Goal: Use online tool/utility: Utilize a website feature to perform a specific function

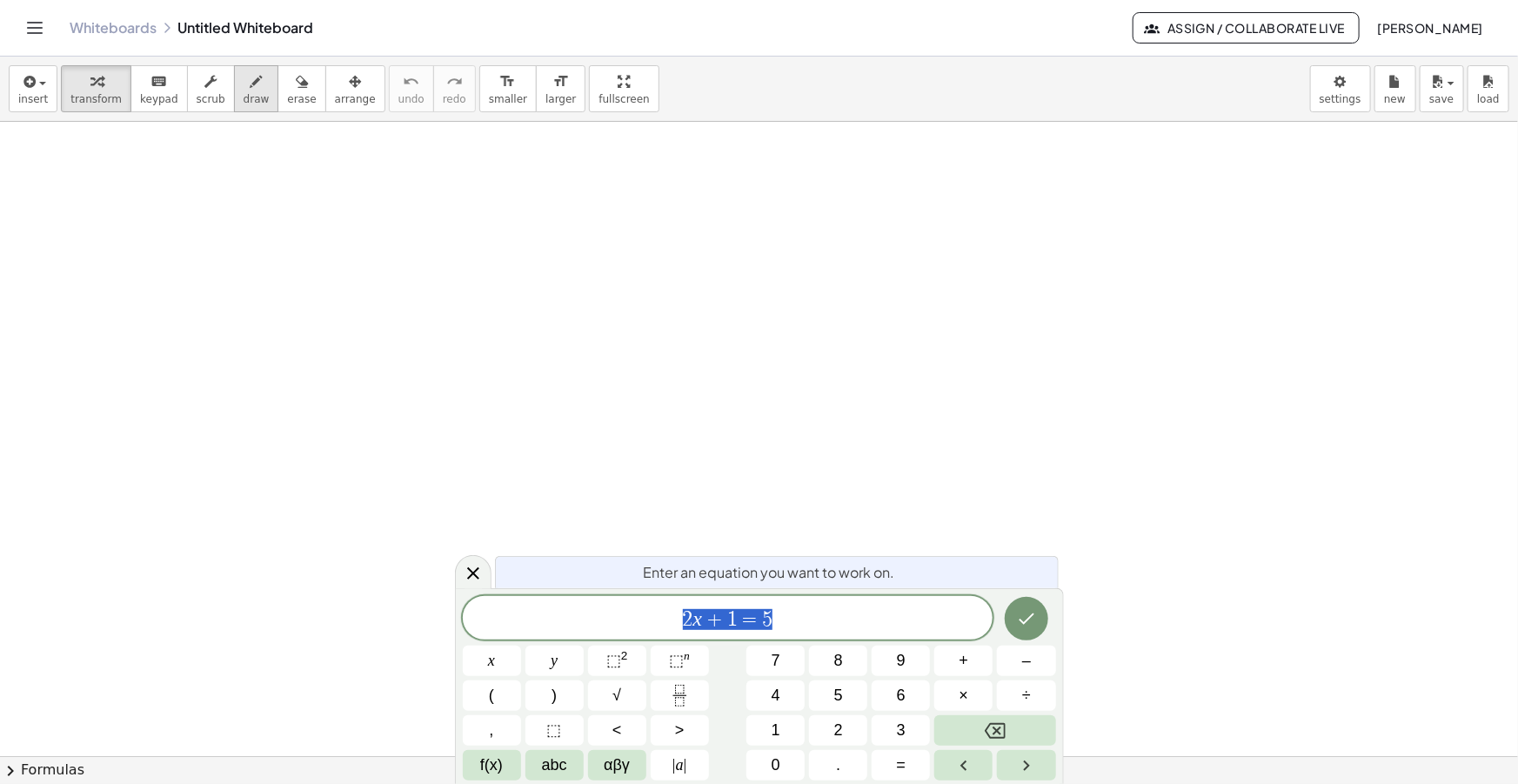
click at [250, 87] on icon "button" at bounding box center [256, 82] width 12 height 21
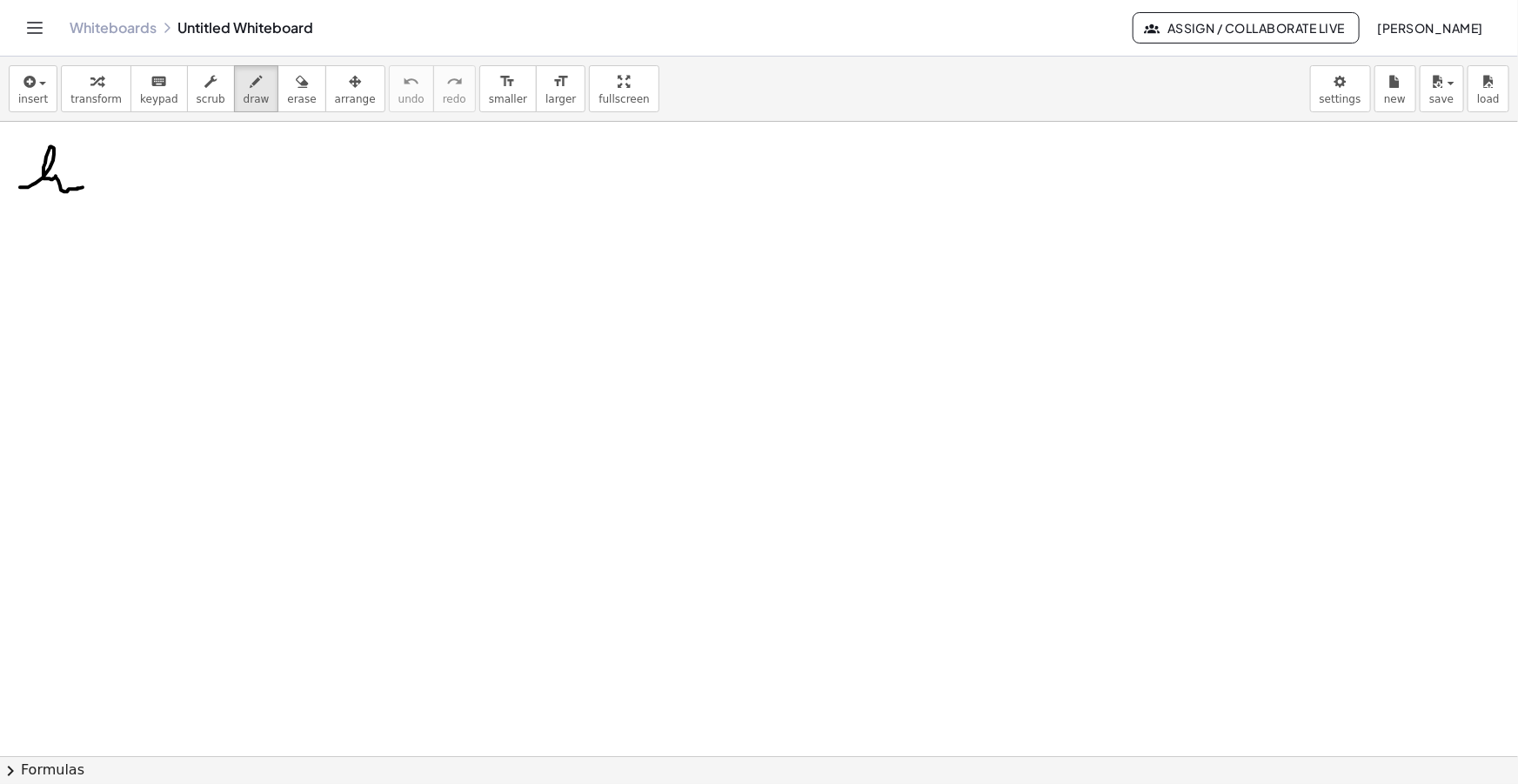
drag, startPoint x: 20, startPoint y: 187, endPoint x: 94, endPoint y: 182, distance: 74.2
click at [95, 187] on div at bounding box center [759, 786] width 1518 height 1328
click at [76, 164] on div at bounding box center [759, 786] width 1518 height 1328
drag, startPoint x: 30, startPoint y: 199, endPoint x: 40, endPoint y: 208, distance: 13.5
click at [40, 208] on div at bounding box center [759, 786] width 1518 height 1328
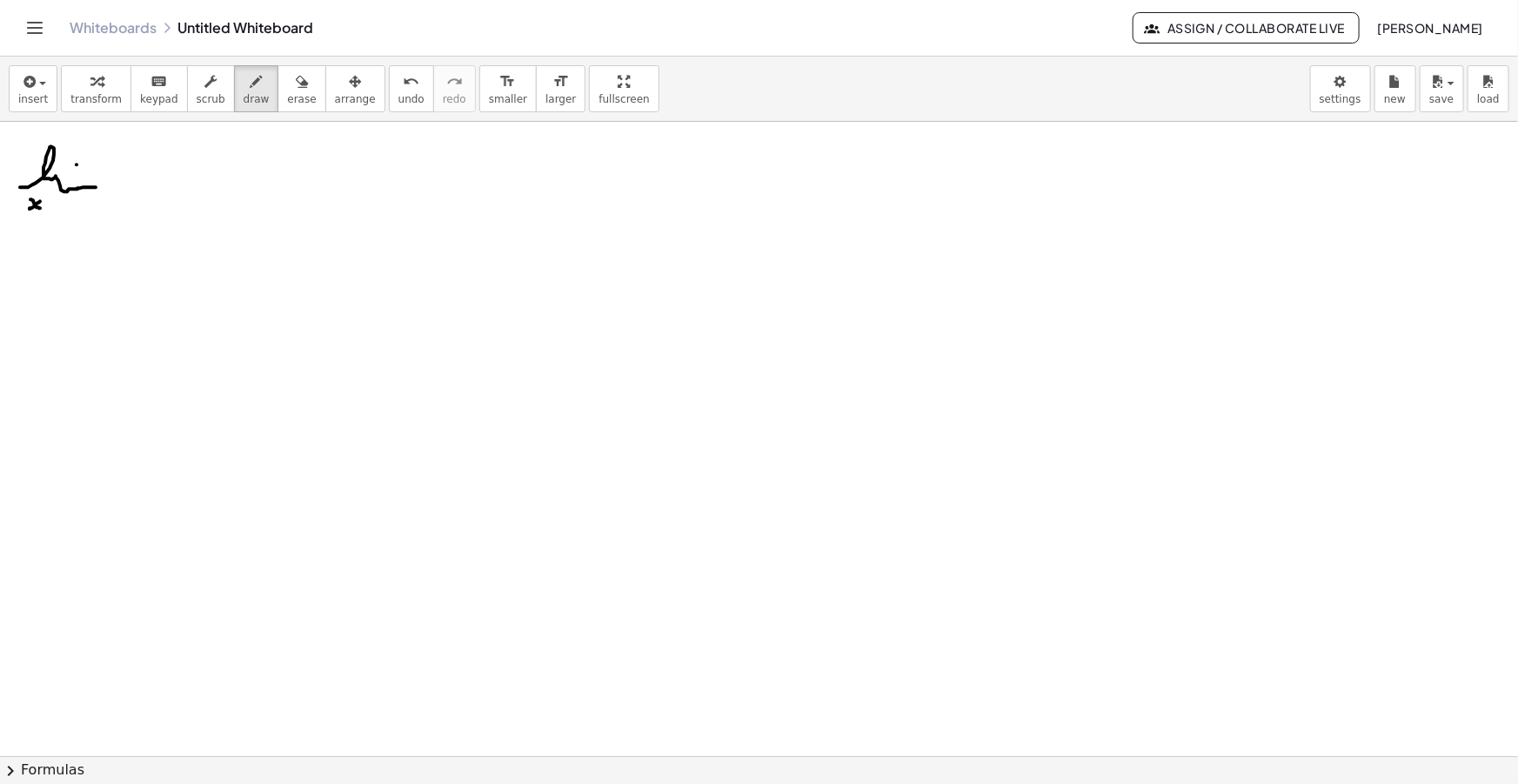
drag, startPoint x: 29, startPoint y: 209, endPoint x: 50, endPoint y: 208, distance: 21.0
click at [41, 201] on div at bounding box center [759, 786] width 1518 height 1328
click at [61, 211] on div at bounding box center [759, 786] width 1518 height 1328
click at [80, 204] on div at bounding box center [759, 786] width 1518 height 1328
click at [26, 93] on span "insert" at bounding box center [33, 98] width 29 height 12
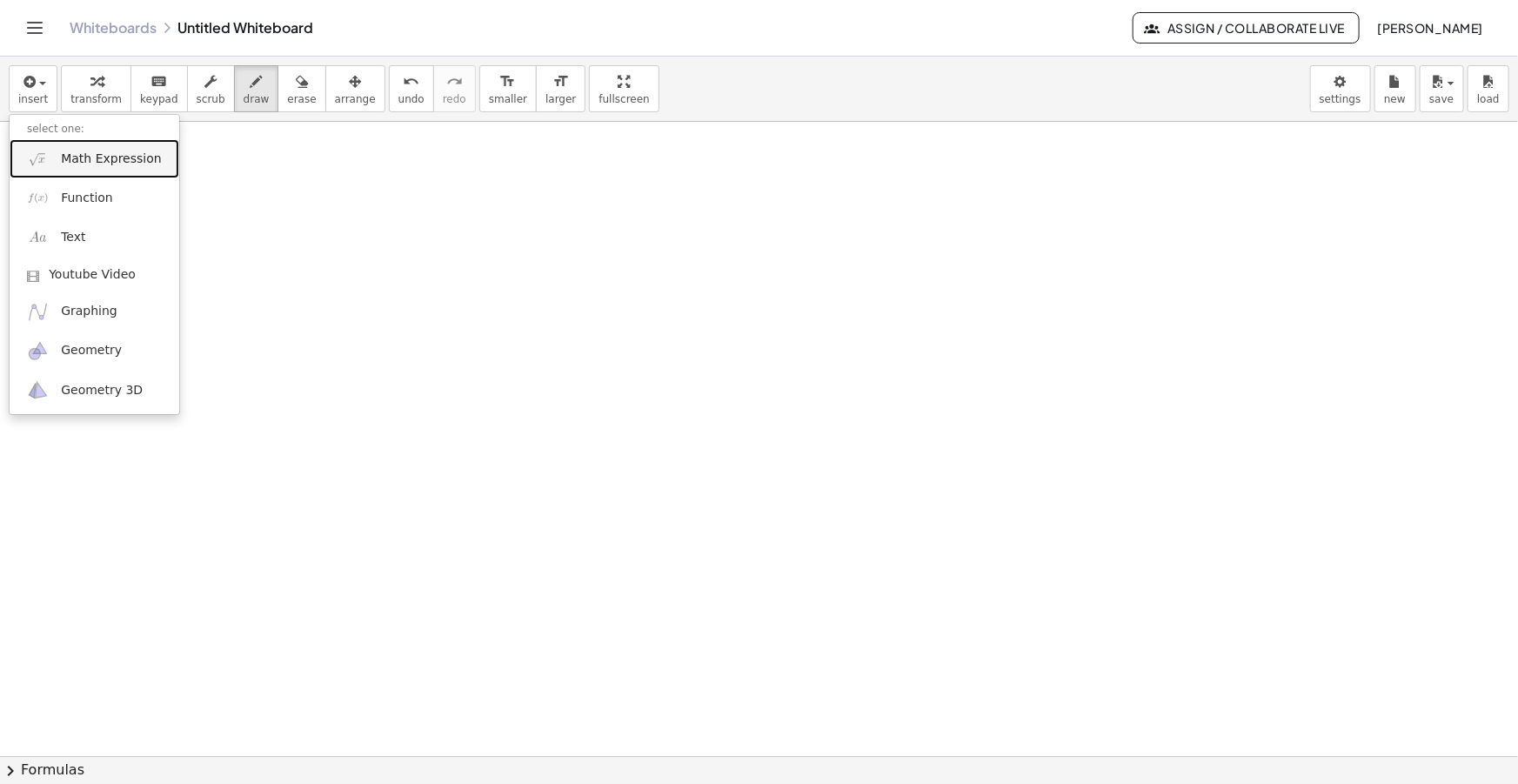
click at [63, 142] on link "Math Expression" at bounding box center [94, 159] width 170 height 39
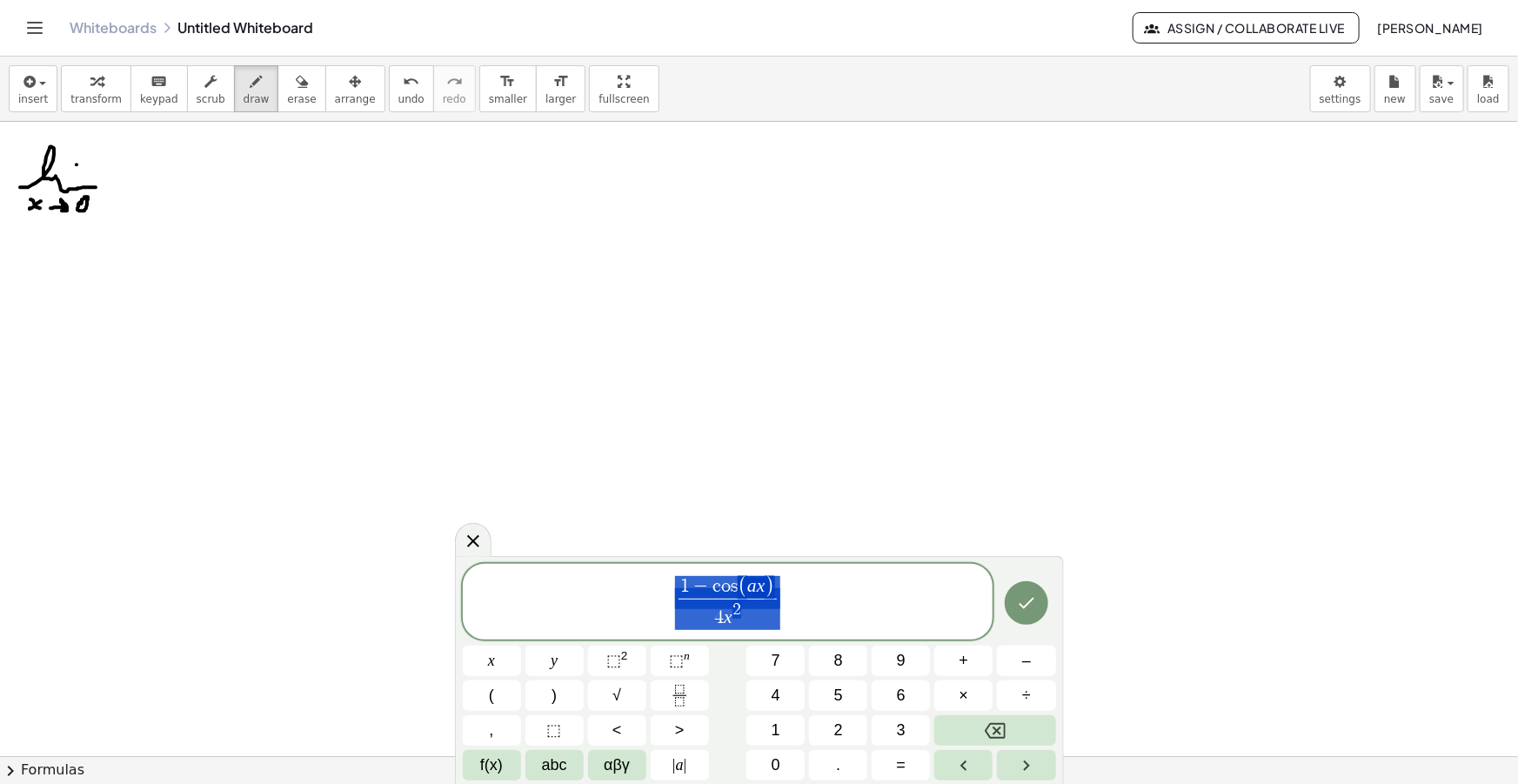
drag, startPoint x: 793, startPoint y: 600, endPoint x: 579, endPoint y: 582, distance: 214.8
click at [598, 584] on span "1 − c o s ( a x ) 4 x 2 ​" at bounding box center [728, 602] width 531 height 58
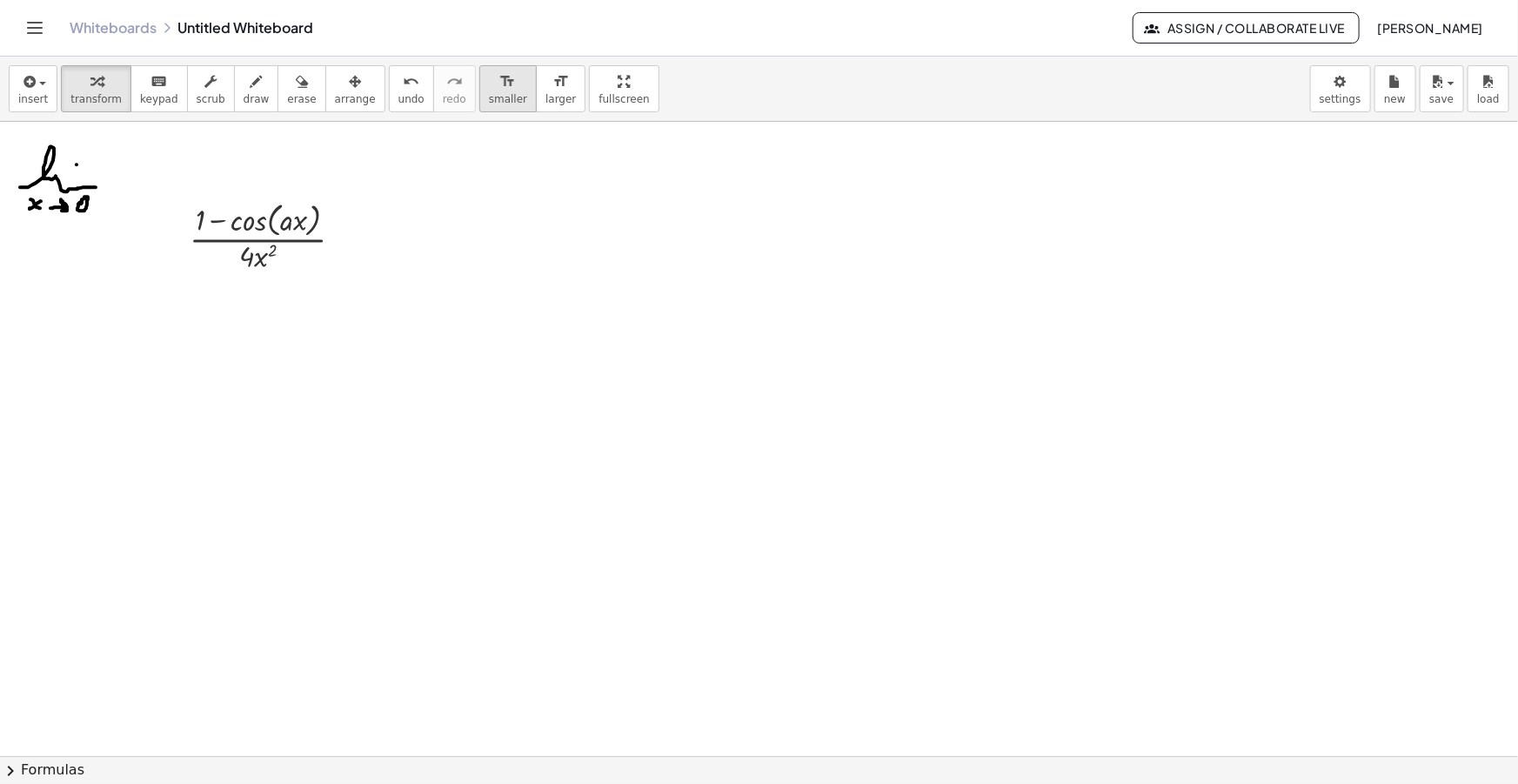
click at [489, 95] on span "smaller" at bounding box center [508, 98] width 39 height 12
click at [335, 71] on div "button" at bounding box center [355, 81] width 41 height 21
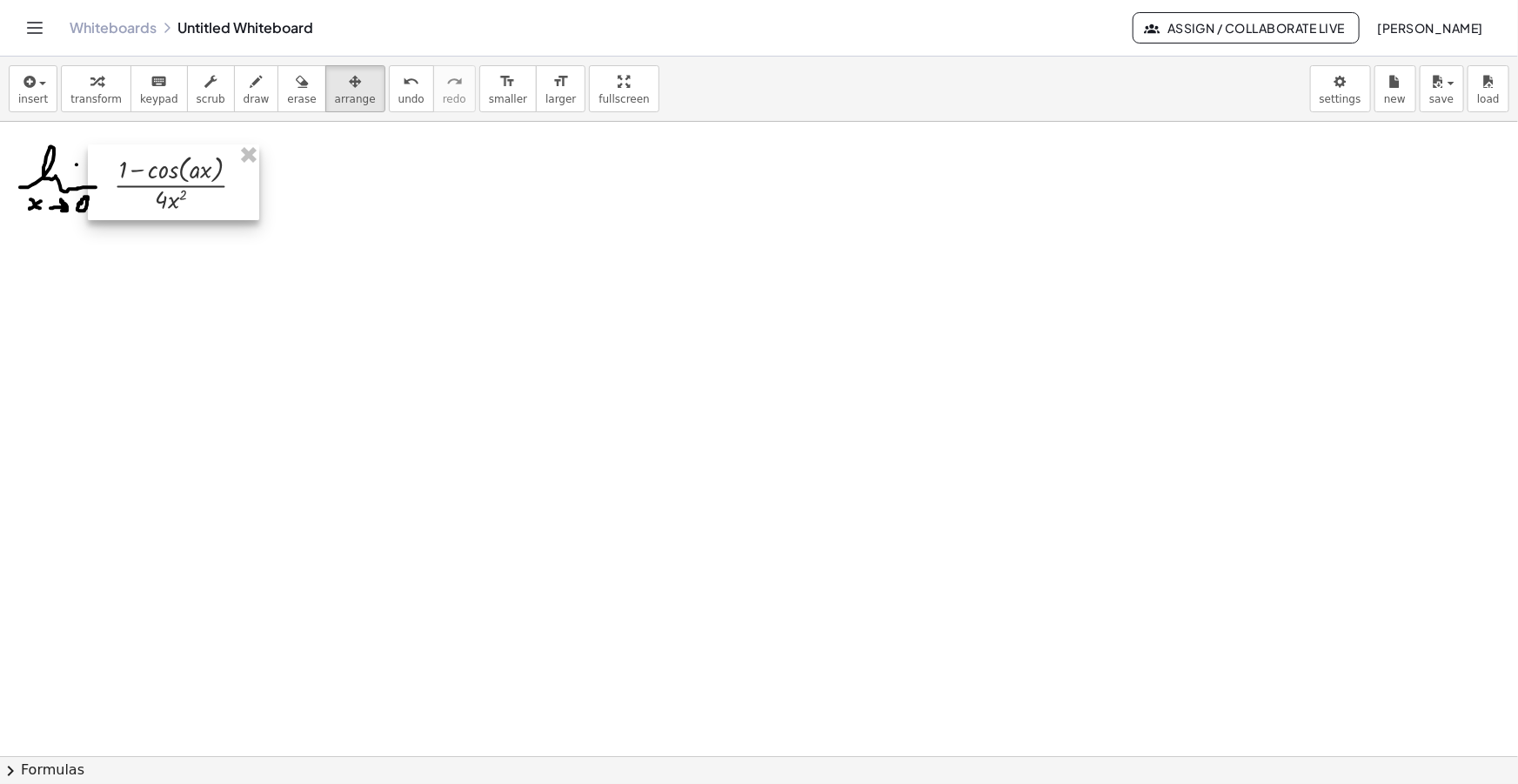
drag, startPoint x: 287, startPoint y: 237, endPoint x: 200, endPoint y: 182, distance: 102.9
click at [200, 182] on div at bounding box center [173, 182] width 172 height 76
click at [249, 83] on button "draw" at bounding box center [256, 88] width 45 height 47
click at [271, 178] on div at bounding box center [759, 786] width 1518 height 1328
drag, startPoint x: 261, startPoint y: 190, endPoint x: 271, endPoint y: 190, distance: 10.0
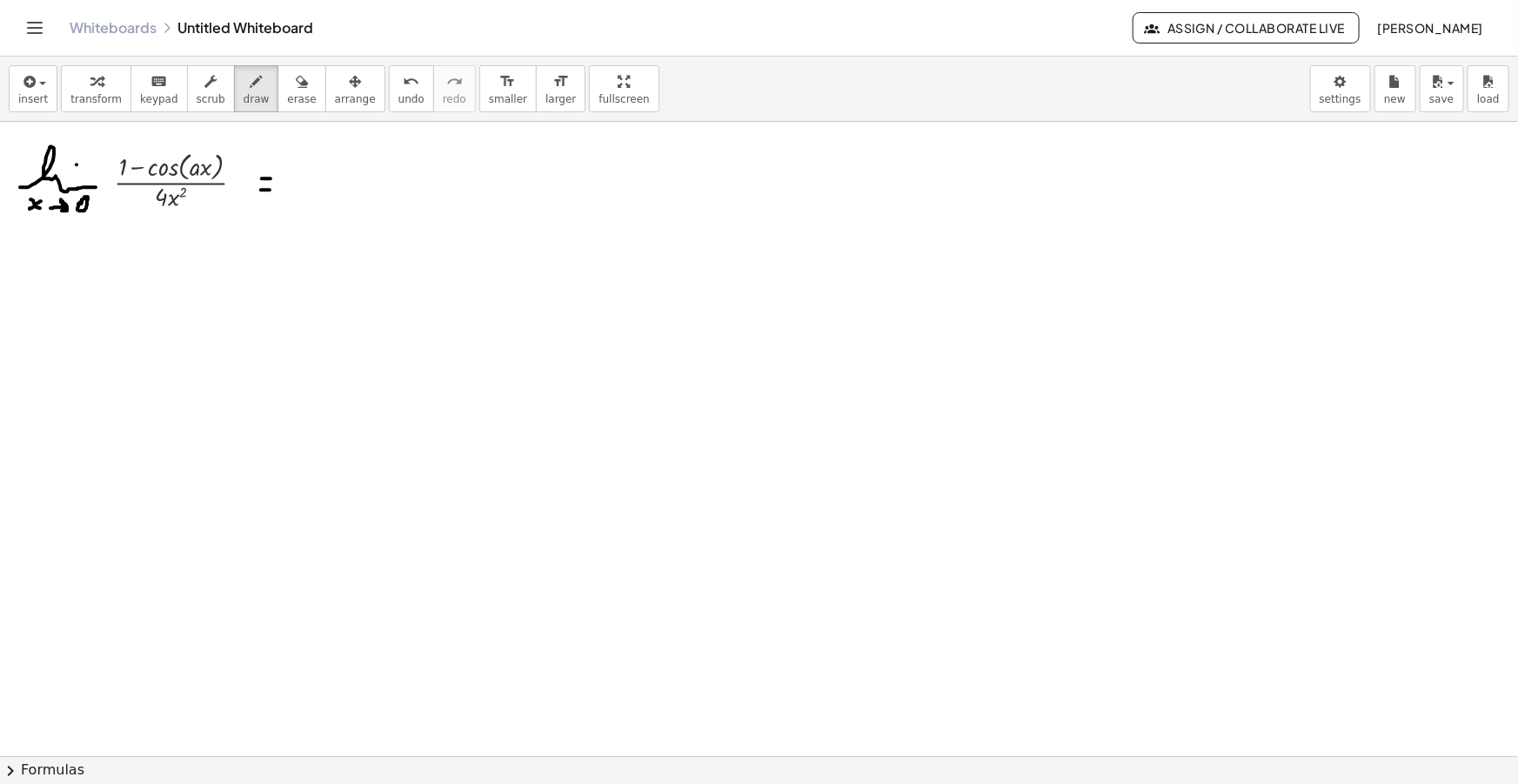
click at [271, 190] on div at bounding box center [759, 786] width 1518 height 1328
drag, startPoint x: 330, startPoint y: 170, endPoint x: 428, endPoint y: 176, distance: 98.2
click at [428, 176] on div at bounding box center [759, 786] width 1518 height 1328
drag, startPoint x: 330, startPoint y: 191, endPoint x: 419, endPoint y: 183, distance: 89.4
click at [419, 183] on div at bounding box center [759, 786] width 1518 height 1328
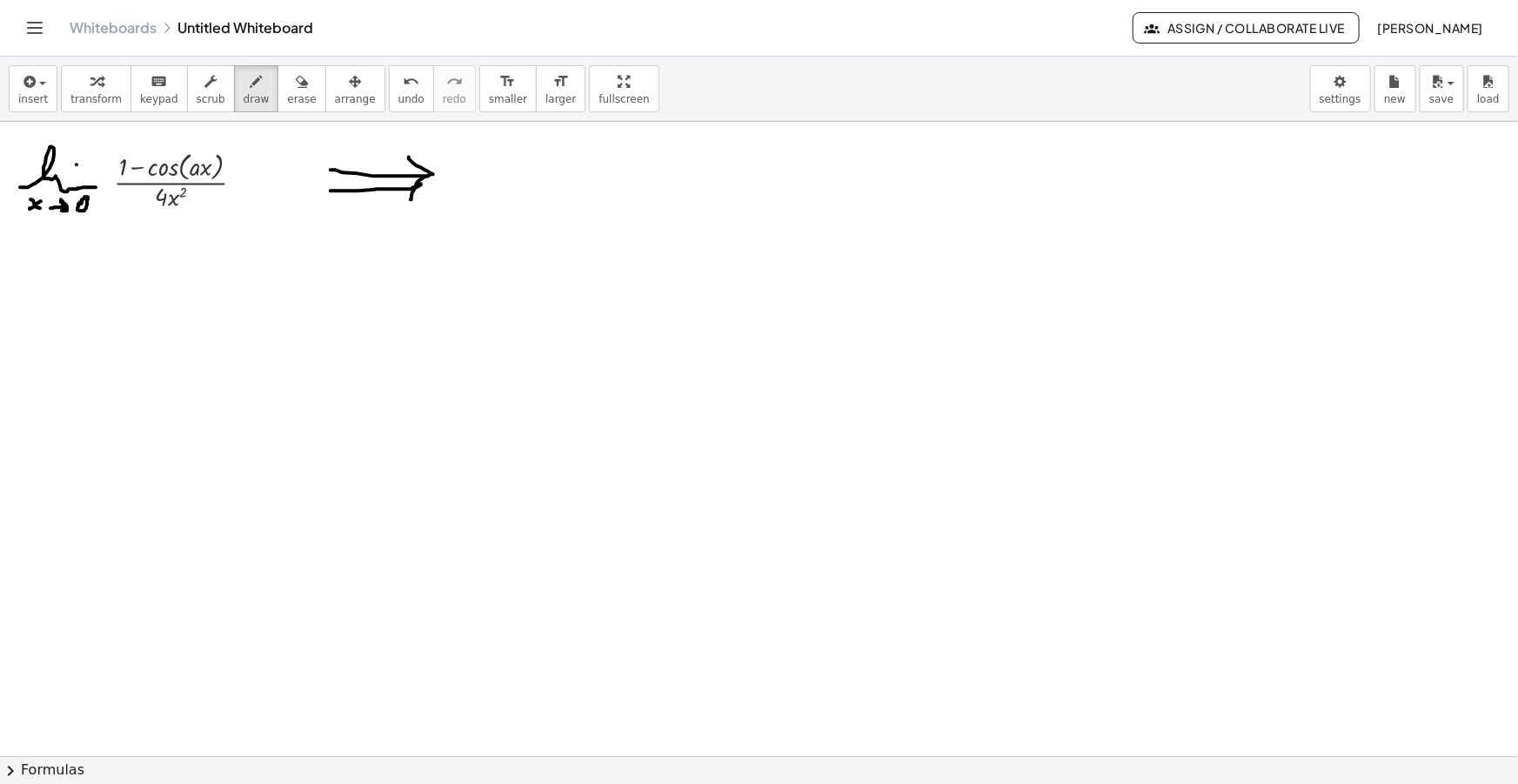
drag, startPoint x: 409, startPoint y: 157, endPoint x: 411, endPoint y: 199, distance: 42.0
click at [411, 199] on div at bounding box center [759, 786] width 1518 height 1328
click at [26, 99] on span "insert" at bounding box center [33, 98] width 29 height 12
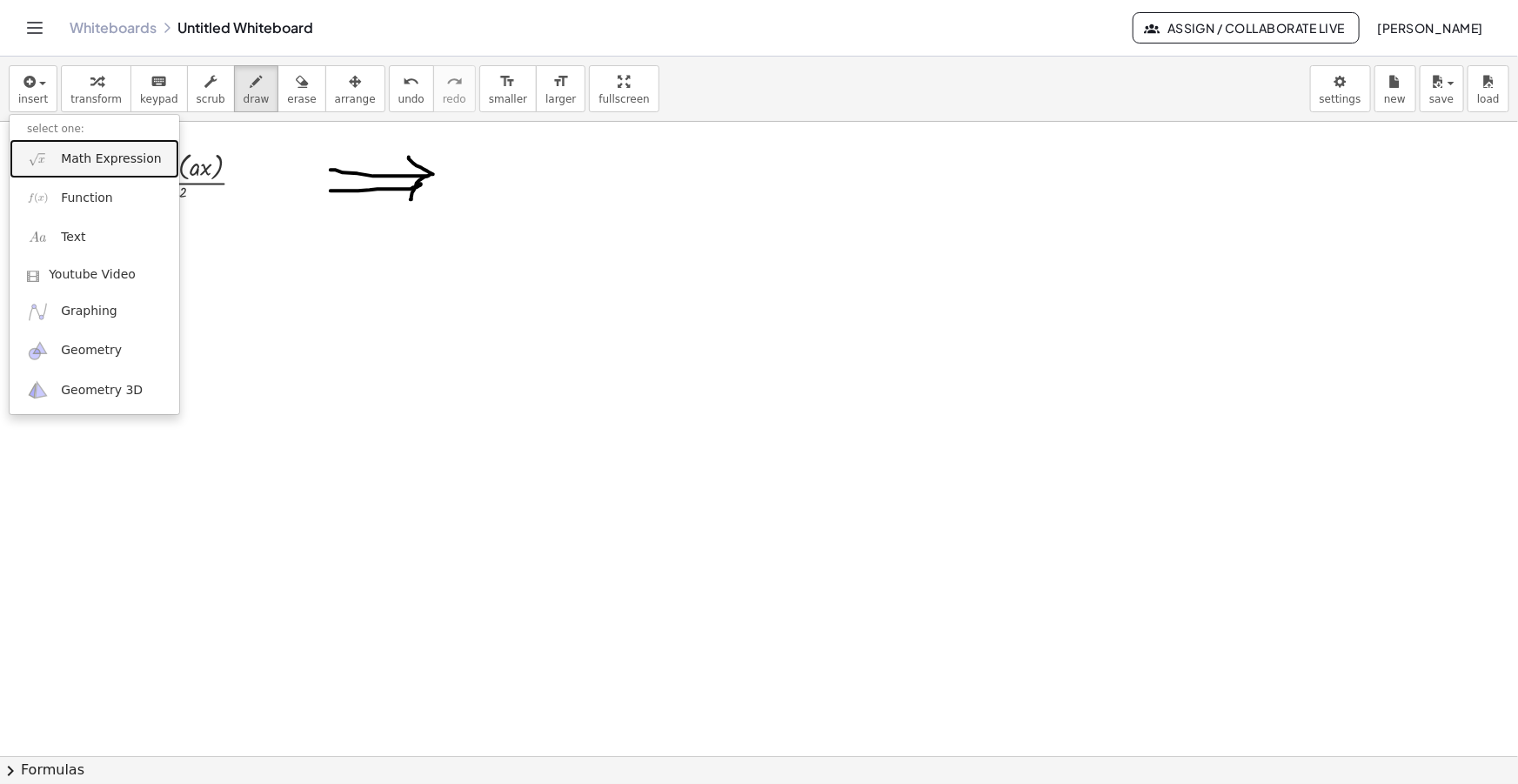
click at [58, 144] on link "Math Expression" at bounding box center [94, 159] width 170 height 39
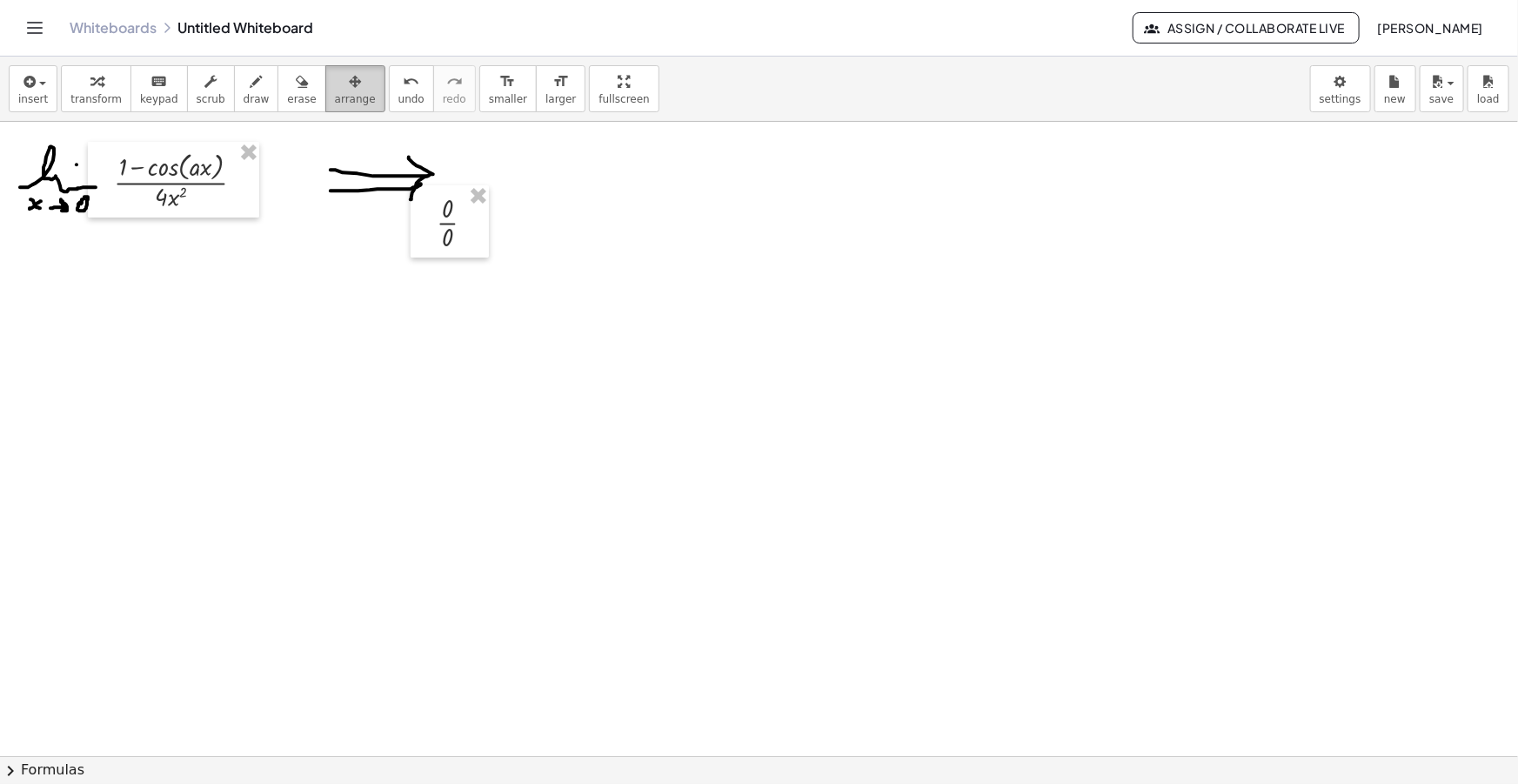
click at [335, 94] on span "arrange" at bounding box center [355, 98] width 41 height 12
drag, startPoint x: 447, startPoint y: 237, endPoint x: 493, endPoint y: 192, distance: 64.4
click at [493, 192] on div at bounding box center [499, 176] width 78 height 72
click at [250, 89] on icon "button" at bounding box center [256, 82] width 12 height 21
drag, startPoint x: 13, startPoint y: 306, endPoint x: 36, endPoint y: 304, distance: 23.1
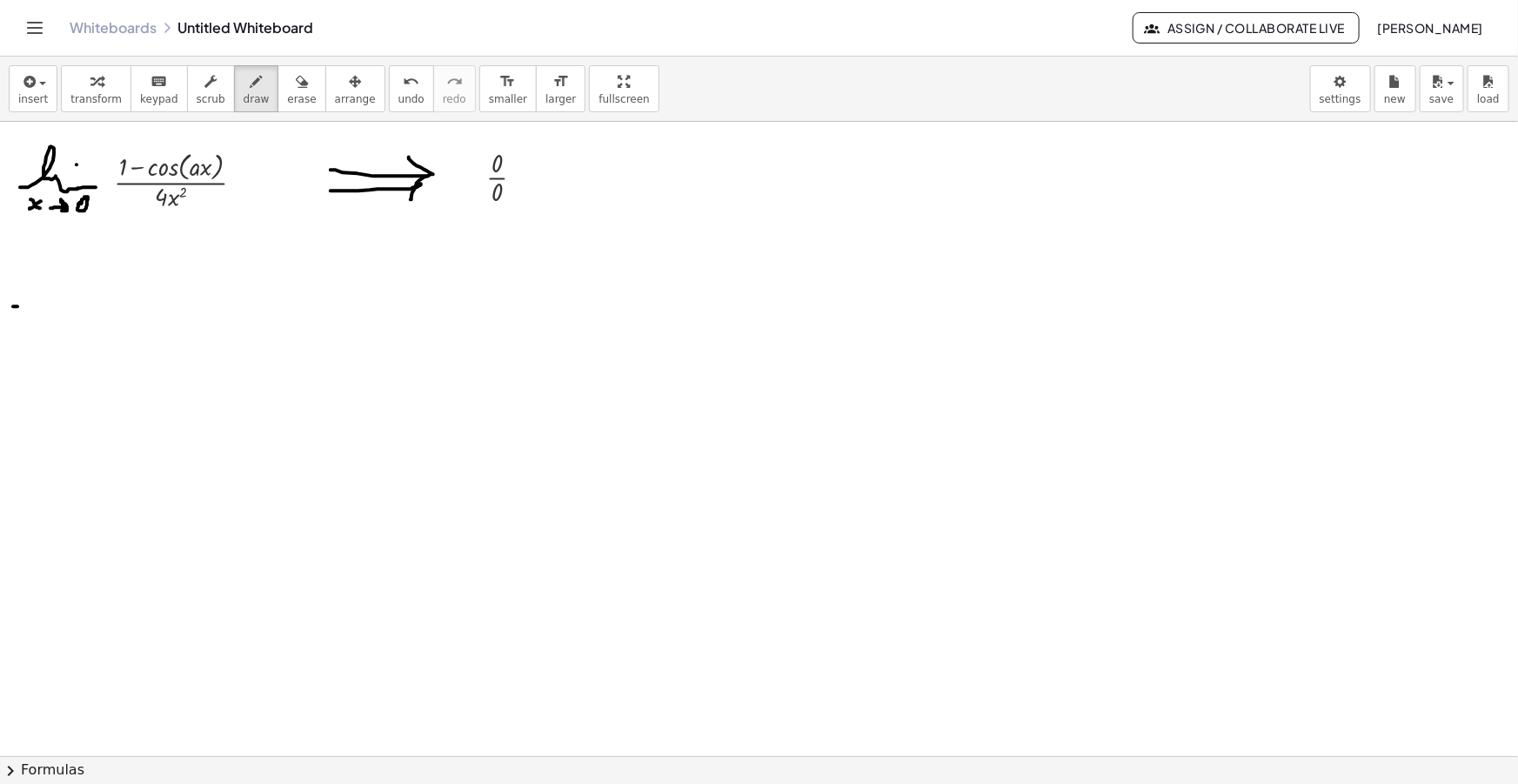
click at [36, 304] on div at bounding box center [759, 786] width 1518 height 1328
drag, startPoint x: 8, startPoint y: 322, endPoint x: 32, endPoint y: 320, distance: 24.1
click at [32, 320] on div at bounding box center [759, 786] width 1518 height 1328
drag, startPoint x: 66, startPoint y: 324, endPoint x: 141, endPoint y: 327, distance: 75.1
click at [141, 328] on div at bounding box center [759, 786] width 1518 height 1328
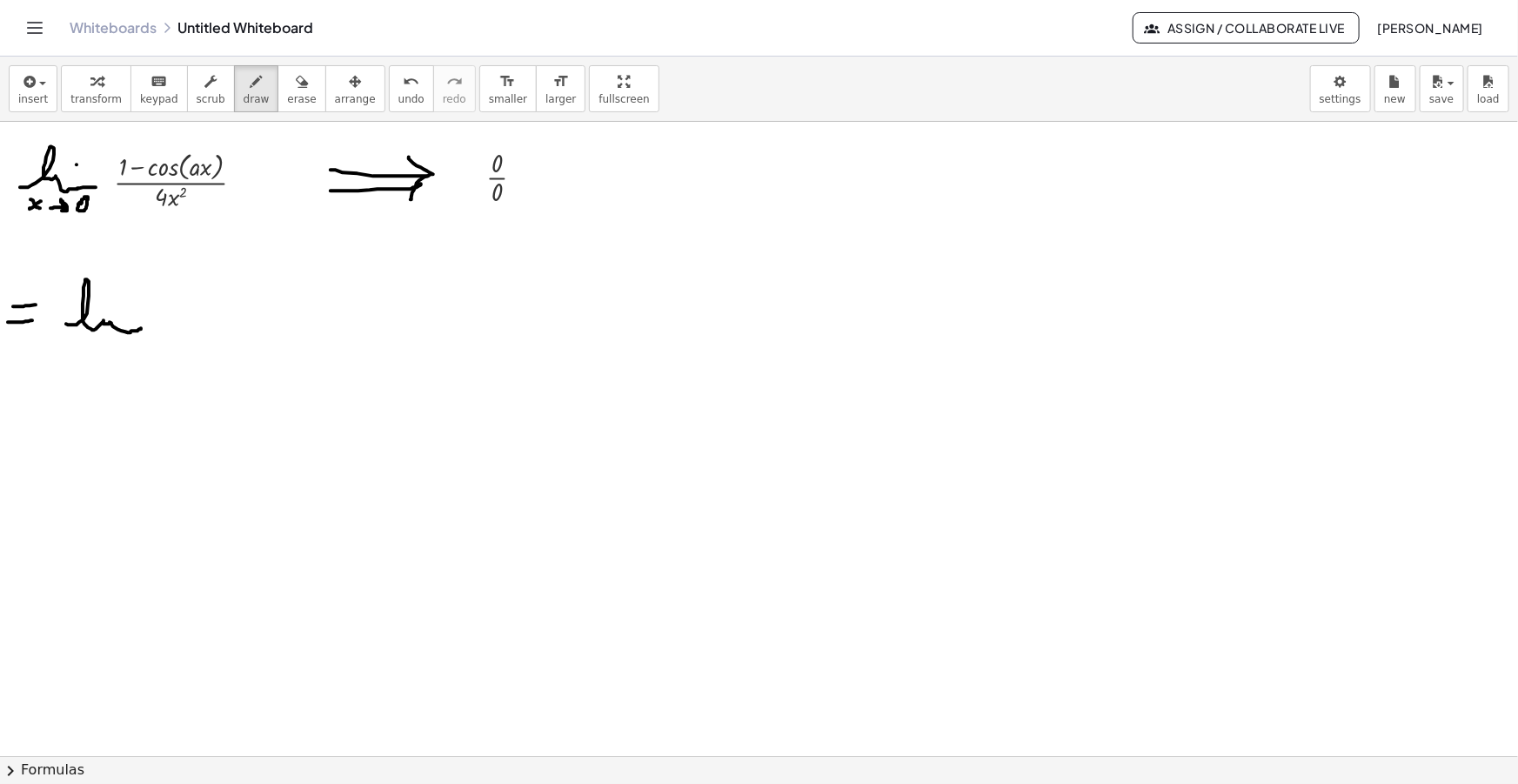
click at [116, 303] on div at bounding box center [759, 786] width 1518 height 1328
drag, startPoint x: 65, startPoint y: 346, endPoint x: 76, endPoint y: 361, distance: 18.6
click at [76, 361] on div at bounding box center [759, 786] width 1518 height 1328
drag, startPoint x: 61, startPoint y: 359, endPoint x: 81, endPoint y: 343, distance: 25.6
click at [81, 343] on div at bounding box center [759, 786] width 1518 height 1328
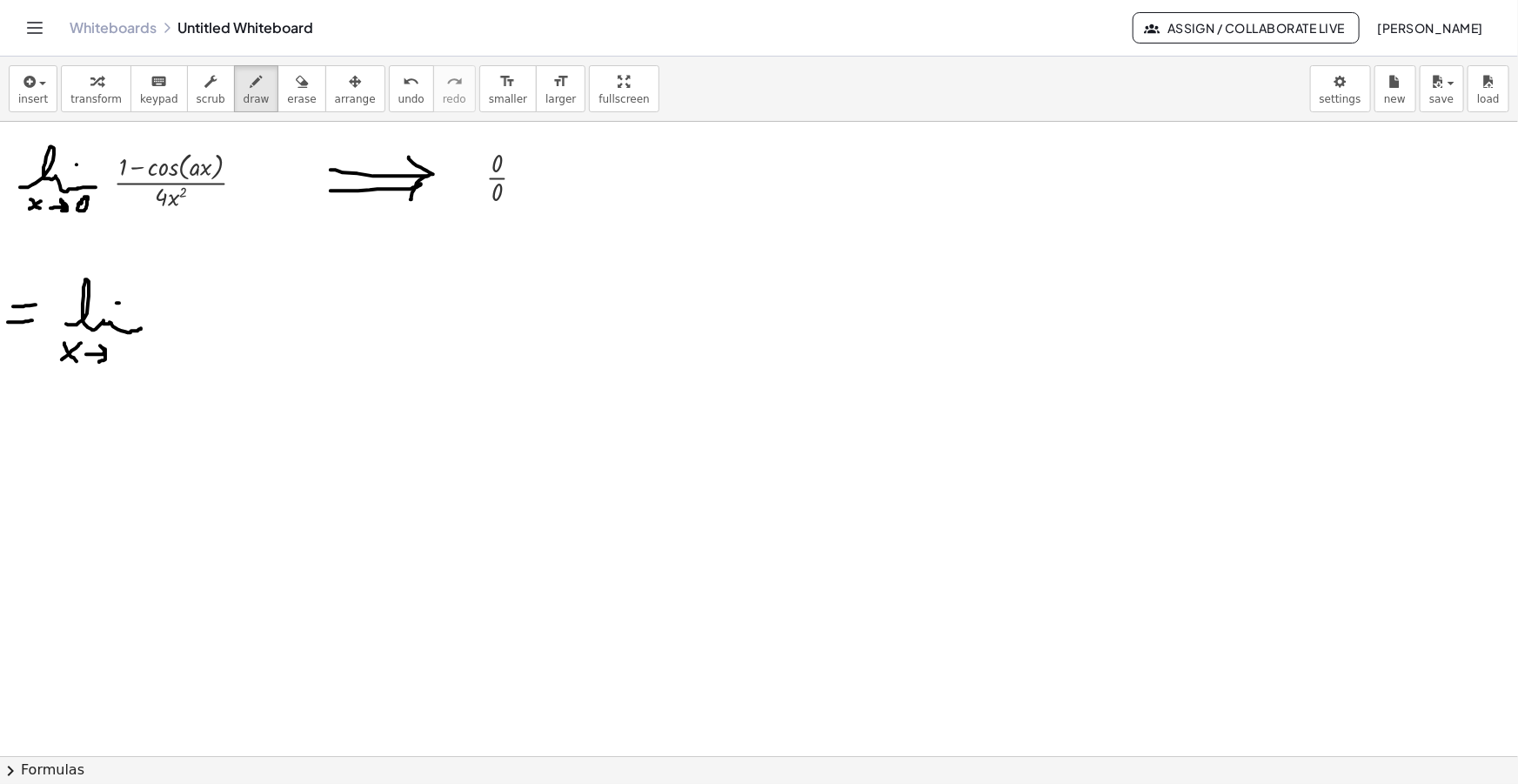
drag, startPoint x: 86, startPoint y: 354, endPoint x: 122, endPoint y: 352, distance: 36.1
click at [102, 362] on div at bounding box center [759, 786] width 1518 height 1328
click at [117, 348] on div at bounding box center [759, 786] width 1518 height 1328
click at [37, 80] on div "button" at bounding box center [33, 81] width 29 height 21
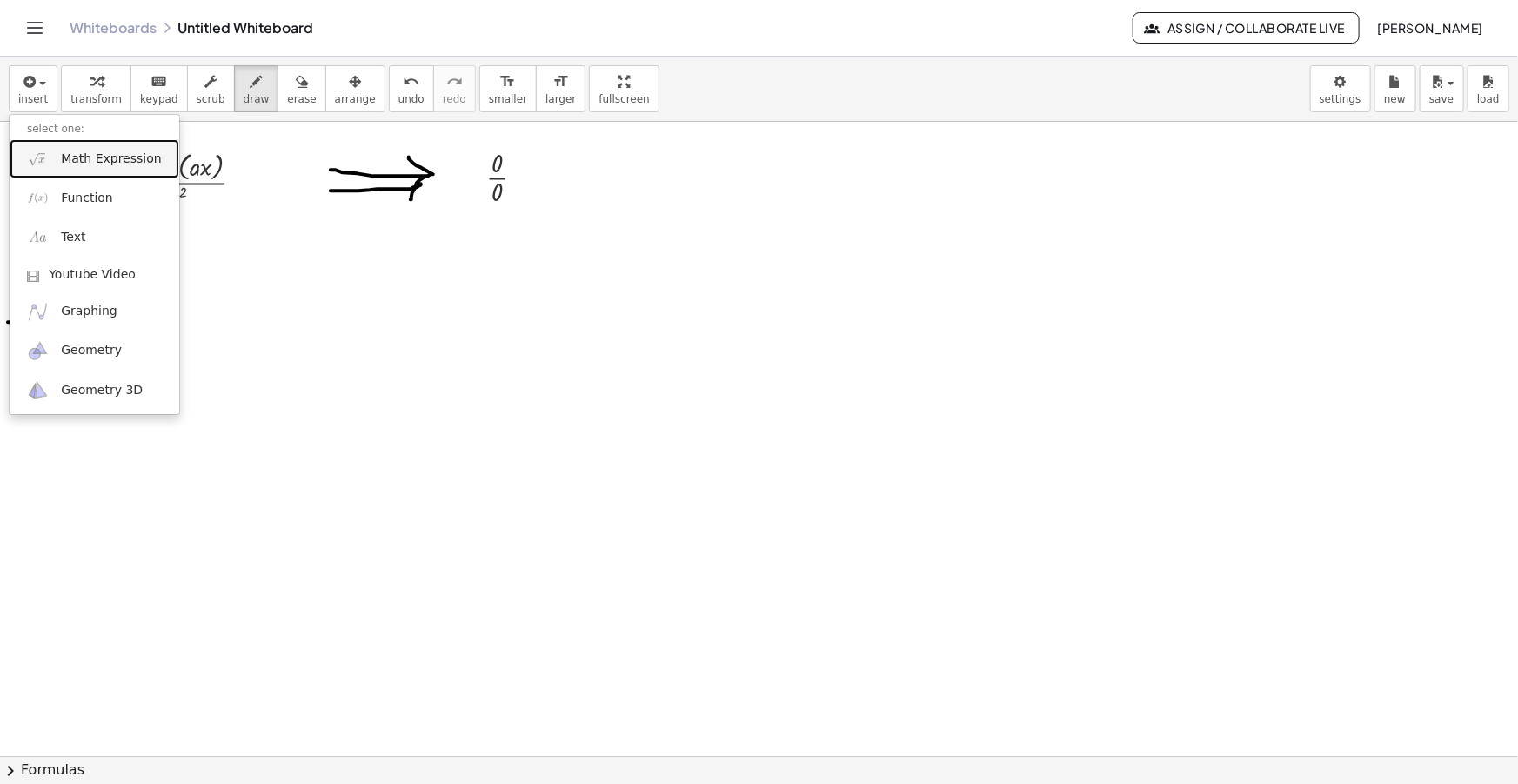
click at [76, 153] on span "Math Expression" at bounding box center [110, 159] width 100 height 17
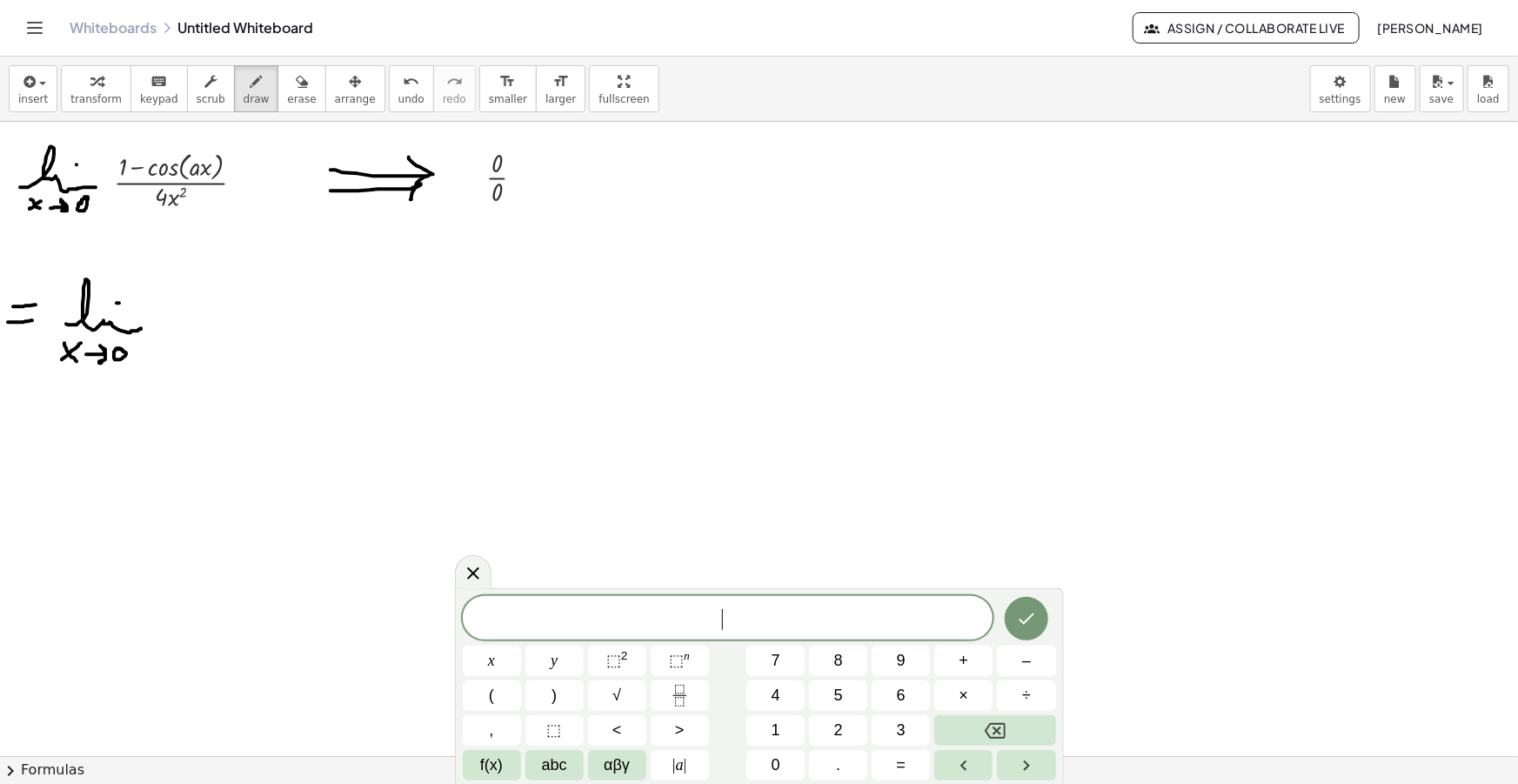
click at [837, 616] on span "​" at bounding box center [728, 619] width 531 height 25
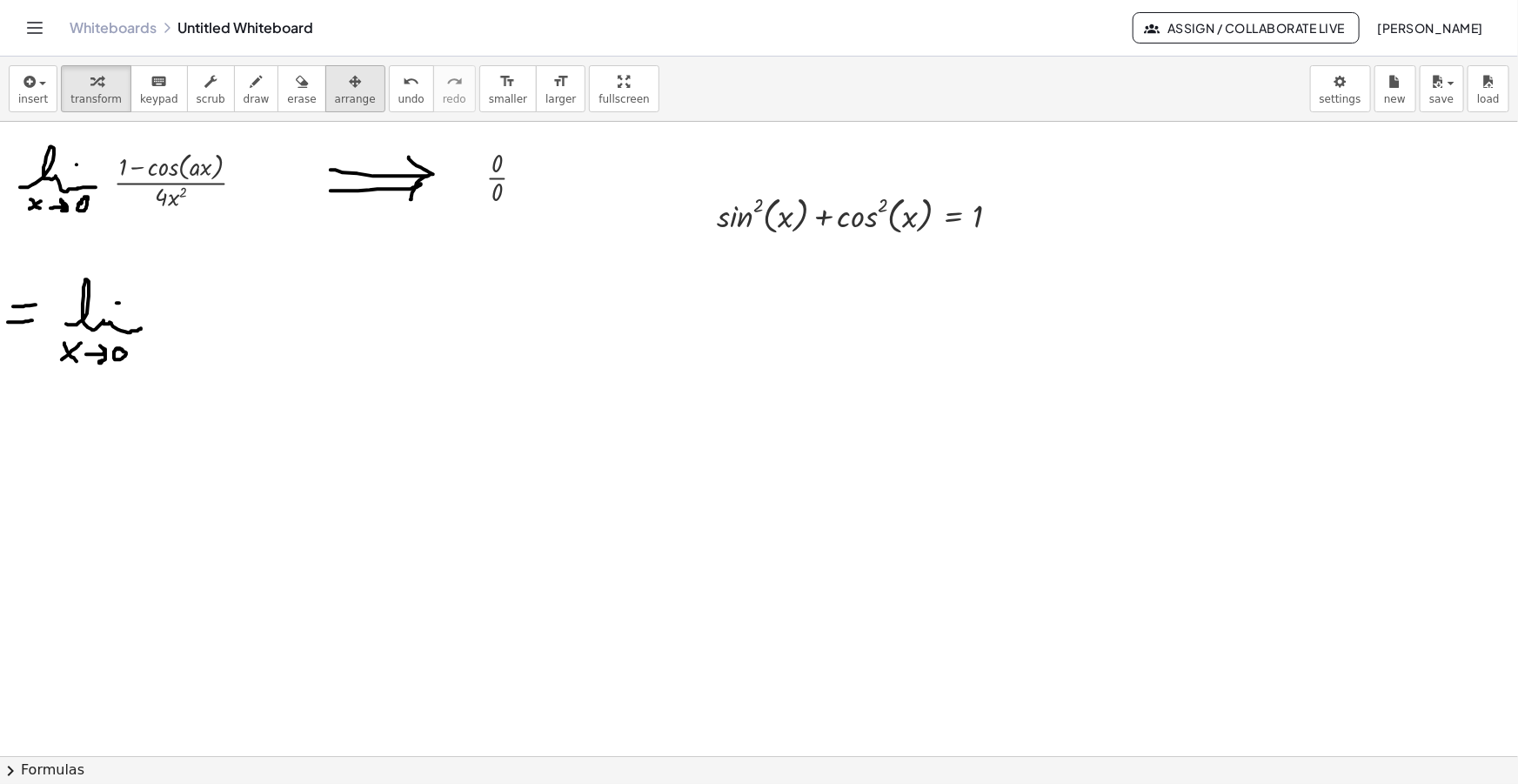
click at [336, 87] on div "button" at bounding box center [355, 81] width 41 height 21
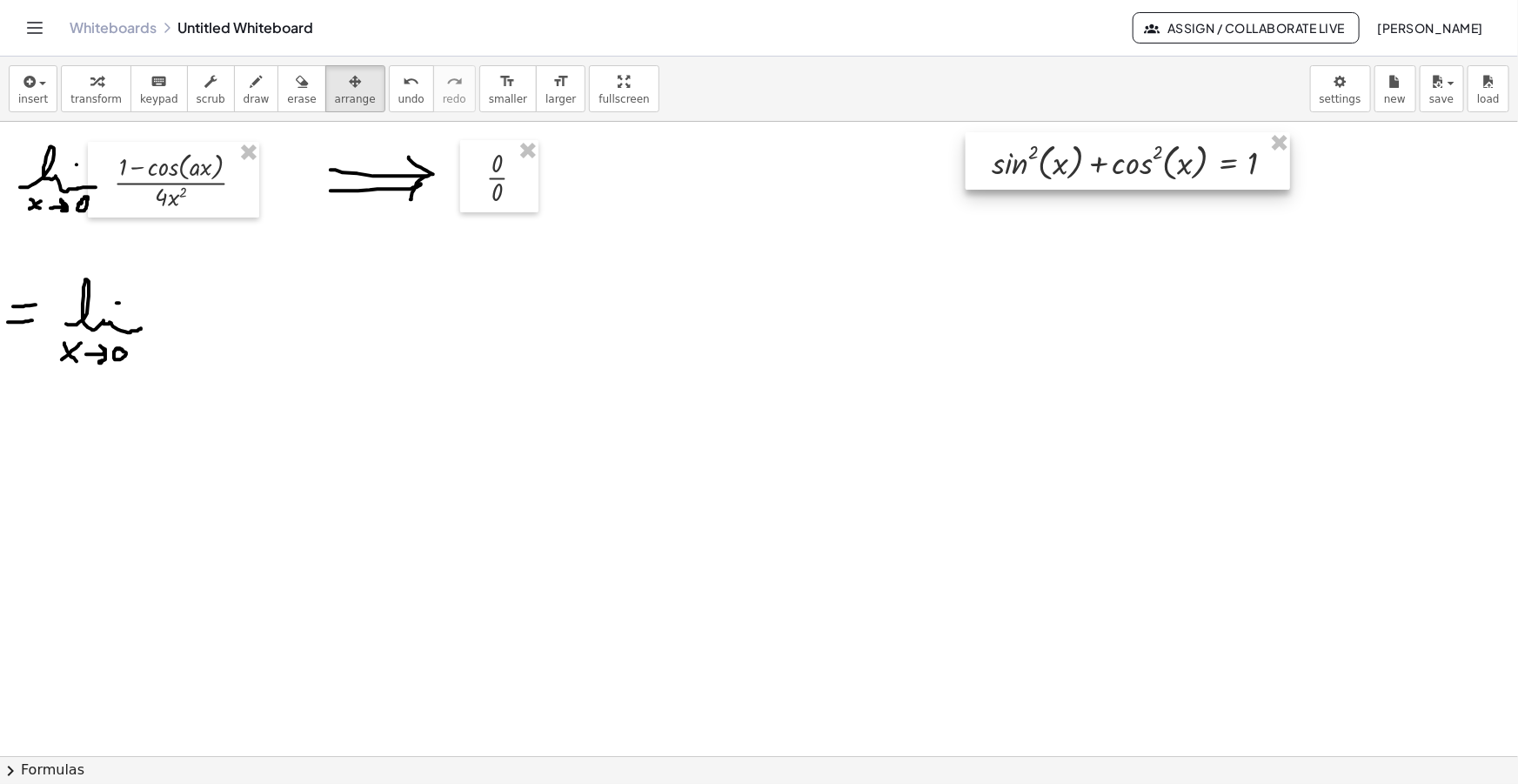
drag, startPoint x: 858, startPoint y: 218, endPoint x: 1133, endPoint y: 165, distance: 280.1
click at [1133, 165] on div at bounding box center [1128, 160] width 325 height 58
click at [246, 93] on button "draw" at bounding box center [256, 88] width 45 height 47
click at [41, 93] on span "insert" at bounding box center [33, 98] width 29 height 12
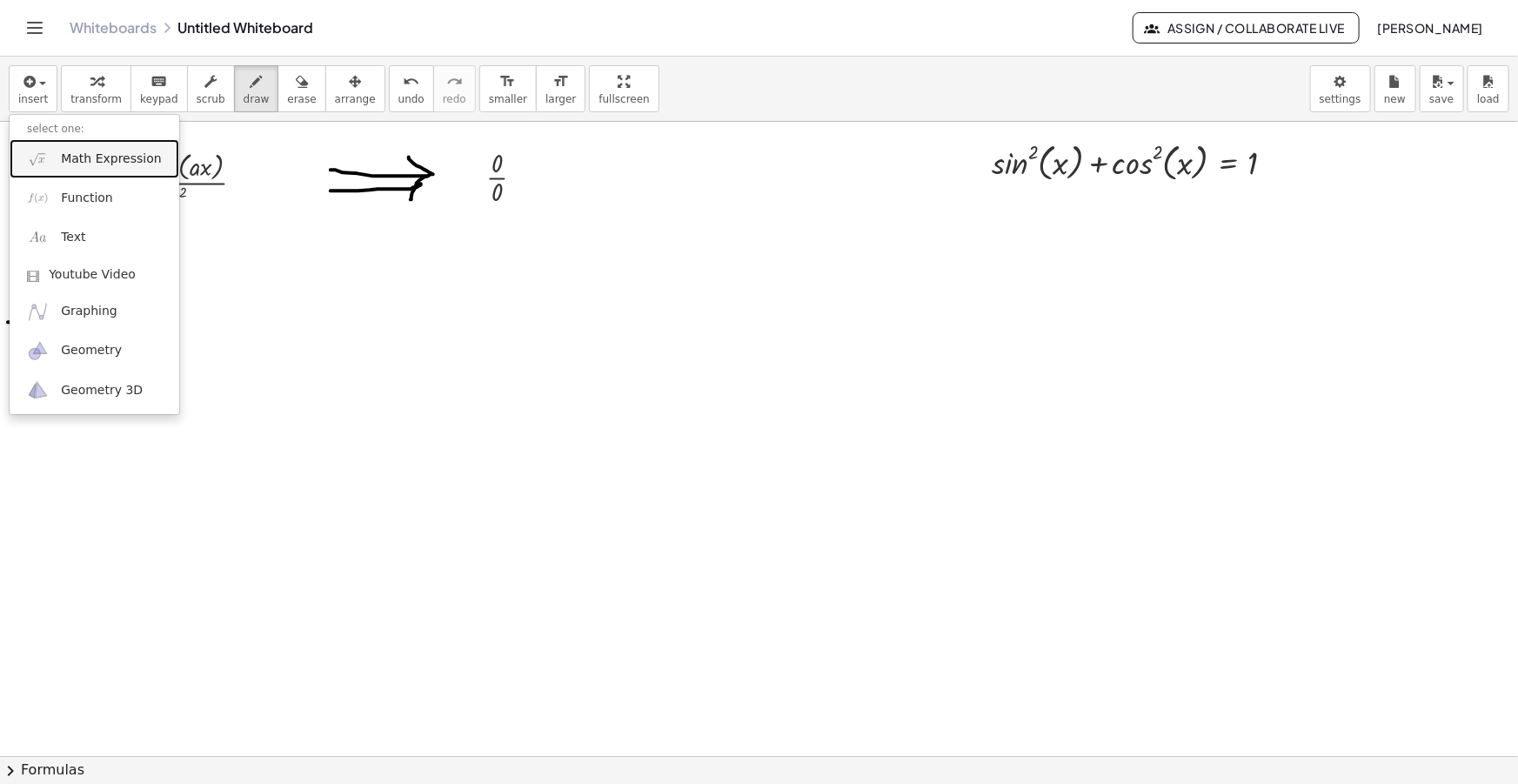
click at [103, 155] on span "Math Expression" at bounding box center [110, 159] width 100 height 17
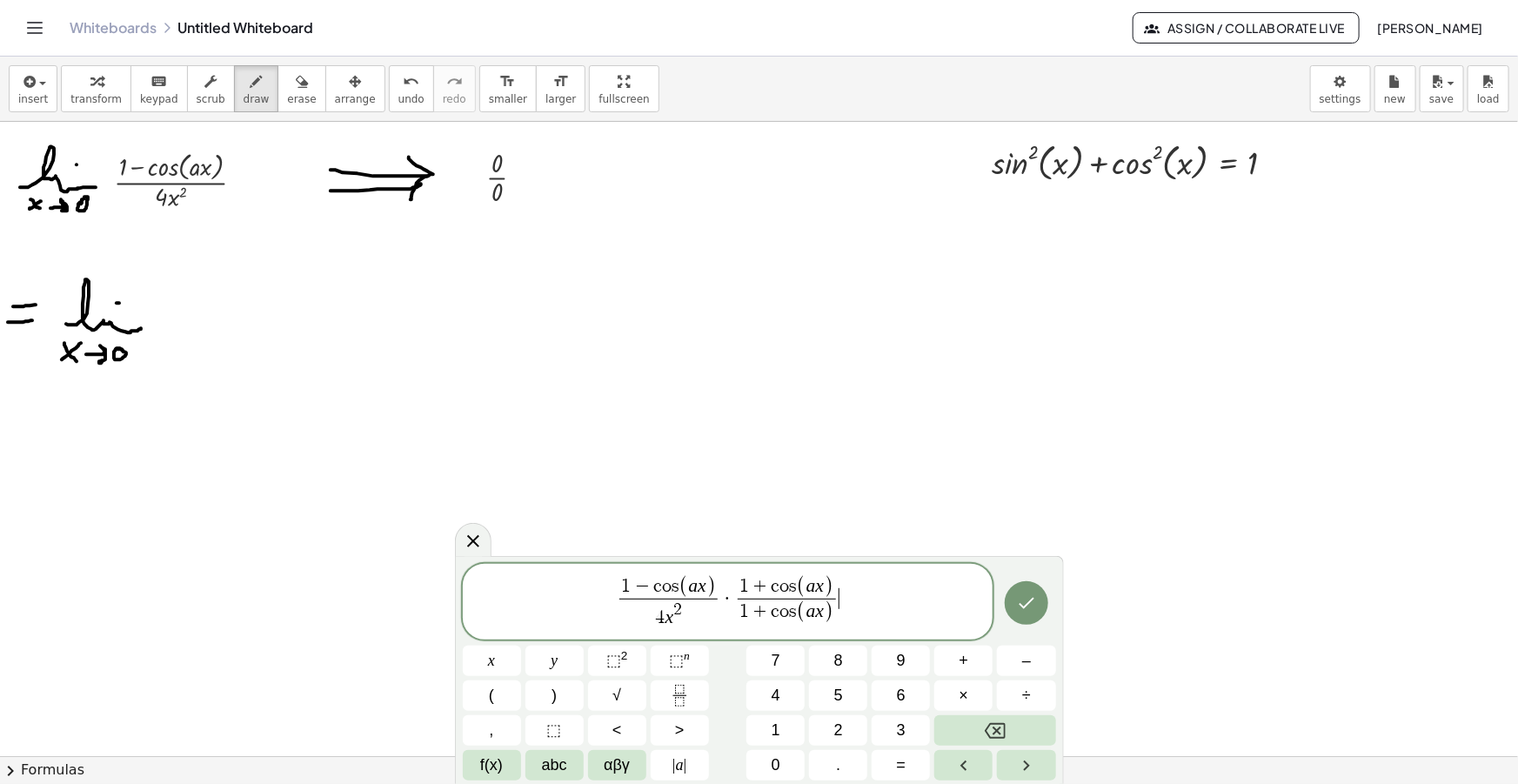
drag, startPoint x: 843, startPoint y: 606, endPoint x: 546, endPoint y: 585, distance: 297.7
click at [546, 585] on span "1 − c o s ( a x ) 4 x 2 ​ · 1 + c o s ( a x ) 1 + c o s ( a x ) ​ ​" at bounding box center [728, 602] width 531 height 58
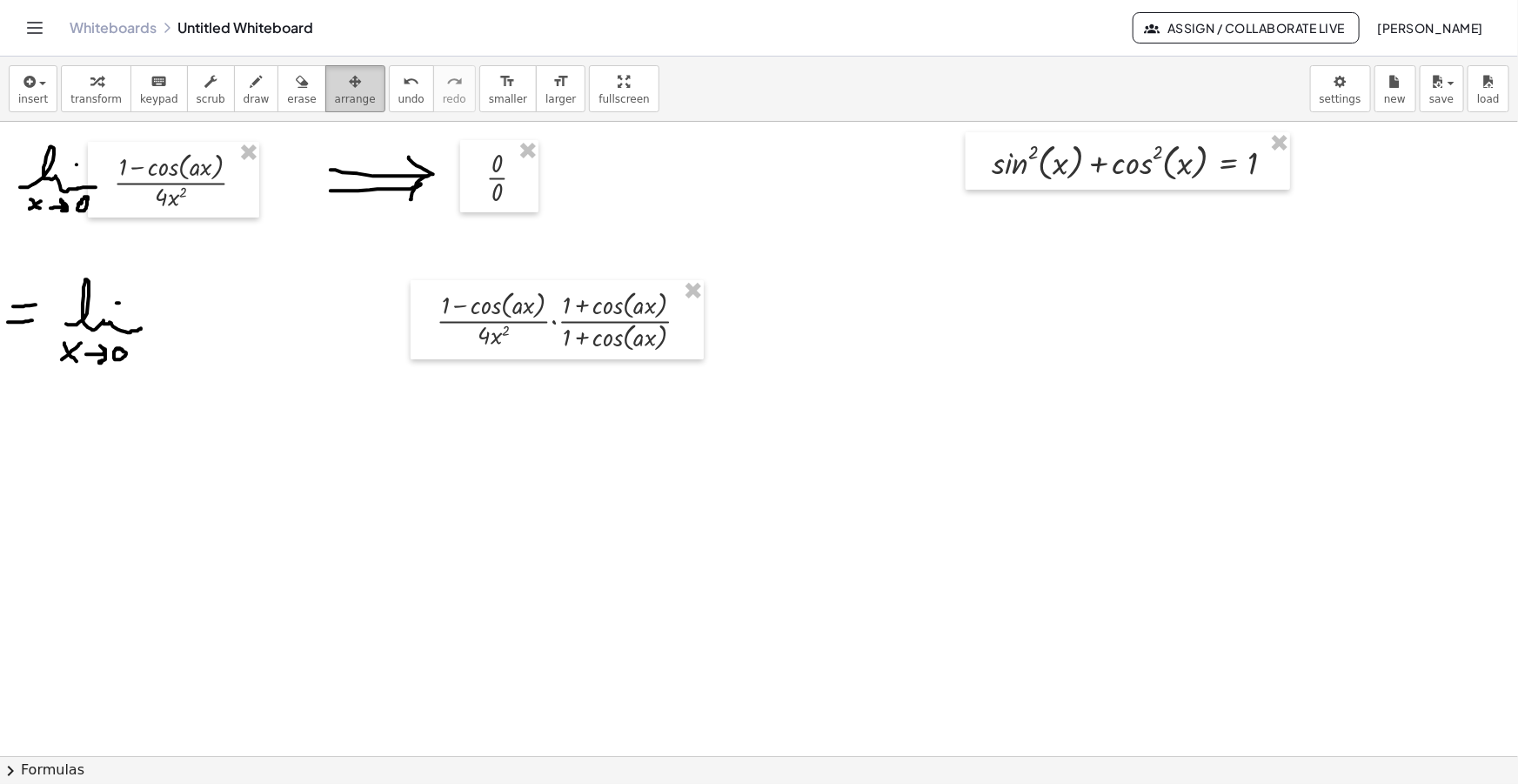
click at [335, 95] on span "arrange" at bounding box center [355, 98] width 41 height 12
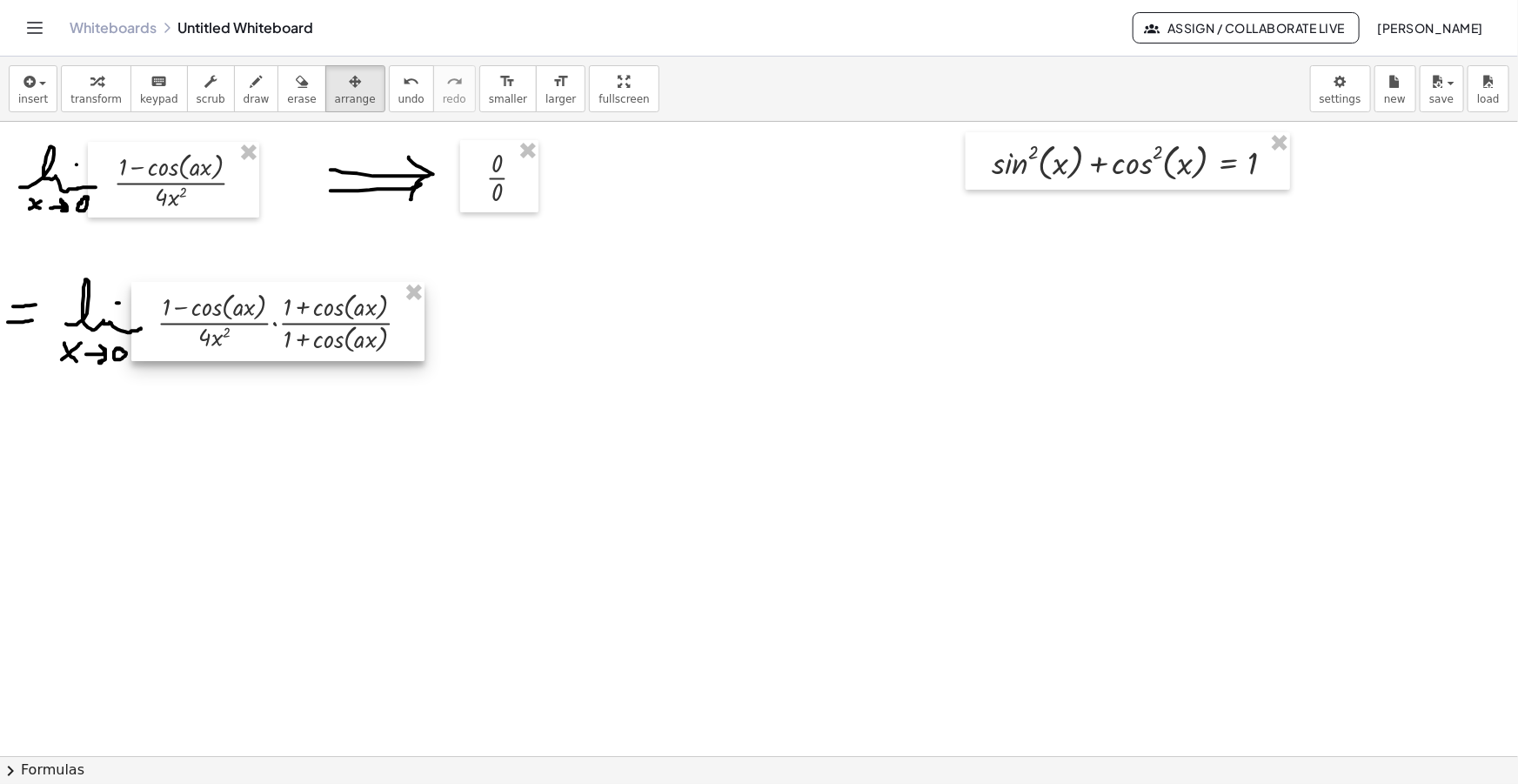
drag, startPoint x: 582, startPoint y: 332, endPoint x: 304, endPoint y: 334, distance: 278.0
click at [304, 334] on div at bounding box center [278, 321] width 294 height 79
click at [244, 78] on div "button" at bounding box center [257, 81] width 26 height 21
click at [426, 315] on div at bounding box center [759, 786] width 1518 height 1328
drag, startPoint x: 412, startPoint y: 328, endPoint x: 424, endPoint y: 328, distance: 12.0
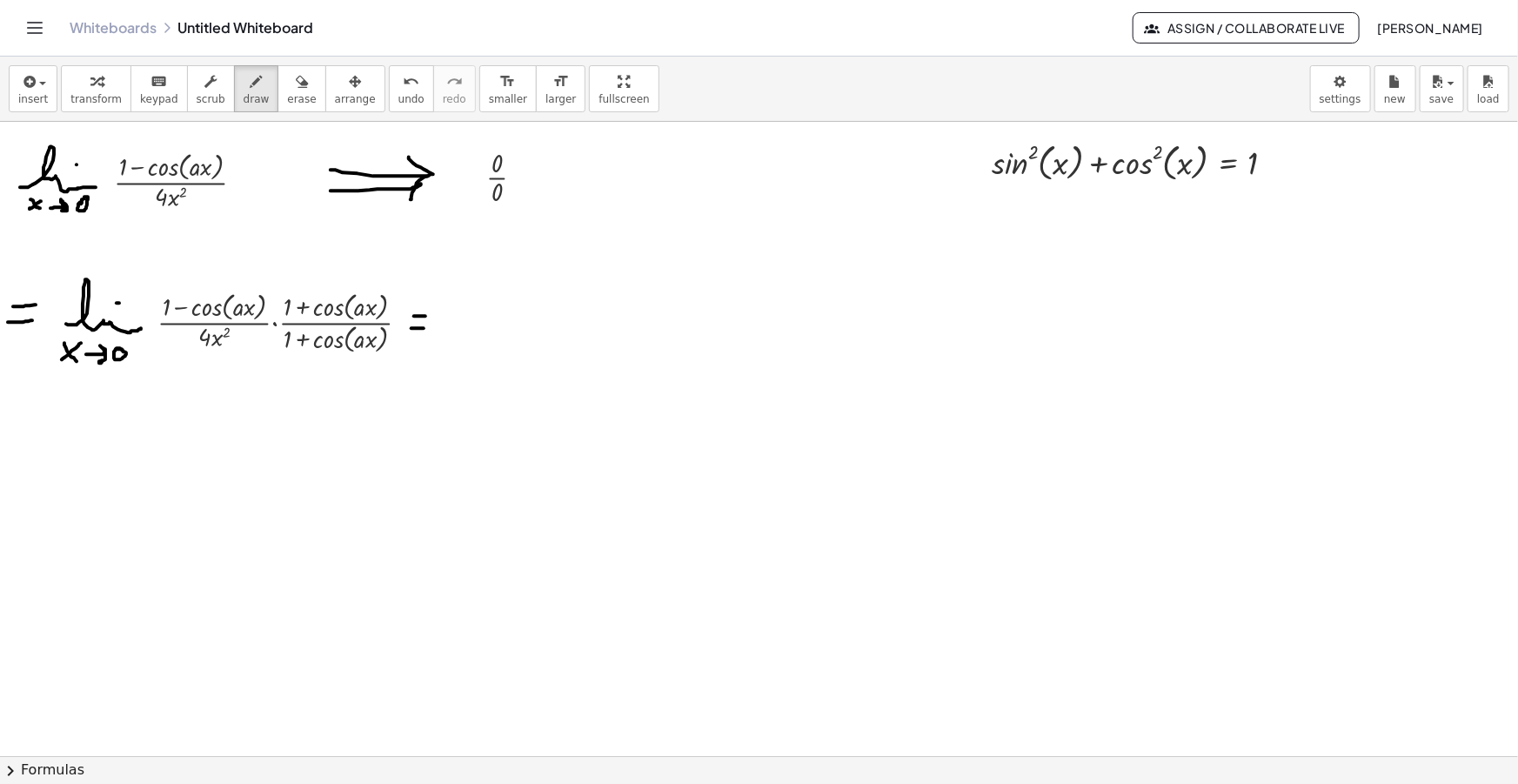
click at [424, 328] on div at bounding box center [759, 786] width 1518 height 1328
drag, startPoint x: 452, startPoint y: 335, endPoint x: 515, endPoint y: 339, distance: 63.1
click at [515, 339] on div at bounding box center [759, 786] width 1518 height 1328
click at [482, 325] on div at bounding box center [759, 786] width 1518 height 1328
click at [464, 359] on div at bounding box center [759, 786] width 1518 height 1328
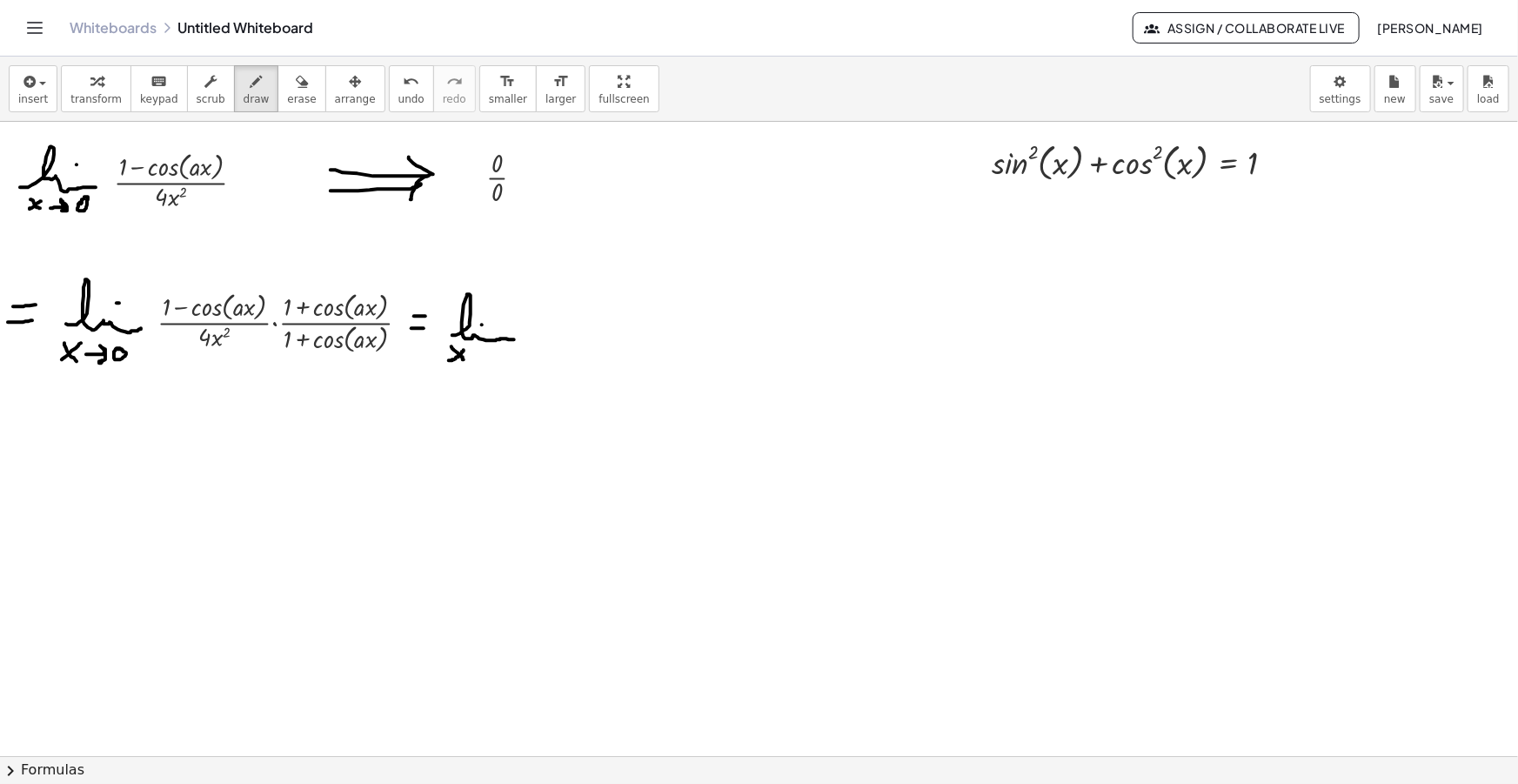
drag, startPoint x: 449, startPoint y: 360, endPoint x: 464, endPoint y: 348, distance: 19.2
click at [464, 348] on div at bounding box center [759, 786] width 1518 height 1328
drag, startPoint x: 472, startPoint y: 358, endPoint x: 480, endPoint y: 363, distance: 9.4
click at [480, 363] on div at bounding box center [759, 786] width 1518 height 1328
click at [496, 356] on div at bounding box center [759, 786] width 1518 height 1328
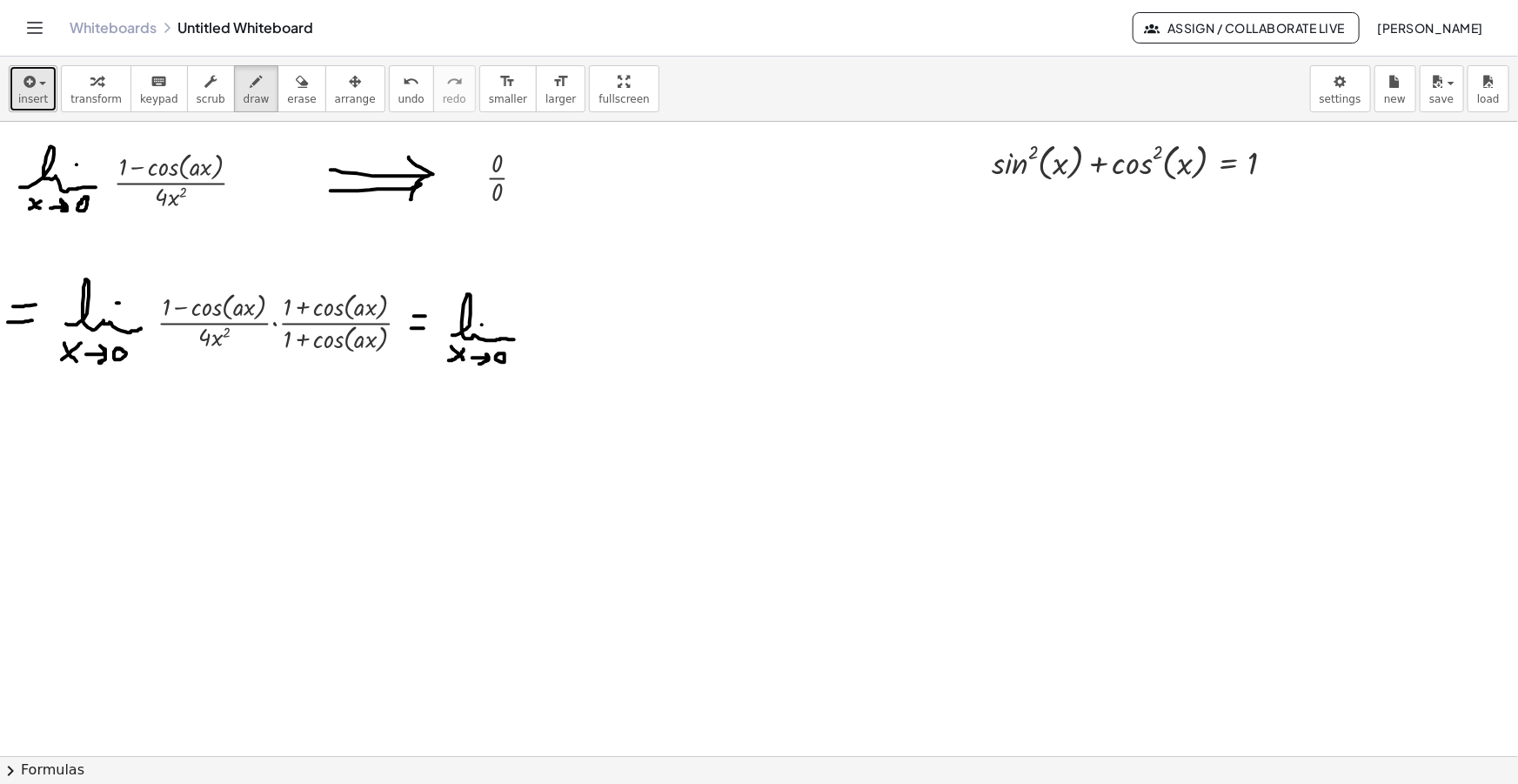
click at [44, 97] on button "insert" at bounding box center [32, 88] width 49 height 47
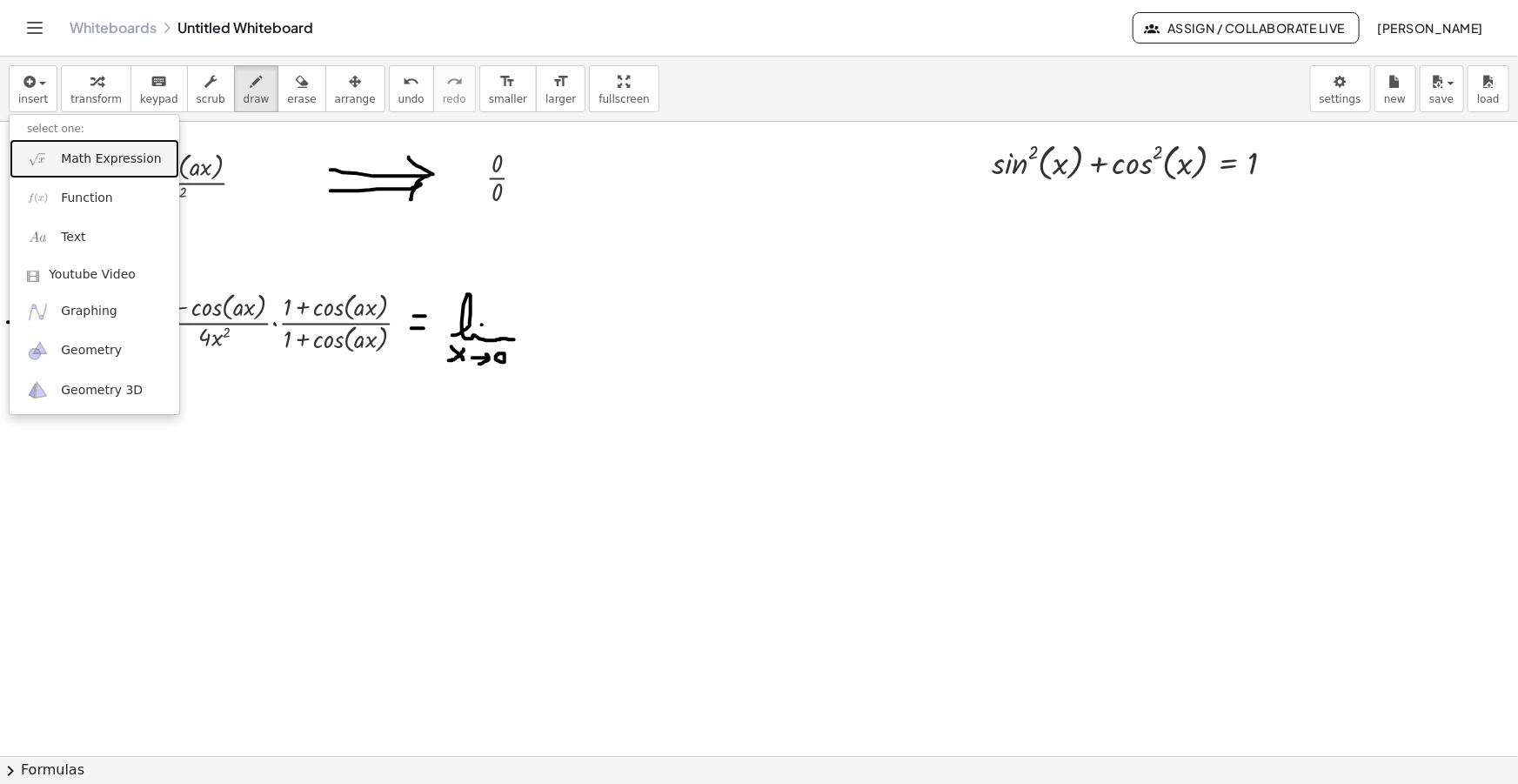
click at [78, 154] on span "Math Expression" at bounding box center [110, 159] width 100 height 17
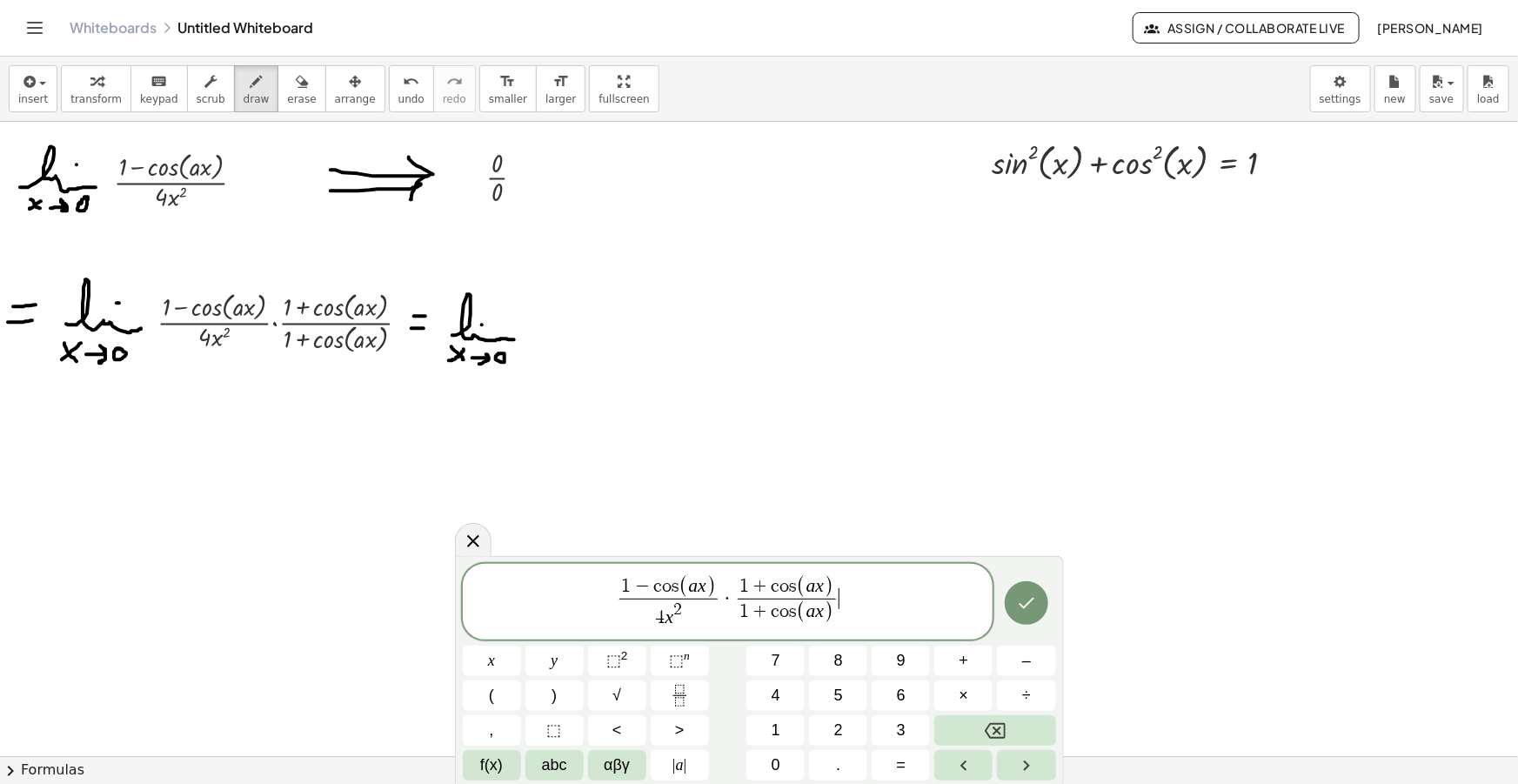
click at [739, 612] on span "1" at bounding box center [744, 611] width 9 height 19
click at [859, 616] on span "1 + c o s ( a x ) 4 x 2 ( ​ 1 + c o s ( a x ) ) ​" at bounding box center [787, 601] width 152 height 58
drag, startPoint x: 661, startPoint y: 613, endPoint x: 633, endPoint y: 615, distance: 28.1
click at [633, 615] on span "4 x 2" at bounding box center [646, 611] width 98 height 31
click at [794, 580] on span "1 + c o s ( a x )" at bounding box center [786, 583] width 144 height 23
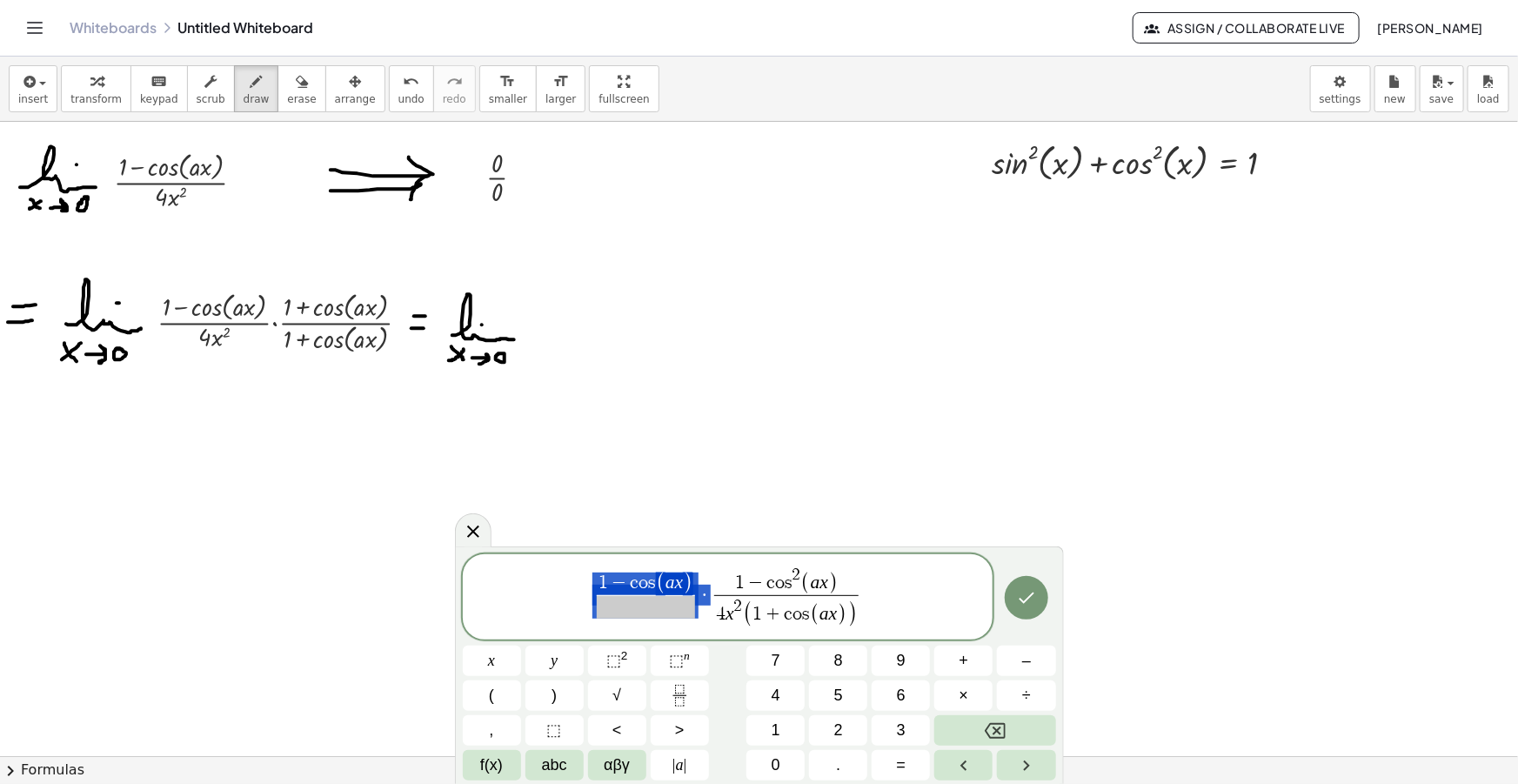
drag, startPoint x: 711, startPoint y: 598, endPoint x: 617, endPoint y: 586, distance: 94.8
click at [617, 586] on span "1 − c o s ( a x ) ​ · 1 − c o s 2 ( a x ) 4 x 2 ( 1 + c o s ( a x ) ) ​" at bounding box center [728, 598] width 531 height 67
drag, startPoint x: 819, startPoint y: 602, endPoint x: 664, endPoint y: 581, distance: 156.4
click at [665, 581] on span "1 − c o s 2 ( a x ) 4 x 2 ( 1 + c o s ( a x ) ) ​ ​" at bounding box center [728, 598] width 531 height 67
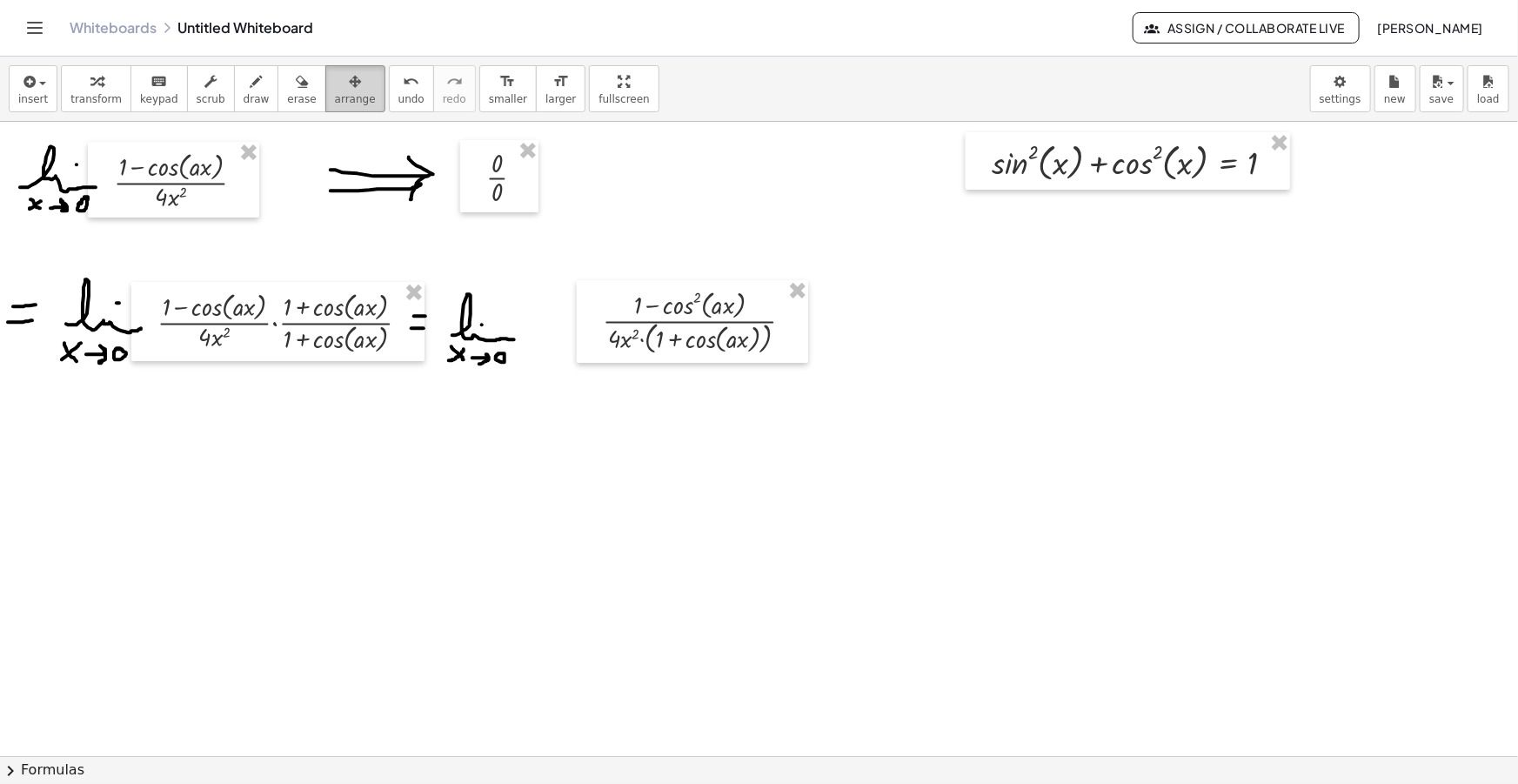
click at [335, 105] on button "arrange" at bounding box center [355, 88] width 60 height 47
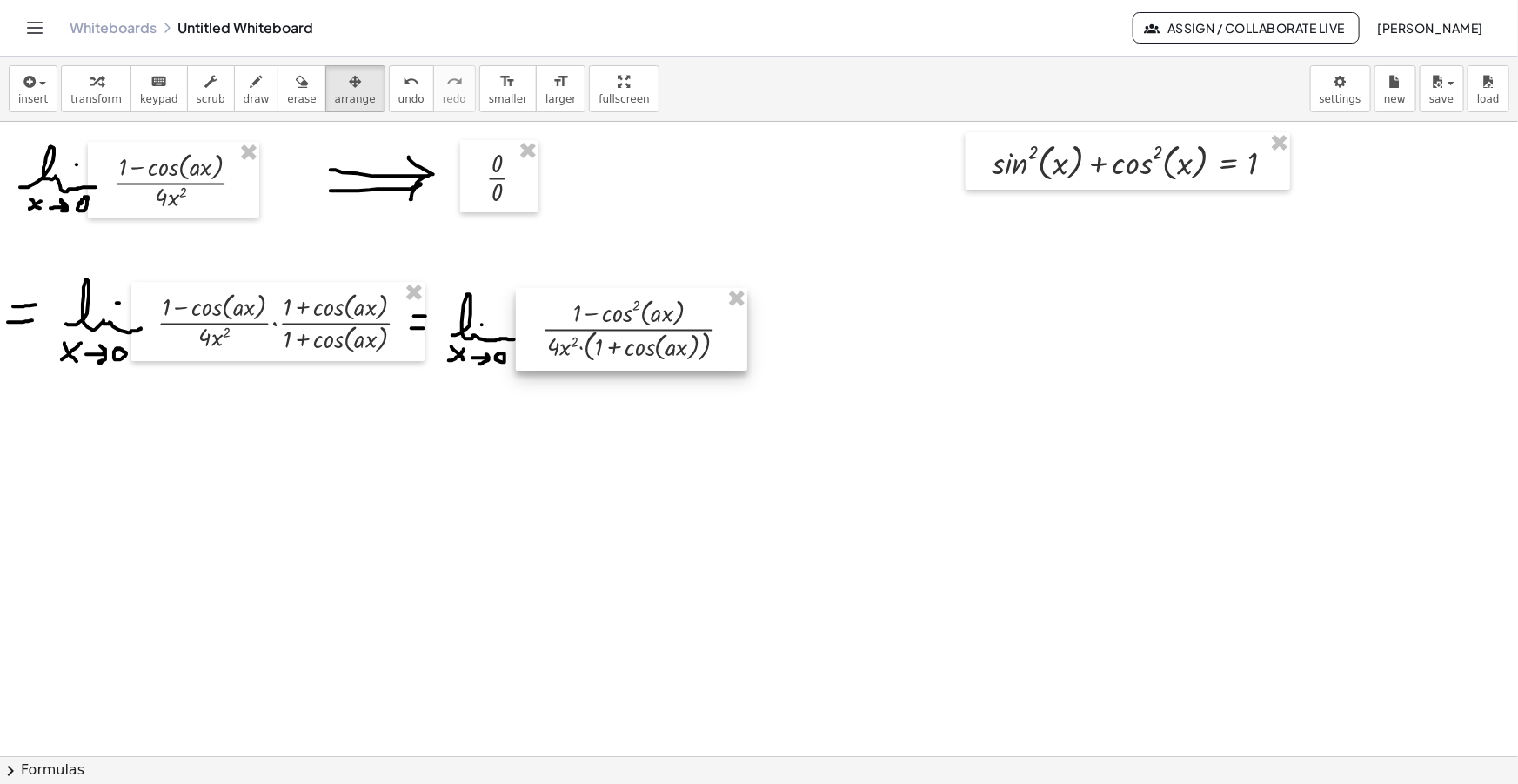
drag, startPoint x: 707, startPoint y: 339, endPoint x: 647, endPoint y: 347, distance: 60.5
click at [647, 347] on div at bounding box center [631, 329] width 231 height 83
click at [244, 81] on div "button" at bounding box center [257, 81] width 26 height 21
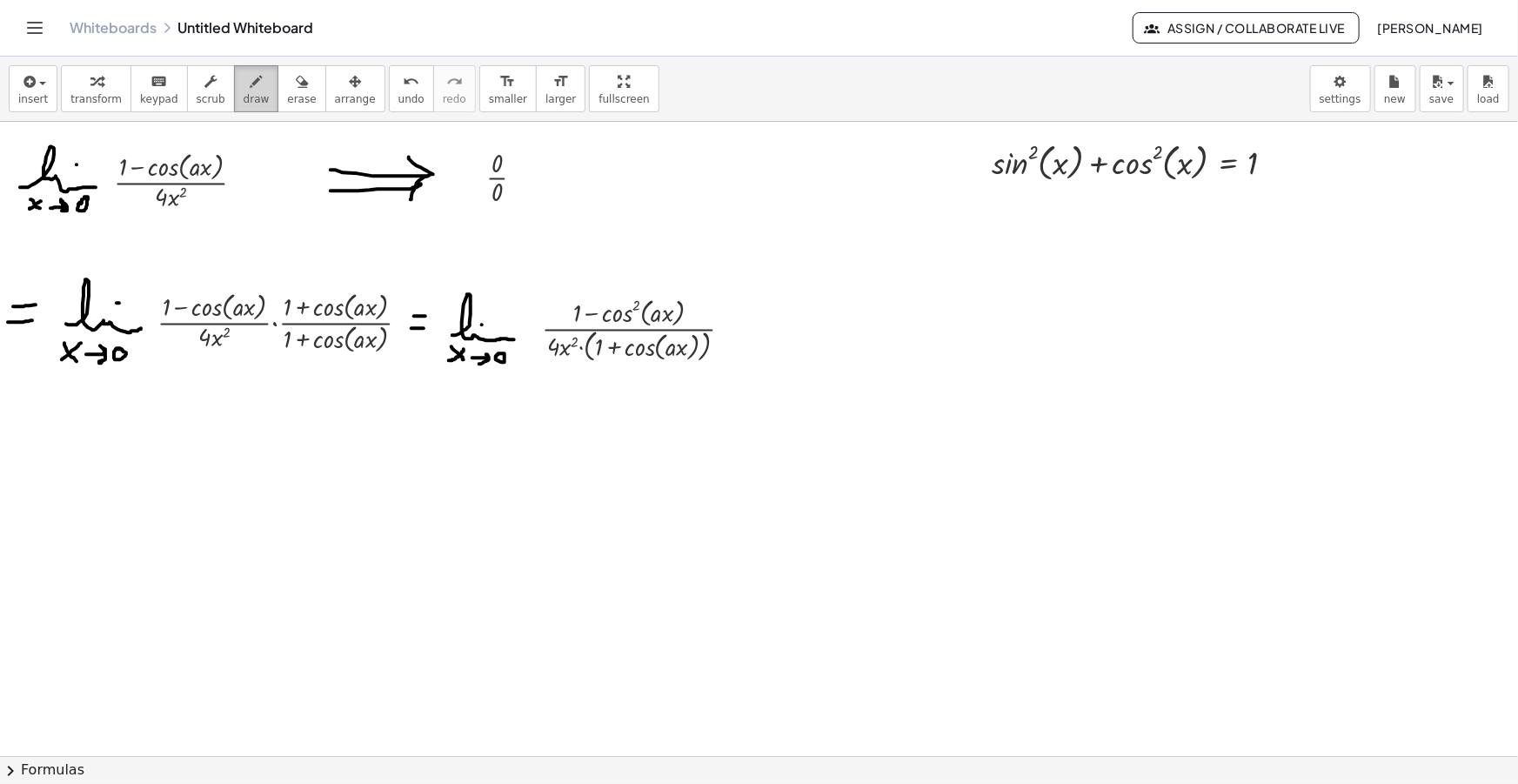
click at [234, 92] on button "draw" at bounding box center [256, 88] width 45 height 47
click at [745, 318] on div at bounding box center [759, 786] width 1518 height 1328
drag, startPoint x: 734, startPoint y: 329, endPoint x: 745, endPoint y: 328, distance: 11.0
click at [745, 328] on div at bounding box center [759, 786] width 1518 height 1328
drag, startPoint x: 760, startPoint y: 334, endPoint x: 808, endPoint y: 329, distance: 48.3
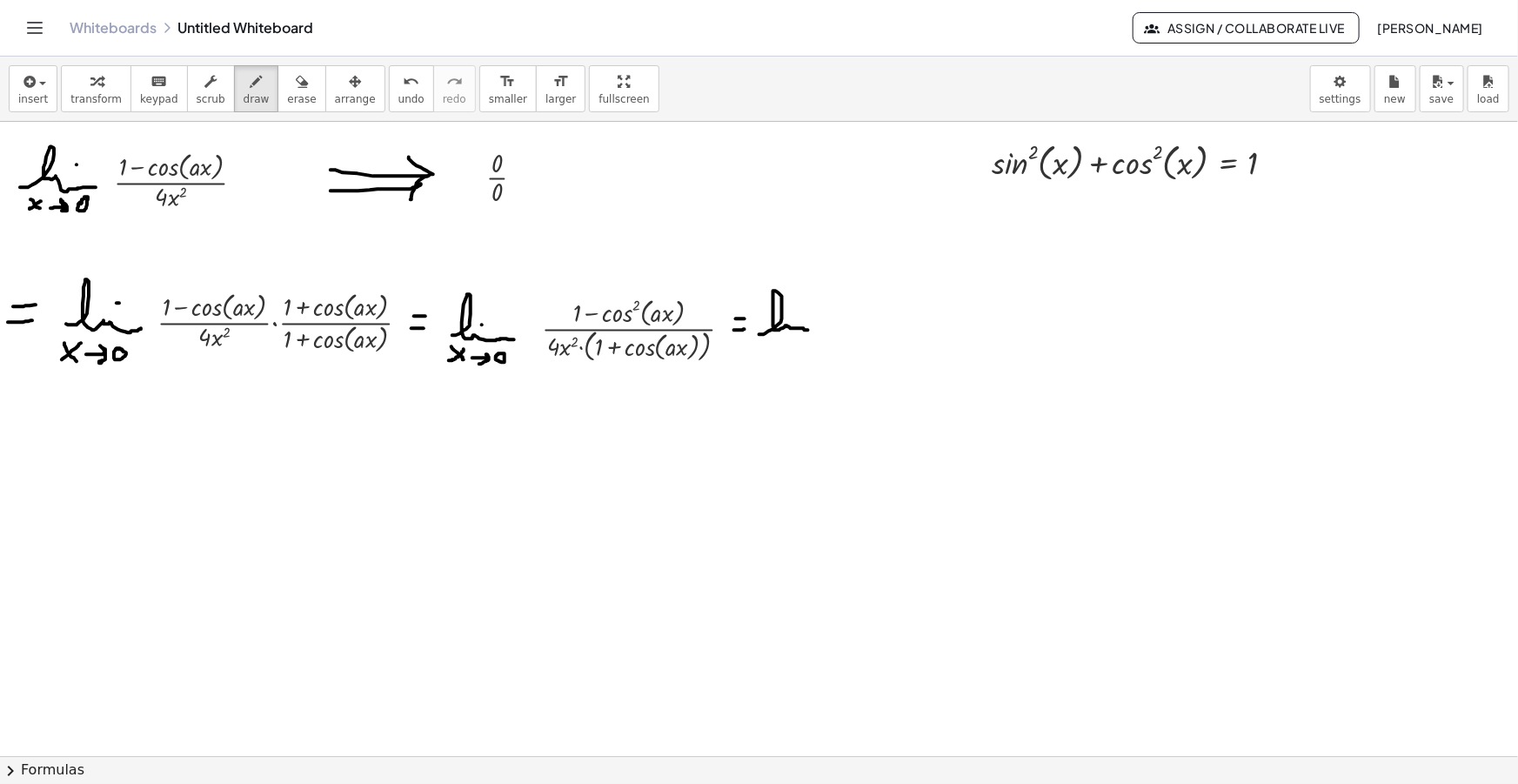
click at [808, 329] on div at bounding box center [759, 786] width 1518 height 1328
click at [792, 312] on div at bounding box center [759, 786] width 1518 height 1328
click at [775, 343] on div at bounding box center [759, 786] width 1518 height 1328
click at [783, 343] on div at bounding box center [759, 786] width 1518 height 1328
click at [789, 342] on div at bounding box center [759, 786] width 1518 height 1328
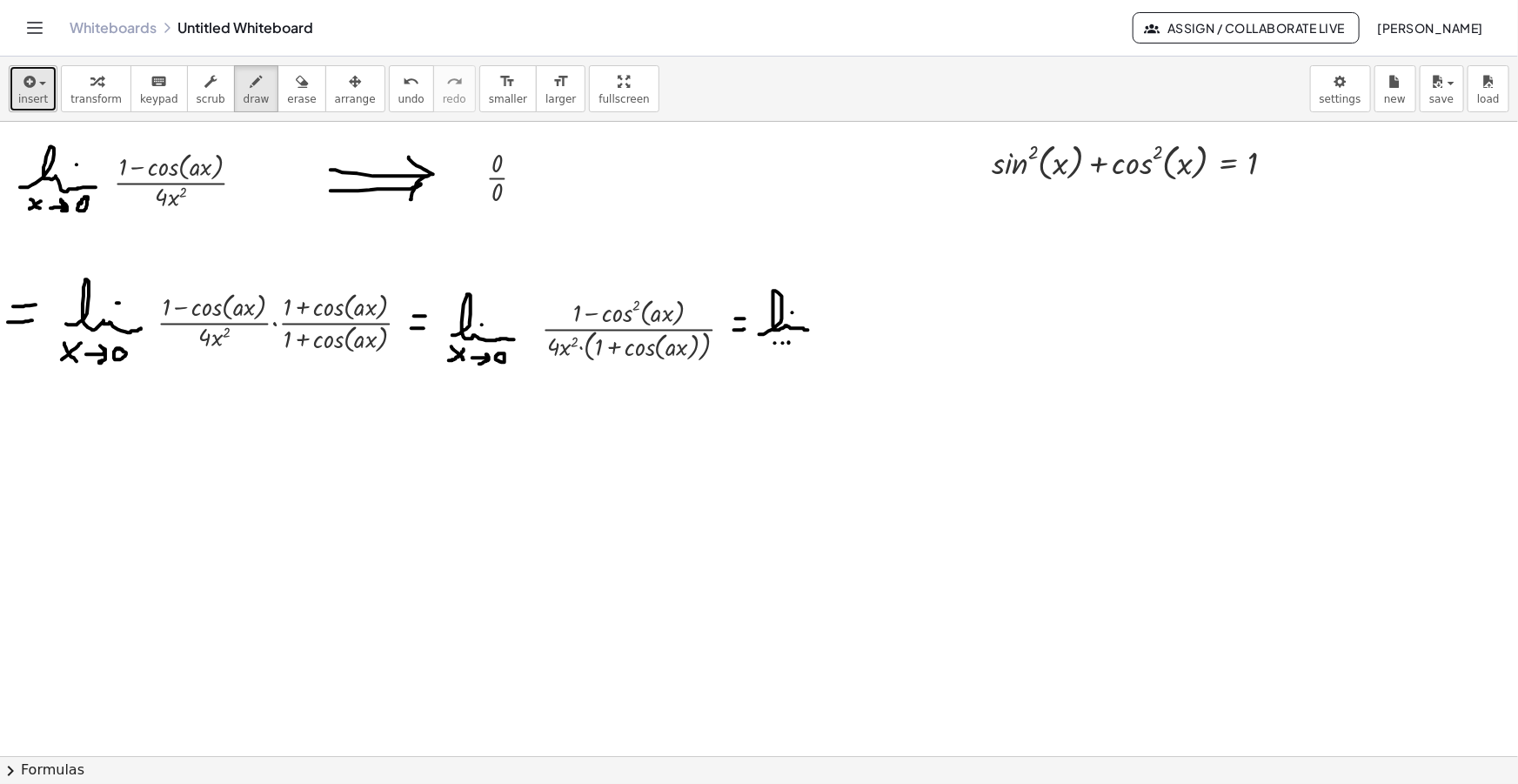
click at [32, 93] on span "insert" at bounding box center [33, 98] width 29 height 12
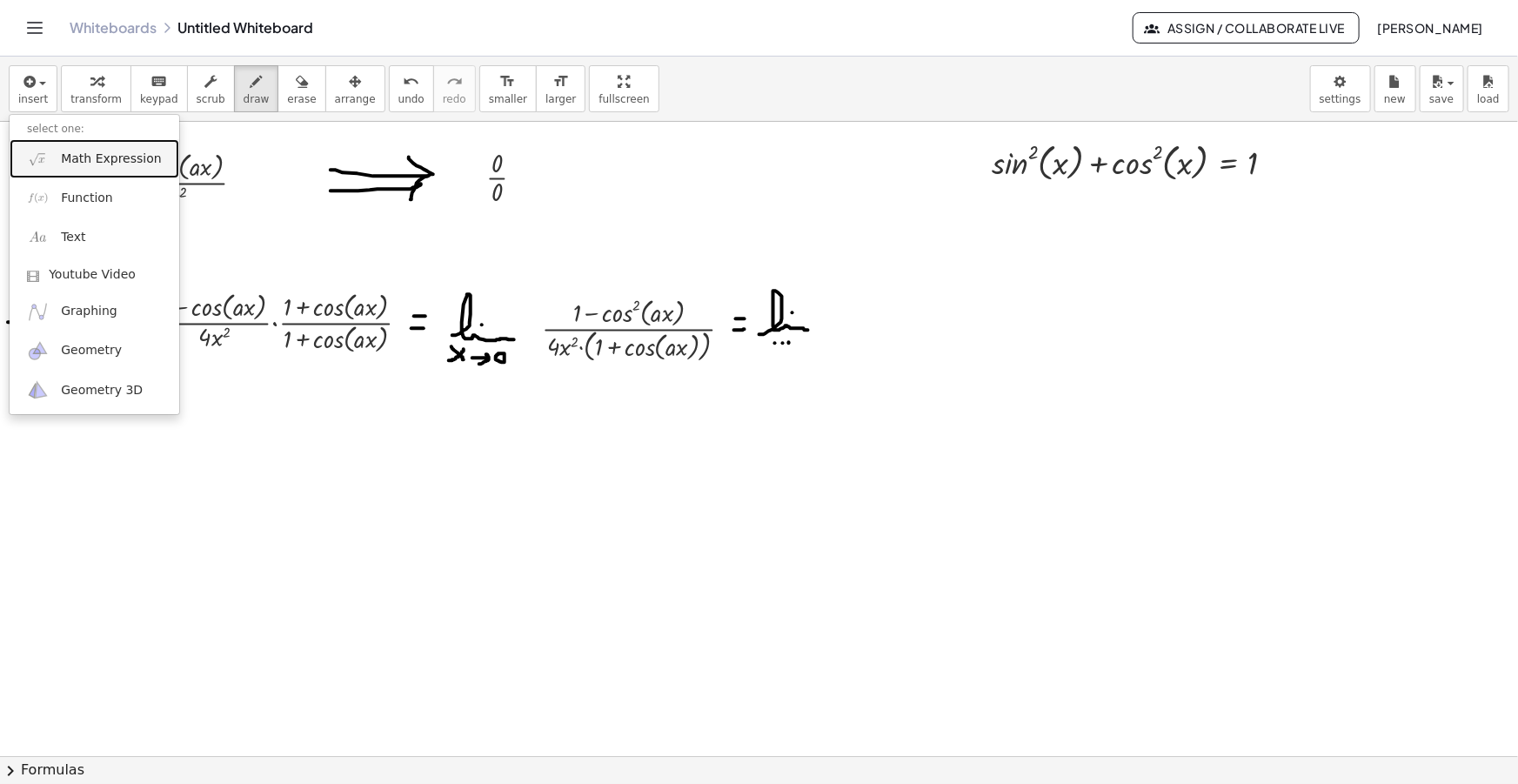
click at [83, 163] on span "Math Expression" at bounding box center [110, 159] width 100 height 17
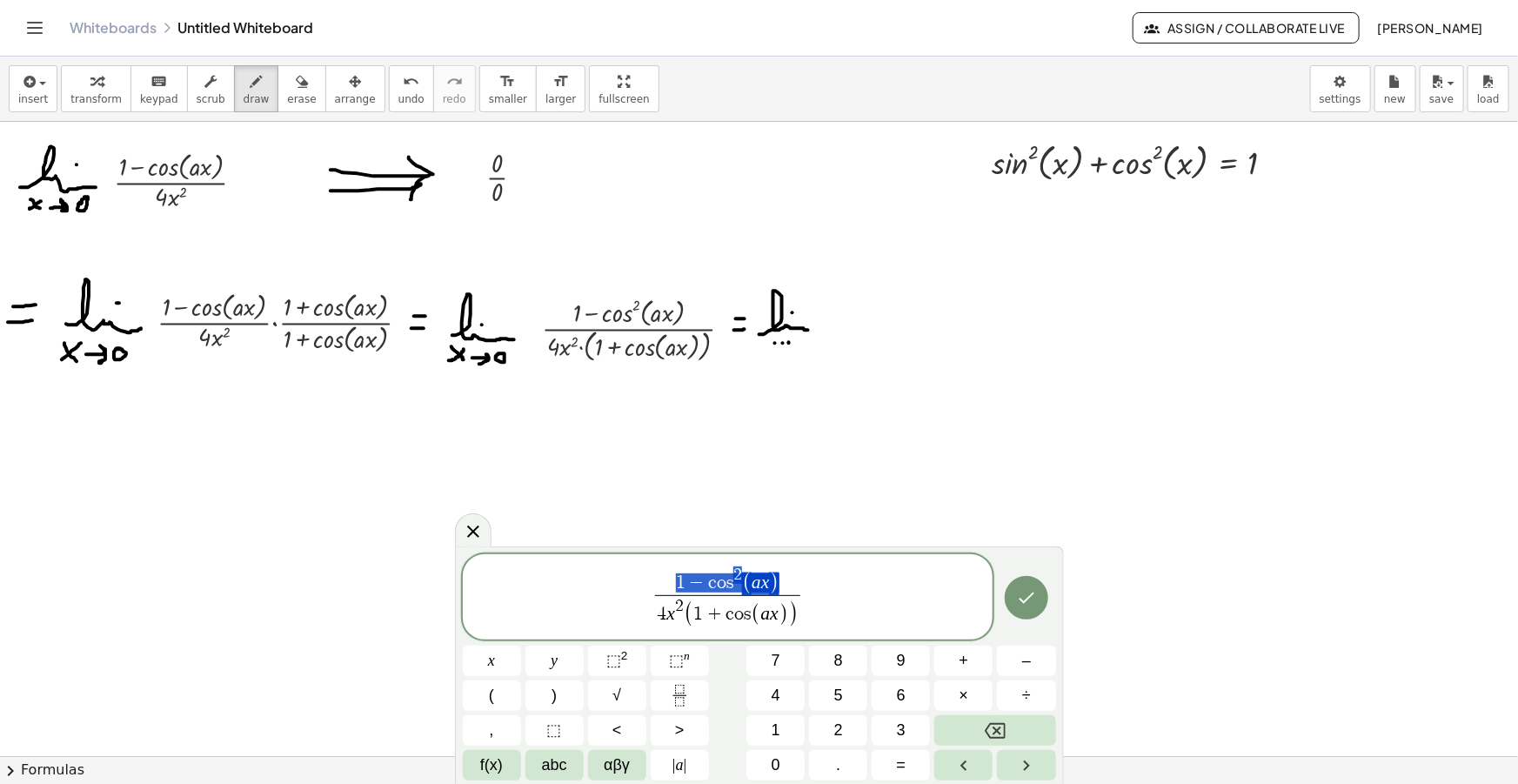
drag, startPoint x: 776, startPoint y: 581, endPoint x: 669, endPoint y: 582, distance: 107.0
click at [834, 602] on span "s i n 2 ( a x ) 4 x 2 ( 1 + c o s ( a x ) ) ​ ​" at bounding box center [728, 598] width 531 height 67
drag, startPoint x: 825, startPoint y: 602, endPoint x: 652, endPoint y: 595, distance: 173.1
click at [664, 595] on span "s i n 2 ( a x ) 4 x 2 ( 1 + c o s ( a x ) ) ​ ​" at bounding box center [728, 598] width 531 height 67
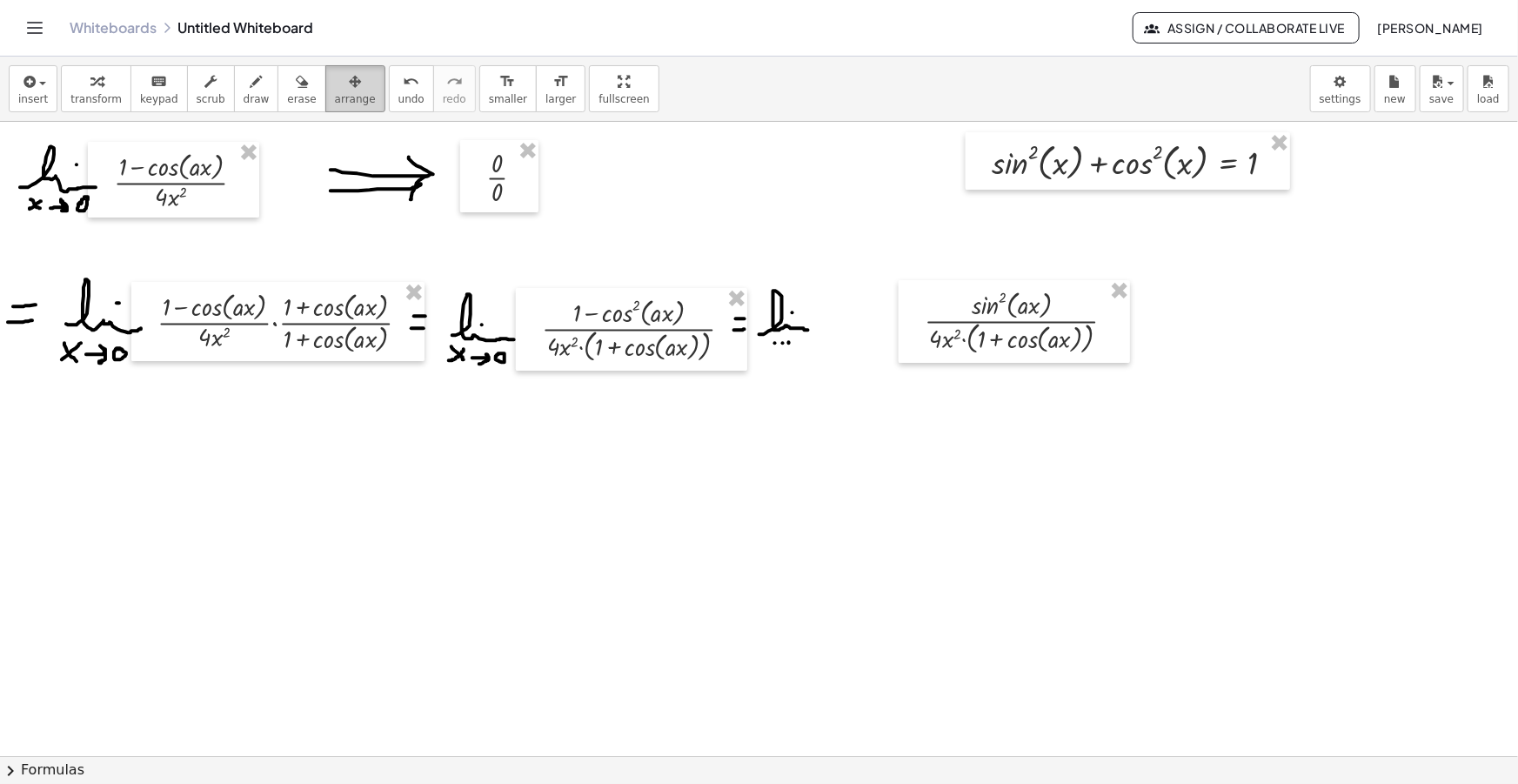
click at [335, 94] on span "arrange" at bounding box center [355, 98] width 41 height 12
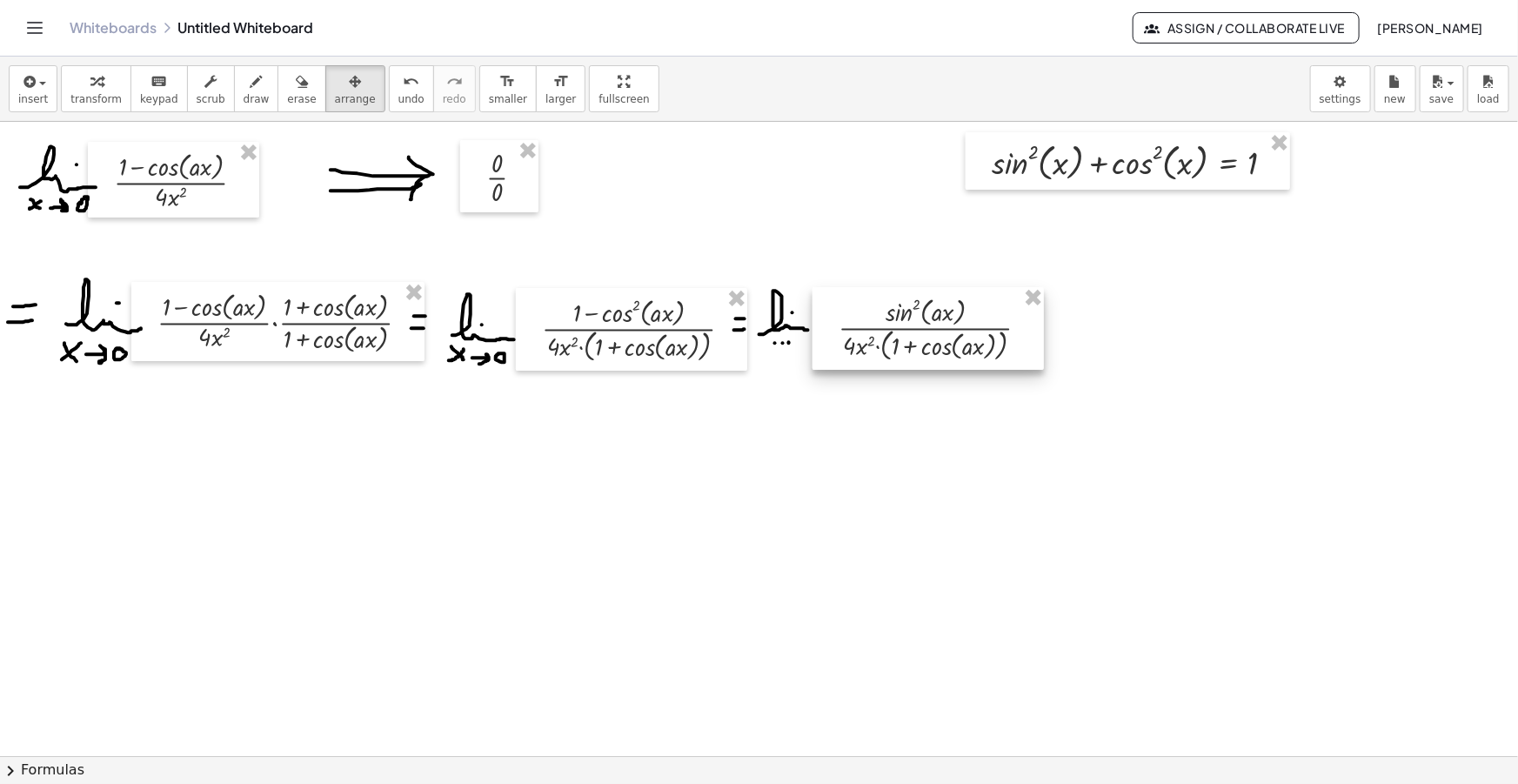
drag, startPoint x: 1000, startPoint y: 344, endPoint x: 913, endPoint y: 349, distance: 87.1
click at [913, 349] on div at bounding box center [928, 328] width 231 height 83
click at [250, 88] on icon "button" at bounding box center [256, 82] width 12 height 21
drag, startPoint x: 1025, startPoint y: 325, endPoint x: 1036, endPoint y: 325, distance: 11.0
click at [1036, 325] on div at bounding box center [759, 786] width 1518 height 1328
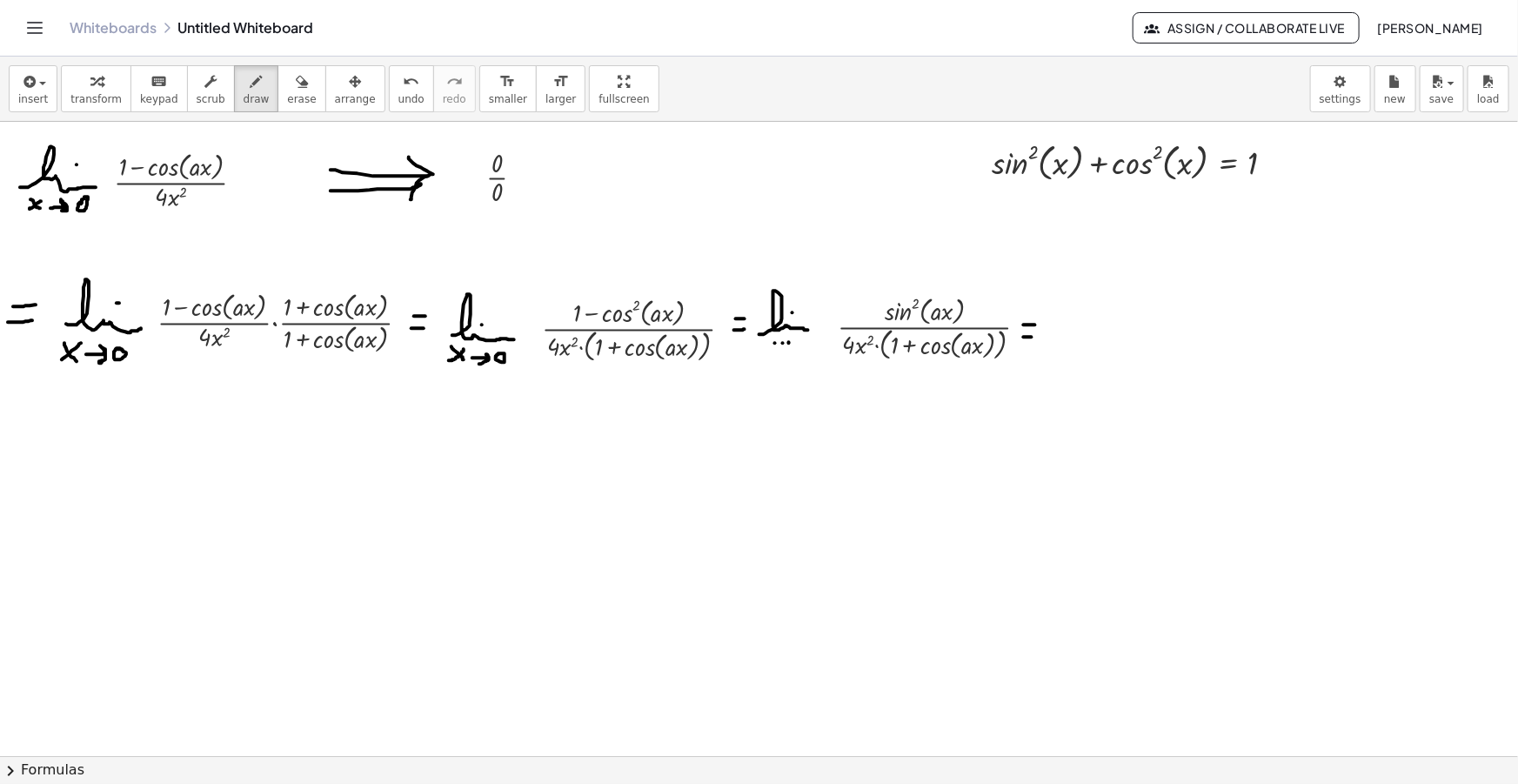
click at [1032, 337] on div at bounding box center [759, 786] width 1518 height 1328
click at [32, 425] on div at bounding box center [759, 786] width 1518 height 1328
drag, startPoint x: 14, startPoint y: 433, endPoint x: 28, endPoint y: 435, distance: 14.1
click at [28, 435] on div at bounding box center [759, 786] width 1518 height 1328
drag, startPoint x: 71, startPoint y: 424, endPoint x: 109, endPoint y: 419, distance: 38.3
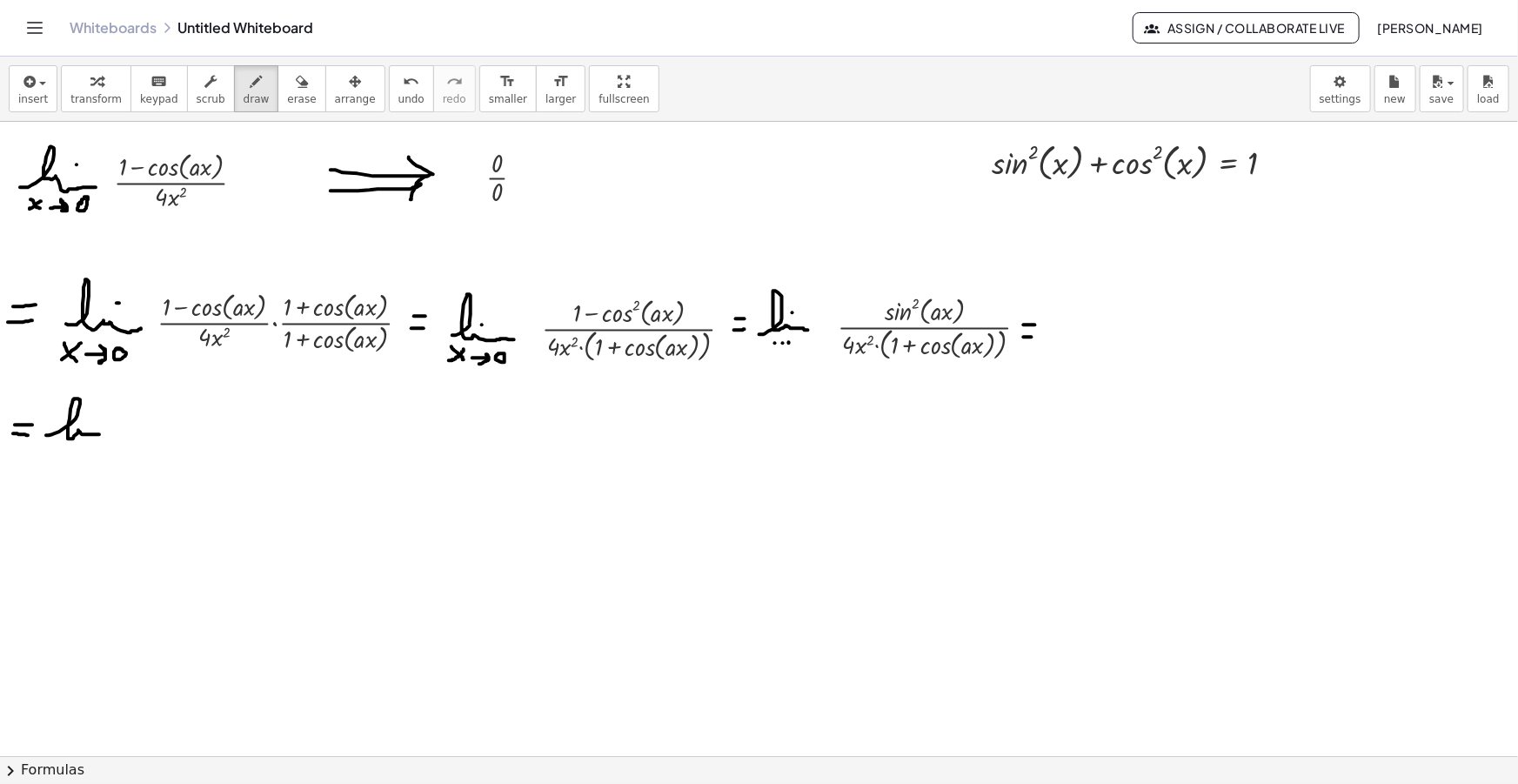
click at [115, 434] on div at bounding box center [759, 786] width 1518 height 1328
click at [94, 413] on div at bounding box center [759, 786] width 1518 height 1328
click at [56, 453] on div at bounding box center [759, 786] width 1518 height 1328
click at [70, 453] on div at bounding box center [759, 786] width 1518 height 1328
click at [82, 453] on div at bounding box center [759, 786] width 1518 height 1328
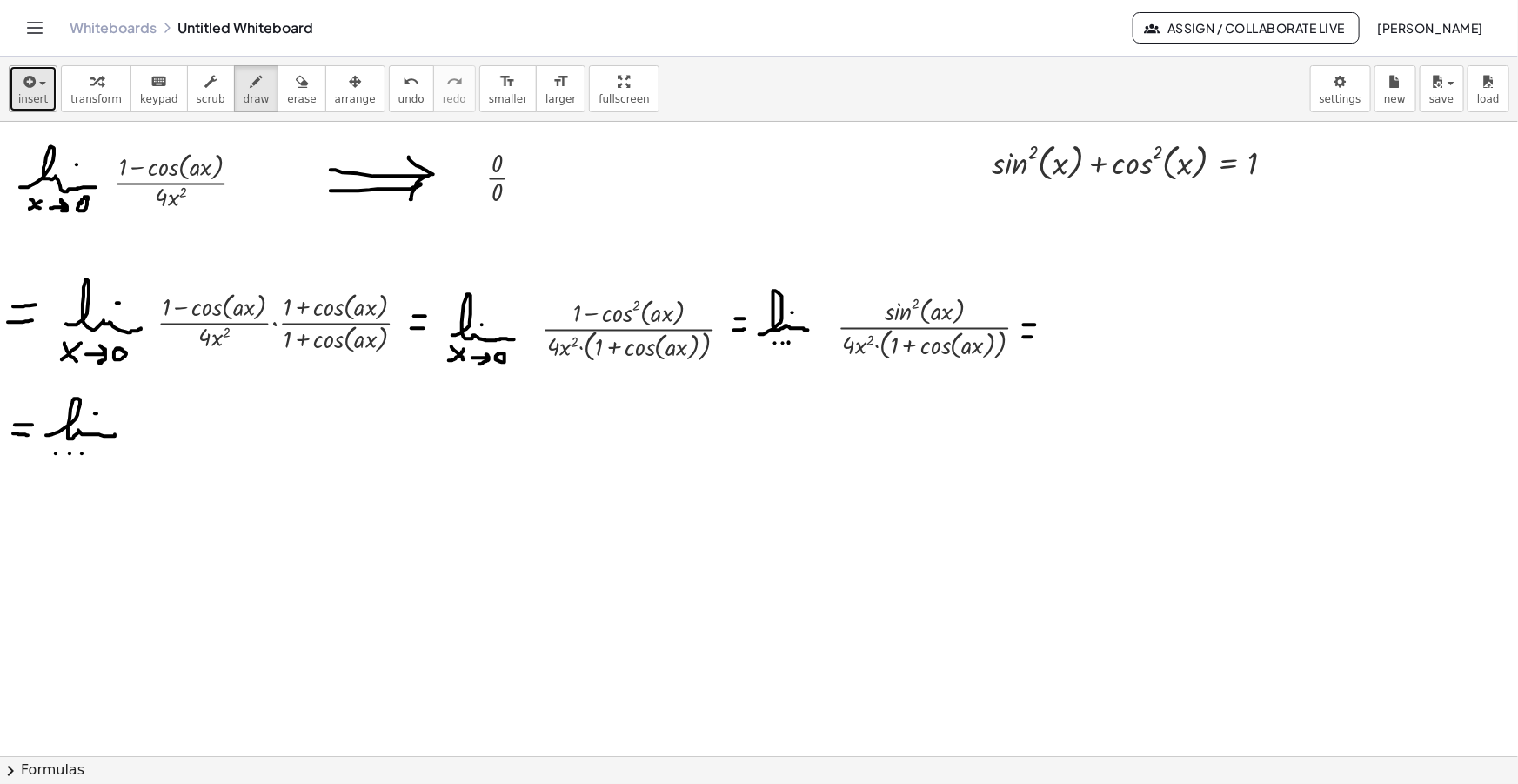
click at [35, 93] on span "insert" at bounding box center [33, 98] width 29 height 12
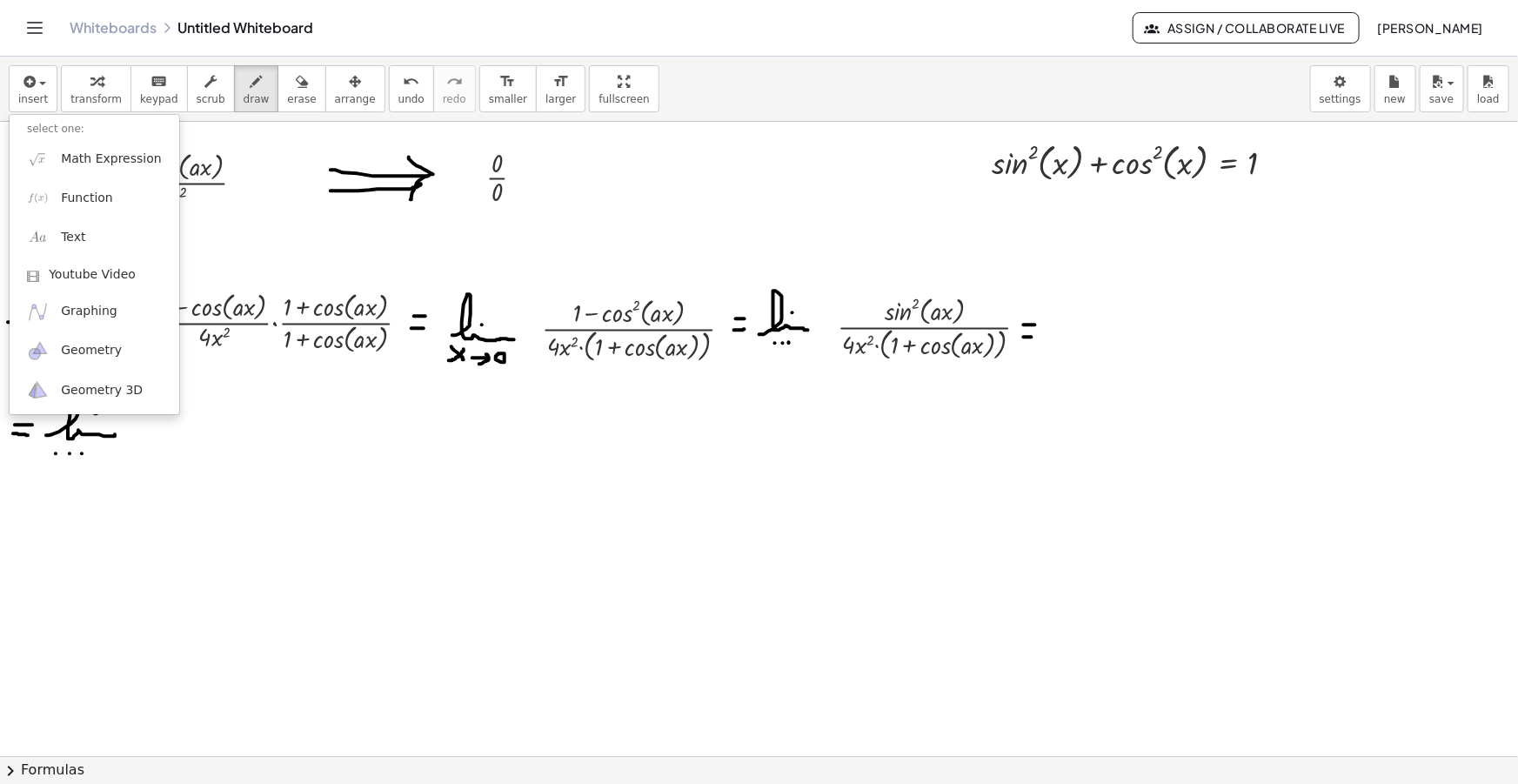
click at [72, 130] on li "select one:" at bounding box center [94, 129] width 170 height 20
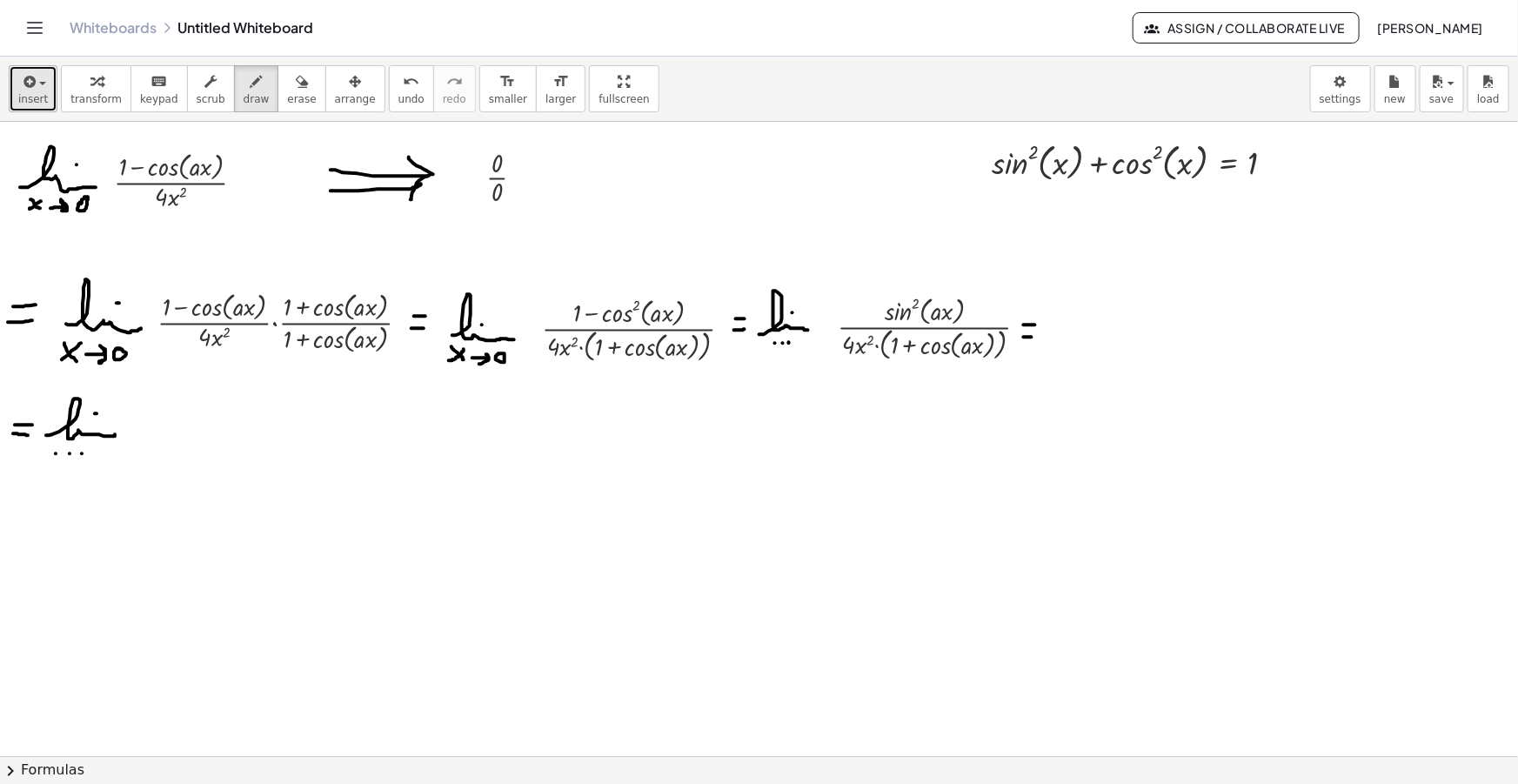
click at [14, 81] on button "insert" at bounding box center [32, 88] width 49 height 47
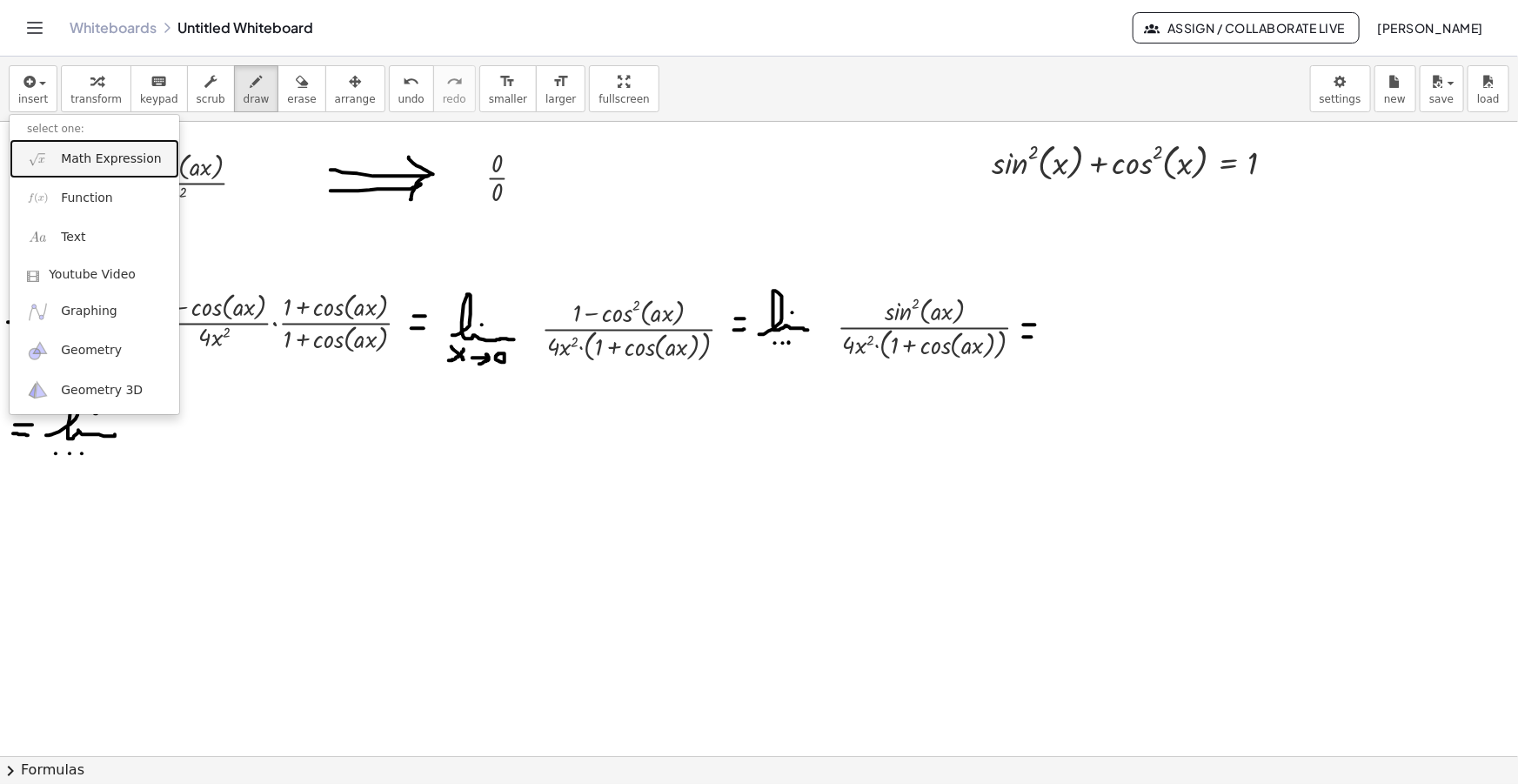
click at [72, 148] on link "Math Expression" at bounding box center [94, 159] width 170 height 39
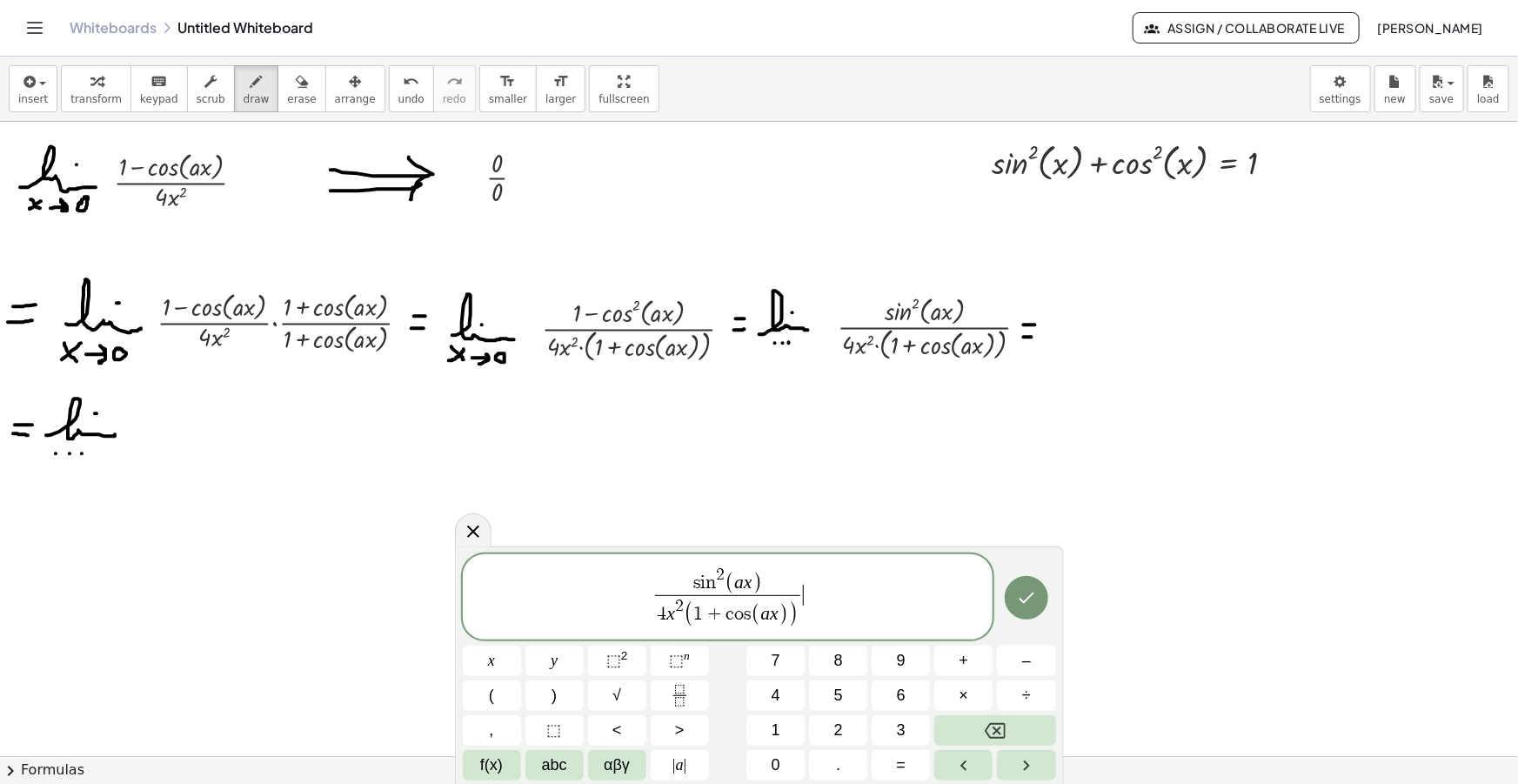
click at [816, 602] on span "s i n 2 ( a x ) 4 x 2 ( 1 + c o s ( a x ) ) ​ ​" at bounding box center [728, 598] width 531 height 67
drag, startPoint x: 837, startPoint y: 600, endPoint x: 685, endPoint y: 590, distance: 152.3
click at [670, 589] on span "s i n 2 ( a x ) 4 x 2 ( 1 + c o s ( a x ) ) ​" at bounding box center [728, 598] width 531 height 67
click at [808, 593] on span "s i n 2 ( a x ) 4 x 2 ( 1 + c o s ( a x ) ) ​ ​" at bounding box center [728, 598] width 531 height 67
click at [244, 79] on div "button" at bounding box center [257, 81] width 26 height 21
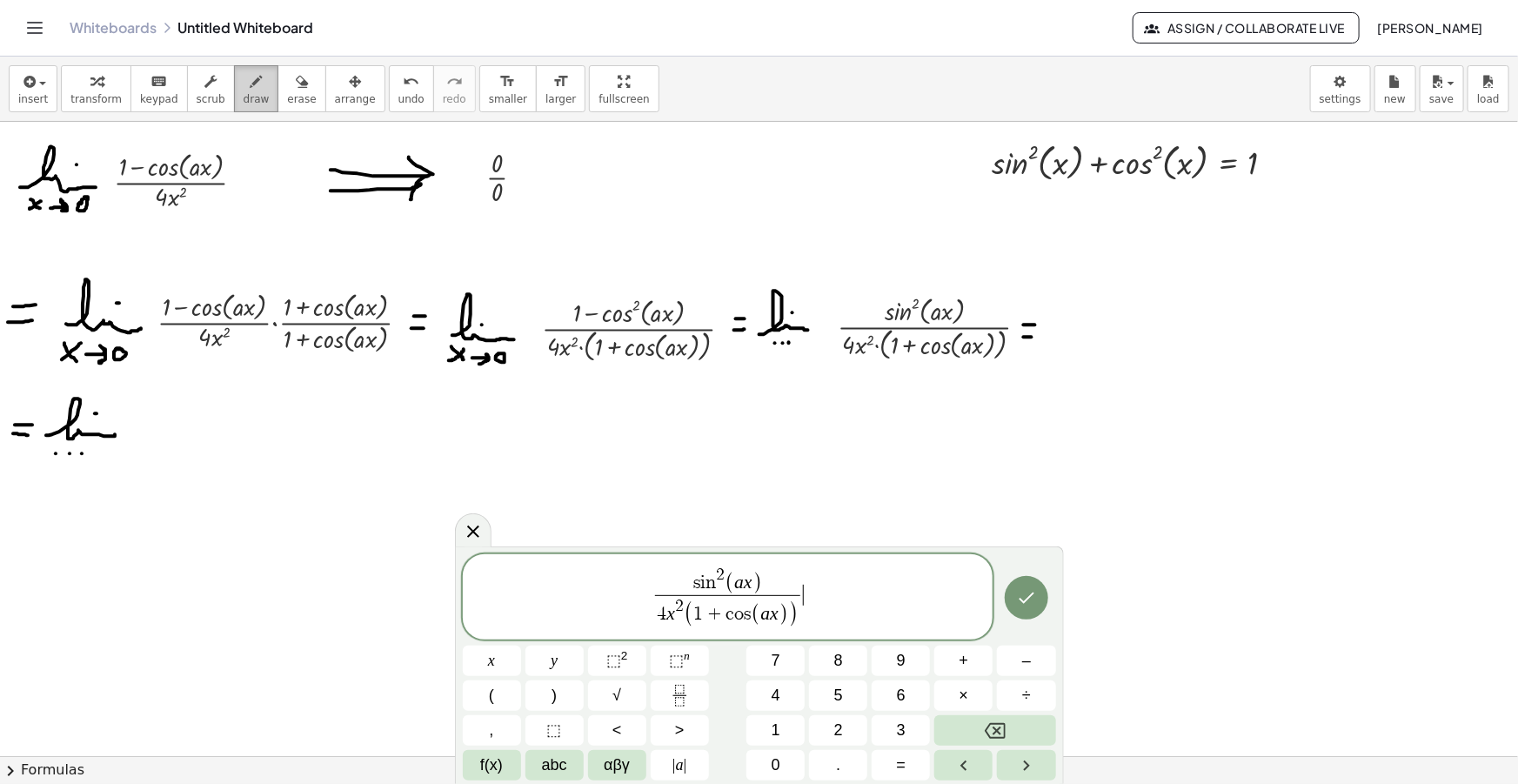
click at [244, 83] on div "button" at bounding box center [257, 81] width 26 height 21
drag, startPoint x: 759, startPoint y: 580, endPoint x: 697, endPoint y: 582, distance: 62.0
click at [697, 582] on var "s" at bounding box center [697, 582] width 7 height 19
click at [774, 582] on span "s ​ i n 2 ( a x )" at bounding box center [726, 580] width 144 height 28
click at [721, 581] on span "2" at bounding box center [720, 574] width 8 height 17
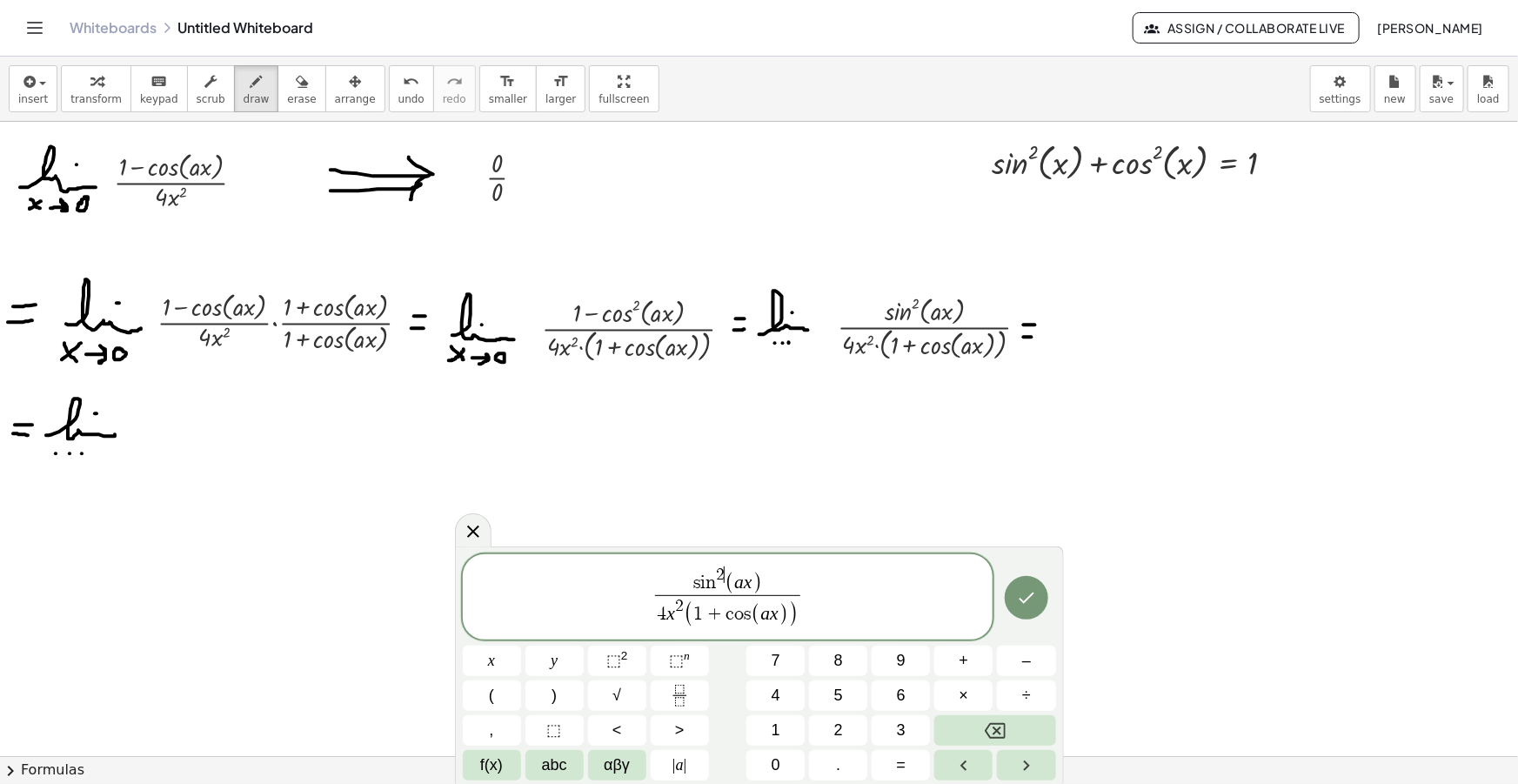
click at [819, 596] on span "s i n 2 ​ ( a x ) 4 x 2 ( 1 + c o s ( a x ) ) ​" at bounding box center [728, 598] width 531 height 67
drag, startPoint x: 825, startPoint y: 599, endPoint x: 637, endPoint y: 609, distance: 188.3
click at [637, 609] on span "s i n 2 ( a x ) 4 x 2 ( 1 + c o s ( a x ) ) ​" at bounding box center [728, 598] width 531 height 67
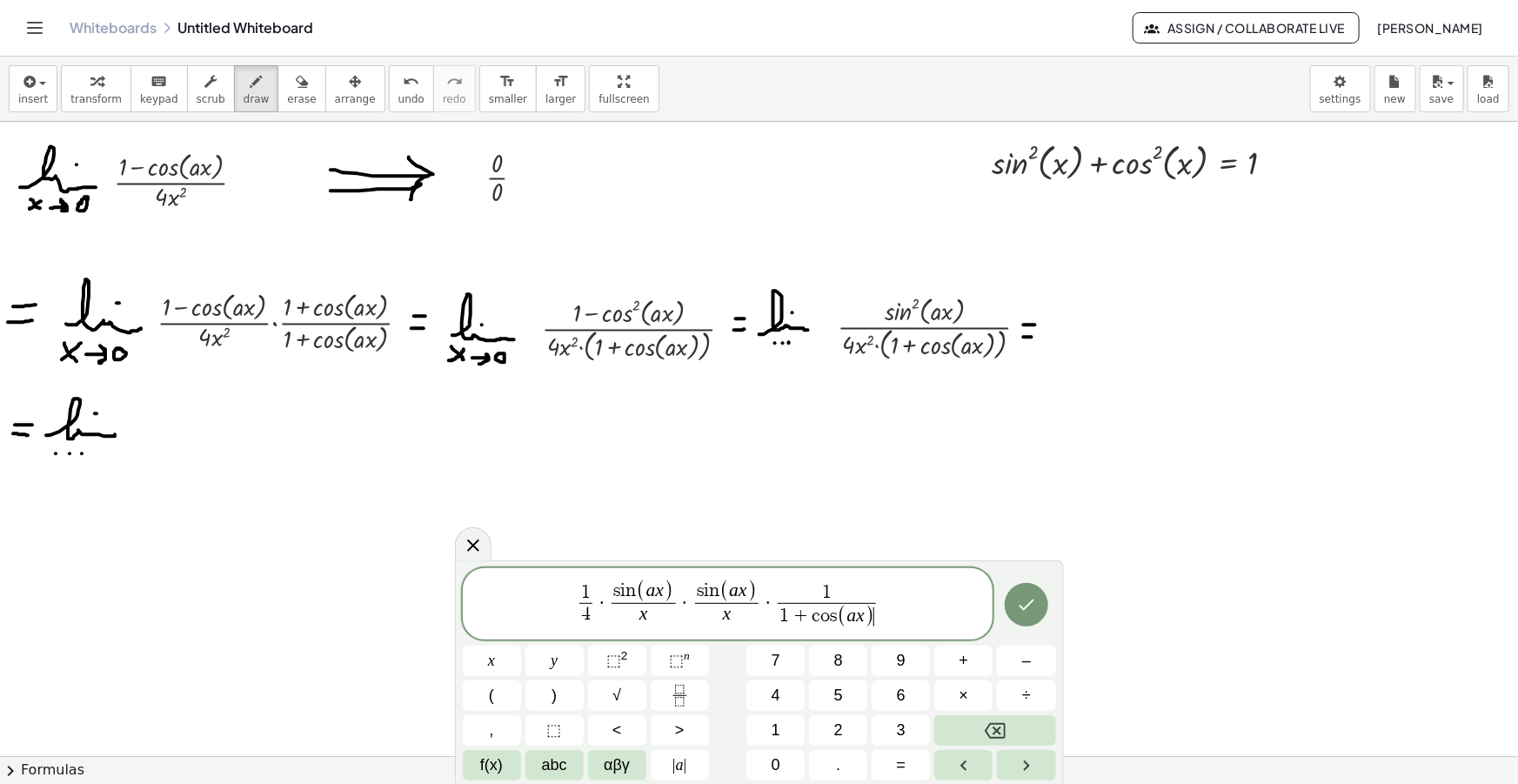
drag, startPoint x: 894, startPoint y: 601, endPoint x: 457, endPoint y: 565, distance: 438.5
click at [457, 565] on div "**********" at bounding box center [759, 672] width 609 height 224
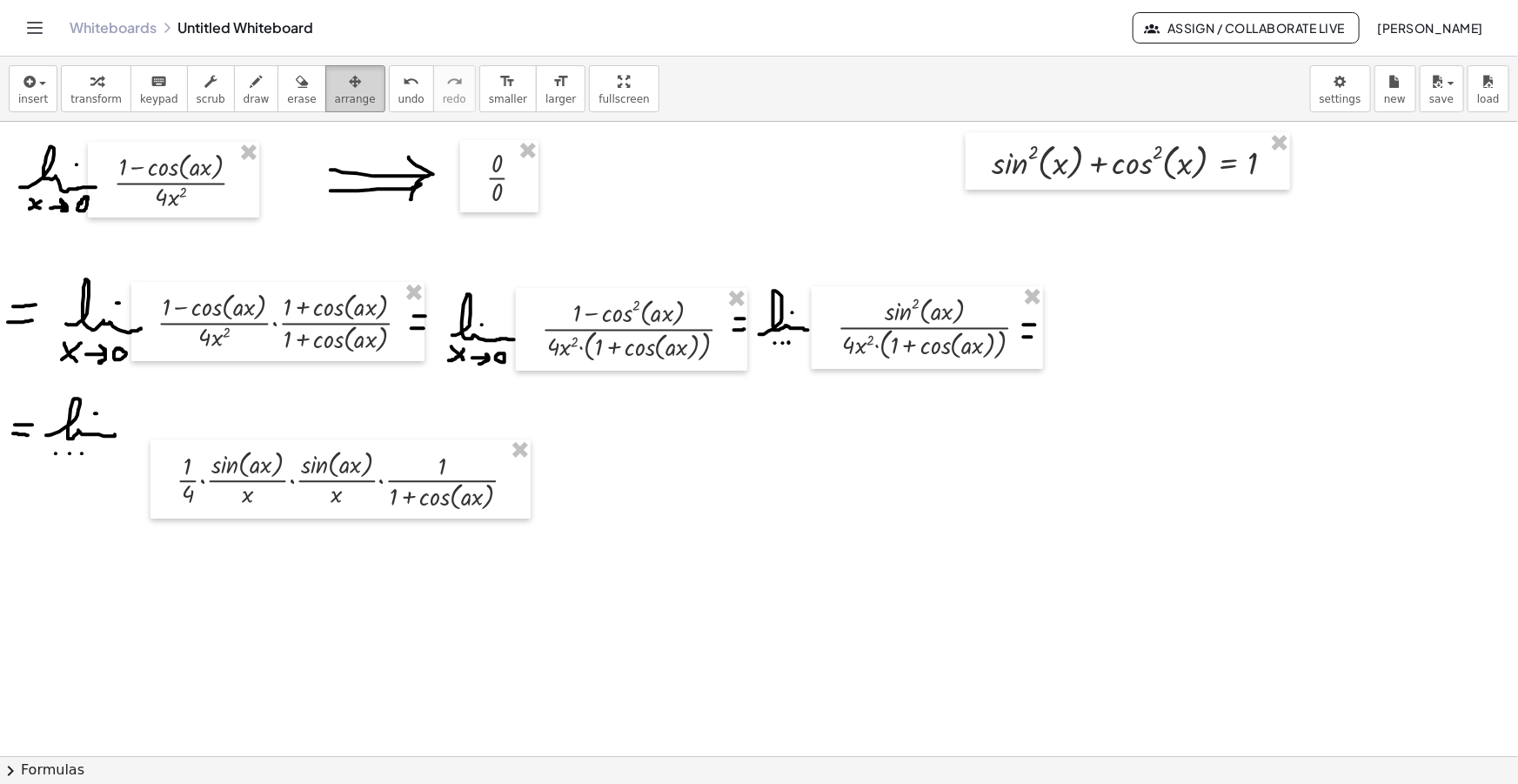
drag, startPoint x: 326, startPoint y: 64, endPoint x: 316, endPoint y: 71, distance: 12.2
click at [326, 65] on button "arrange" at bounding box center [355, 88] width 60 height 47
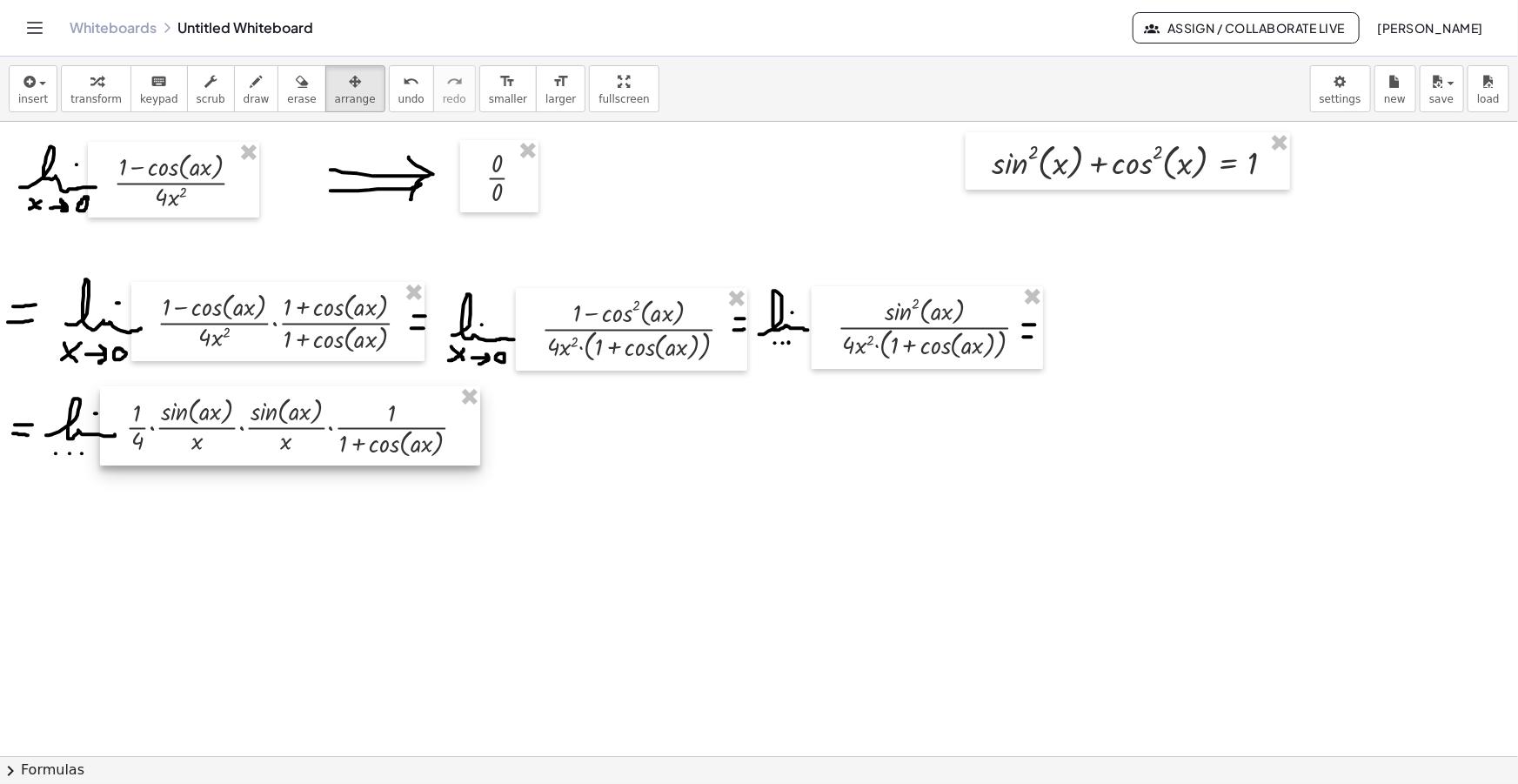
drag, startPoint x: 267, startPoint y: 482, endPoint x: 216, endPoint y: 431, distance: 72.1
click at [216, 432] on div at bounding box center [290, 425] width 380 height 79
click at [250, 90] on icon "button" at bounding box center [256, 82] width 12 height 21
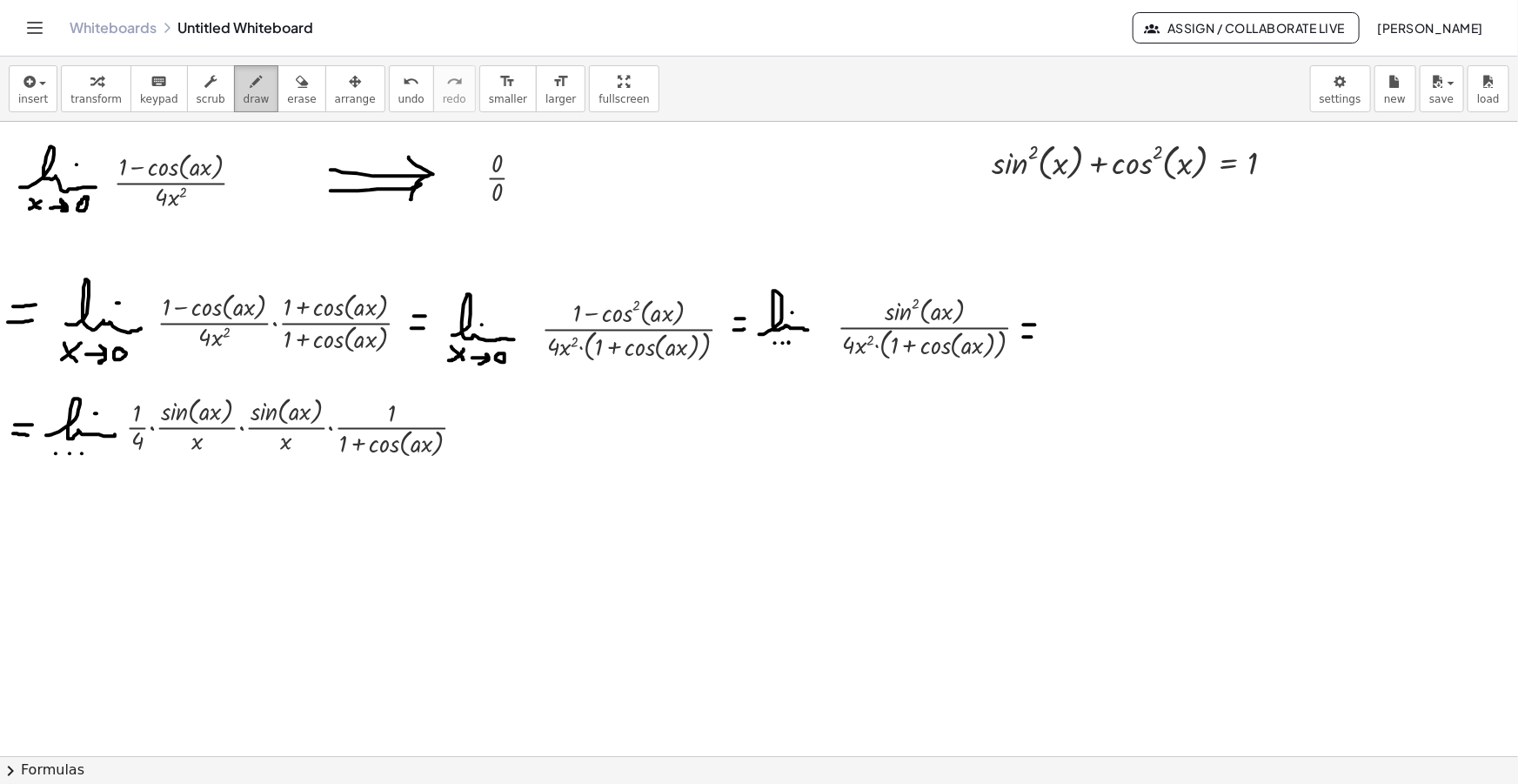
click at [234, 76] on button "draw" at bounding box center [256, 88] width 45 height 47
drag, startPoint x: 461, startPoint y: 422, endPoint x: 472, endPoint y: 418, distance: 11.7
click at [472, 418] on div at bounding box center [759, 786] width 1518 height 1328
drag, startPoint x: 461, startPoint y: 435, endPoint x: 470, endPoint y: 434, distance: 9.1
click at [470, 434] on div at bounding box center [759, 786] width 1518 height 1328
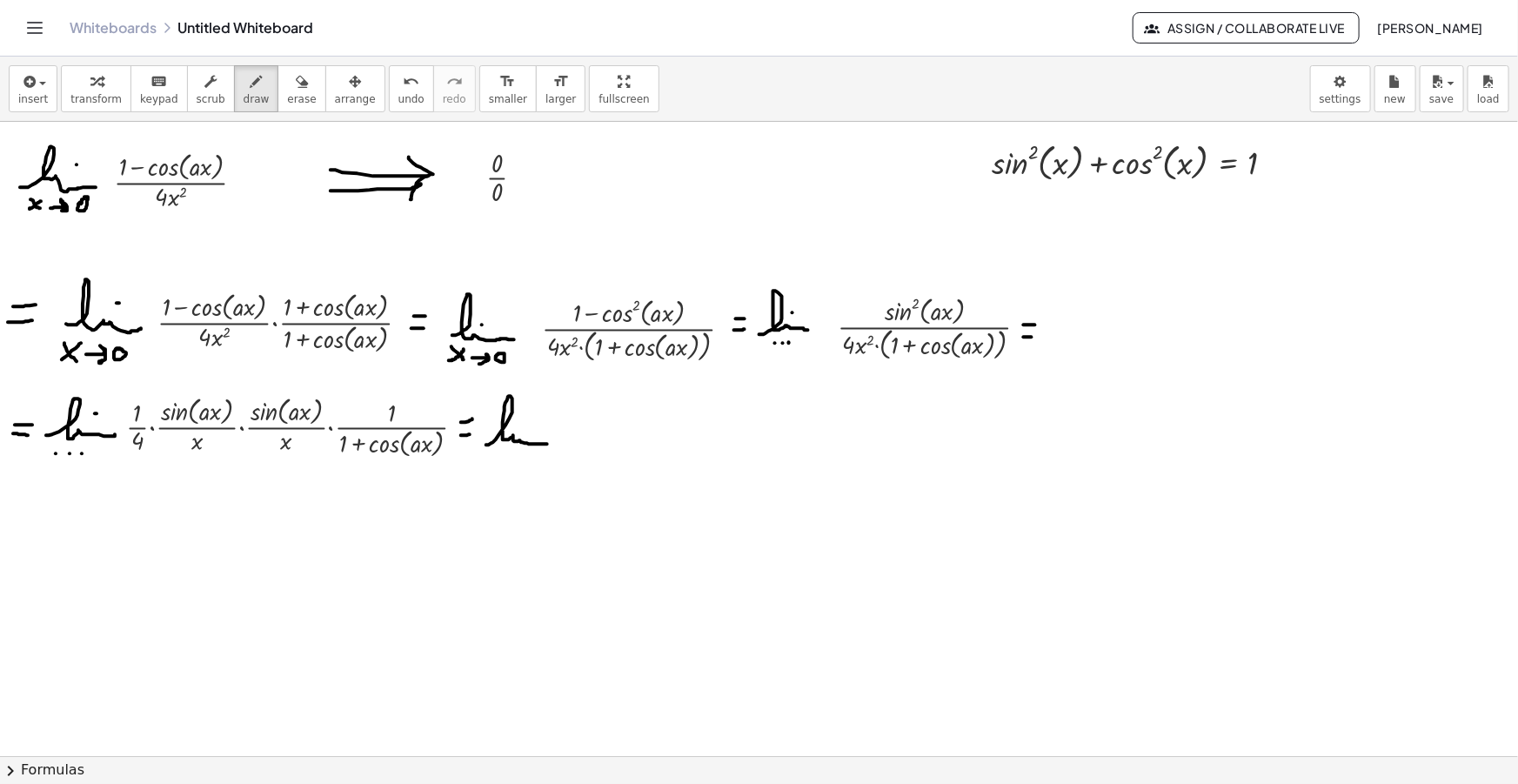
drag, startPoint x: 486, startPoint y: 445, endPoint x: 548, endPoint y: 444, distance: 62.0
click at [548, 444] on div at bounding box center [759, 786] width 1518 height 1328
click at [524, 428] on div at bounding box center [759, 786] width 1518 height 1328
click at [496, 460] on div at bounding box center [759, 786] width 1518 height 1328
click at [507, 462] on div at bounding box center [759, 786] width 1518 height 1328
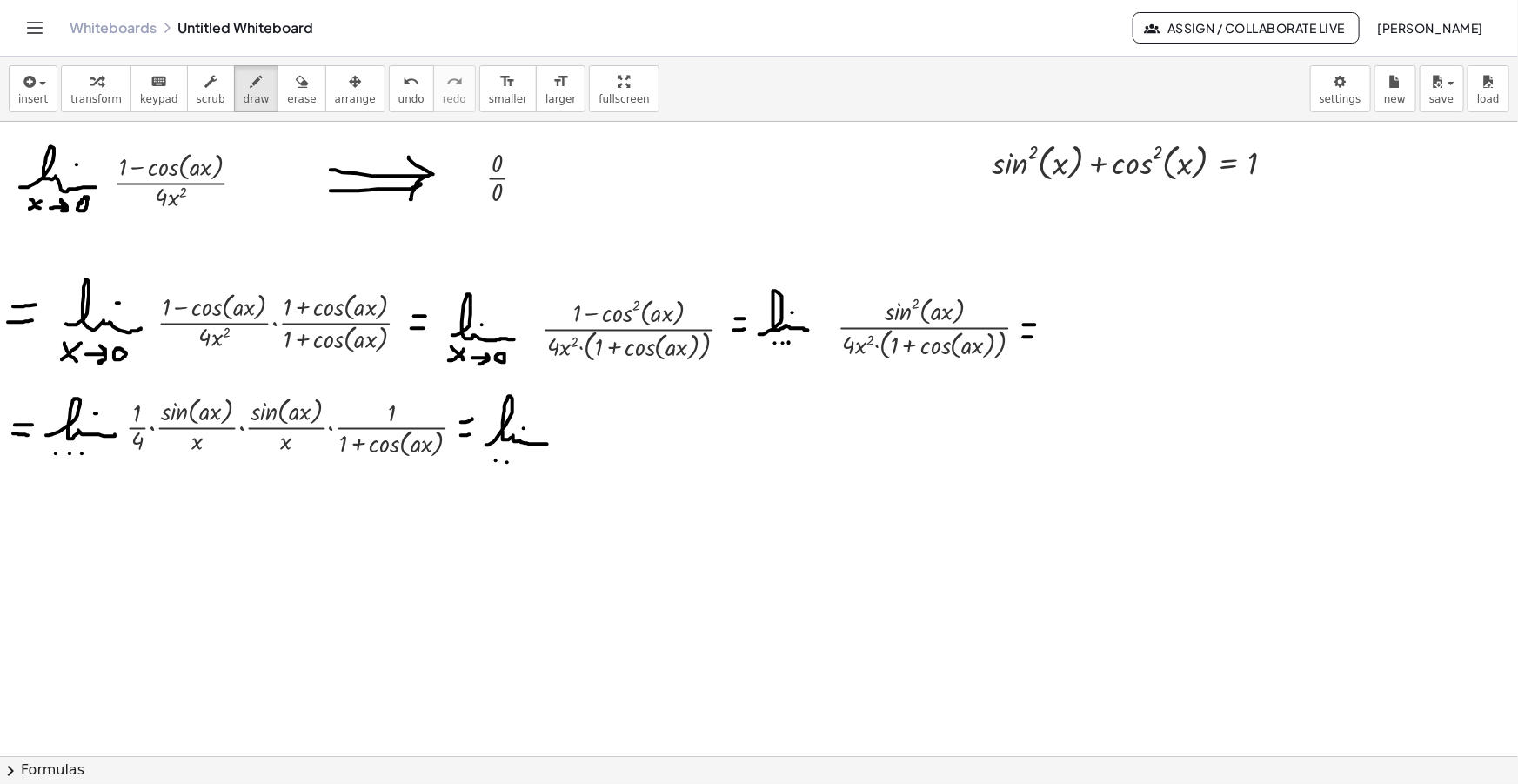
click at [523, 460] on div at bounding box center [759, 786] width 1518 height 1328
click at [6, 92] on div "insert select one: Math Expression Function Text Youtube Video Graphing Geometr…" at bounding box center [759, 89] width 1518 height 65
click at [28, 102] on span "insert" at bounding box center [33, 98] width 29 height 12
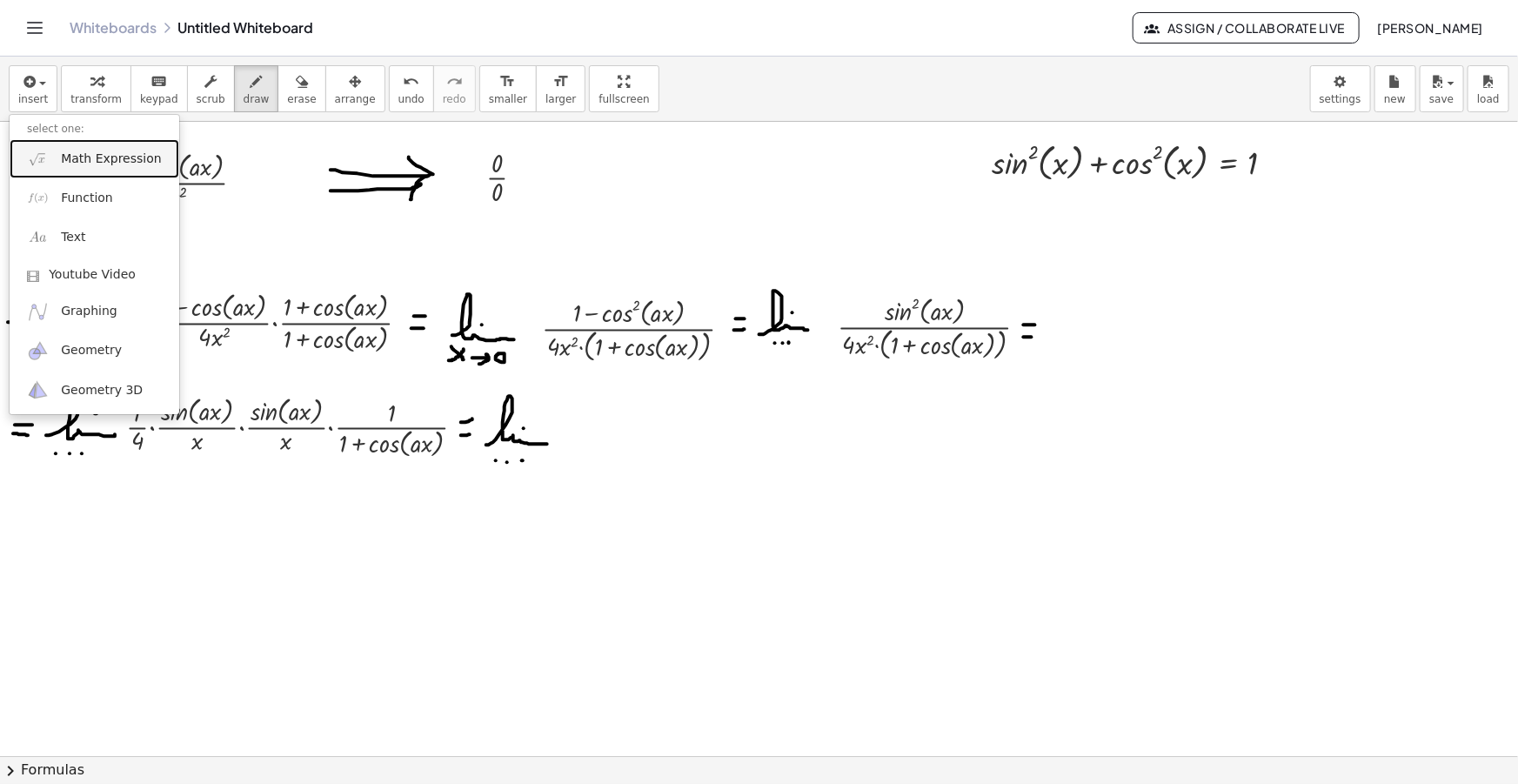
click at [121, 160] on span "Math Expression" at bounding box center [110, 159] width 100 height 17
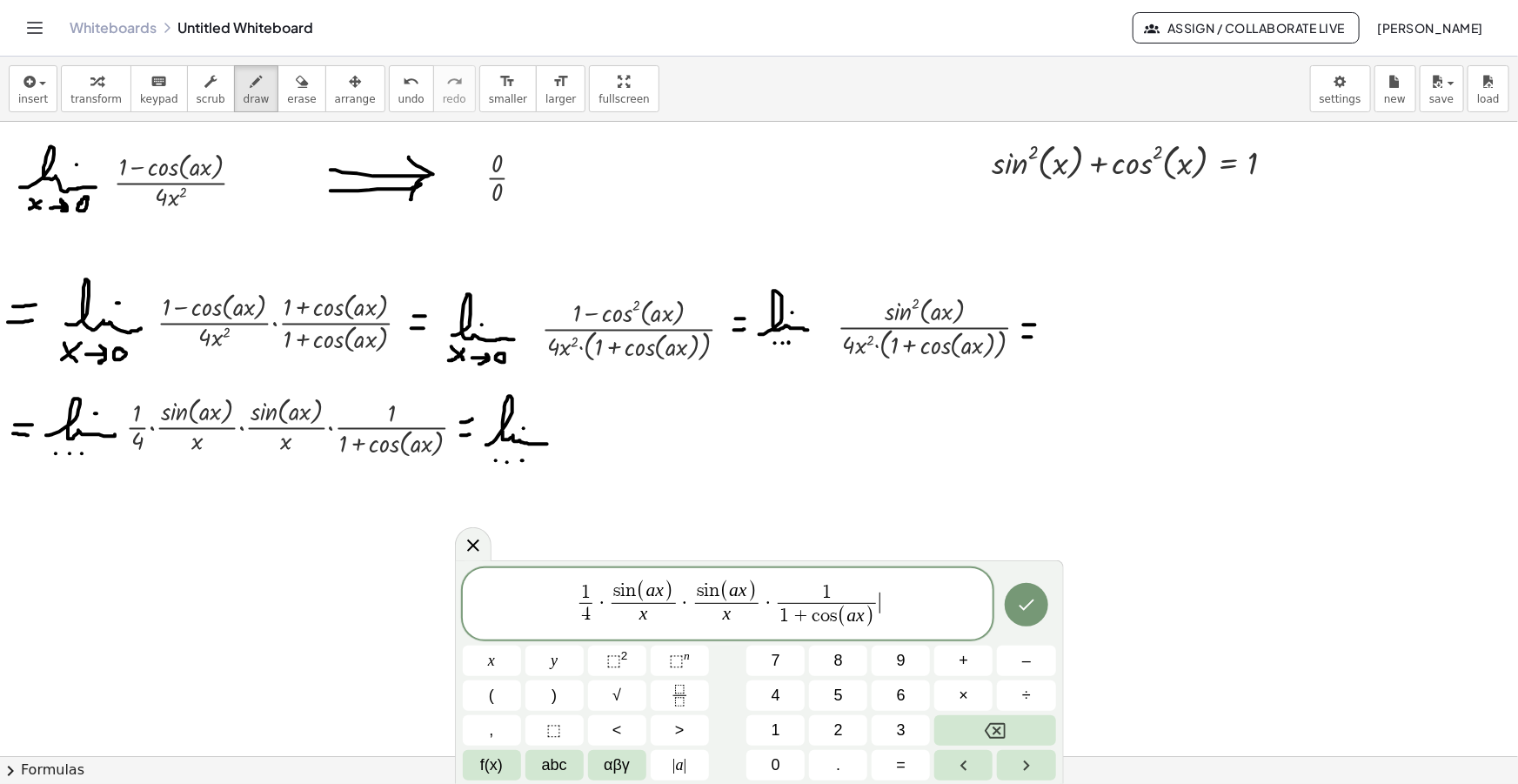
click at [723, 613] on var "x" at bounding box center [726, 613] width 8 height 21
click at [637, 613] on span "​ x" at bounding box center [643, 614] width 63 height 24
click at [587, 591] on span "1" at bounding box center [586, 591] width 9 height 19
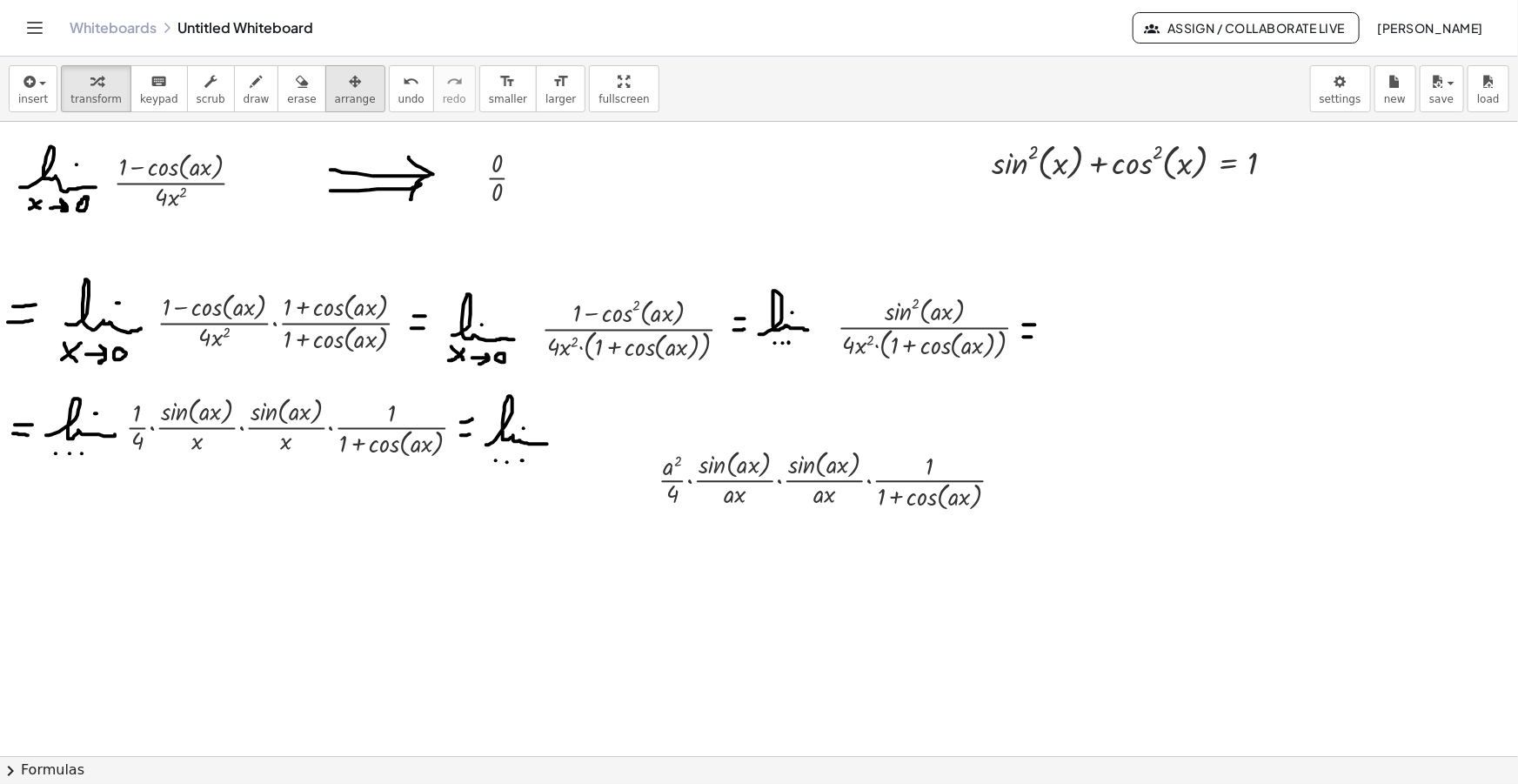
click at [349, 84] on icon "button" at bounding box center [354, 82] width 12 height 21
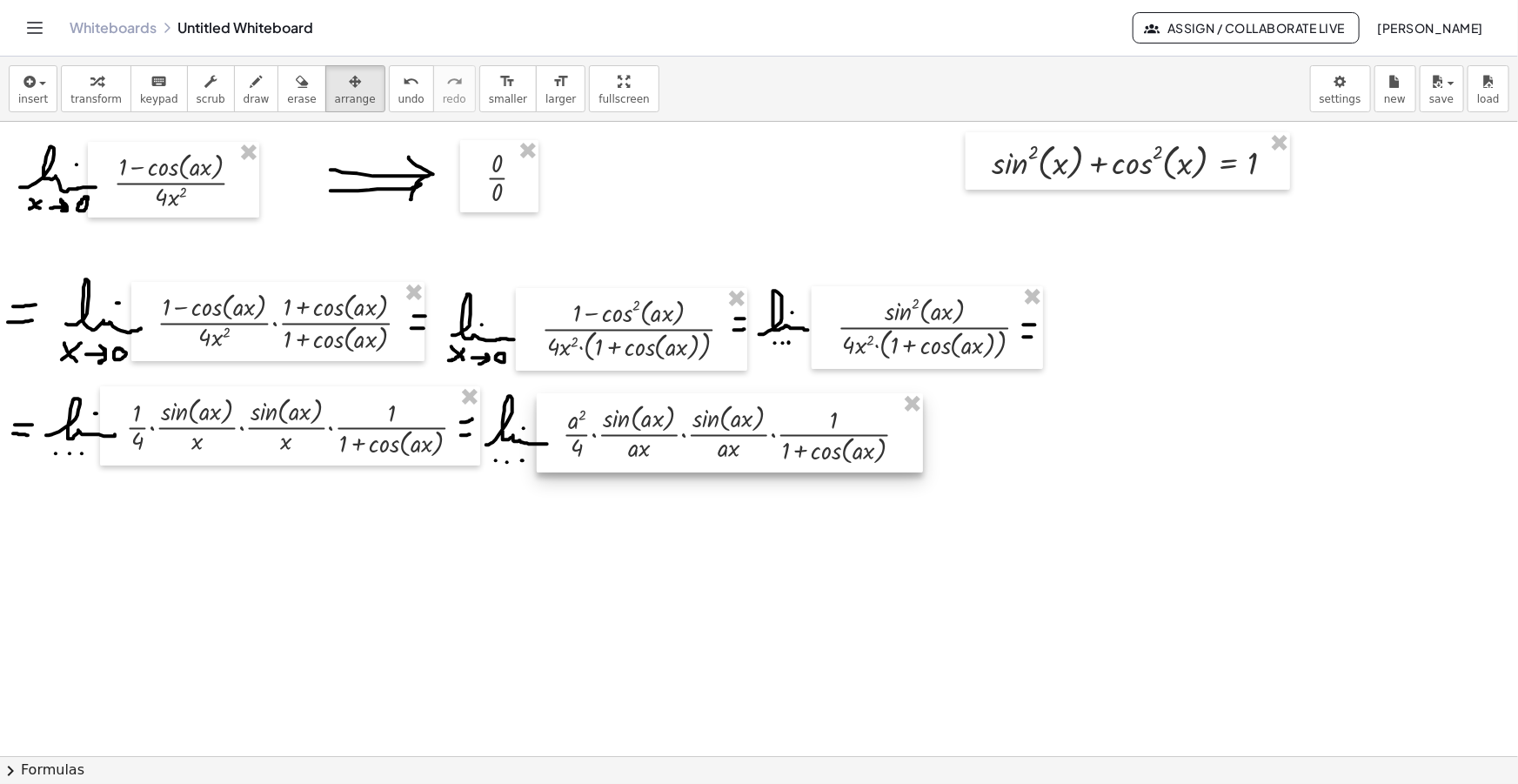
drag, startPoint x: 684, startPoint y: 443, endPoint x: 643, endPoint y: 434, distance: 42.0
click at [643, 434] on div at bounding box center [729, 433] width 386 height 79
click at [250, 76] on icon "button" at bounding box center [256, 82] width 12 height 21
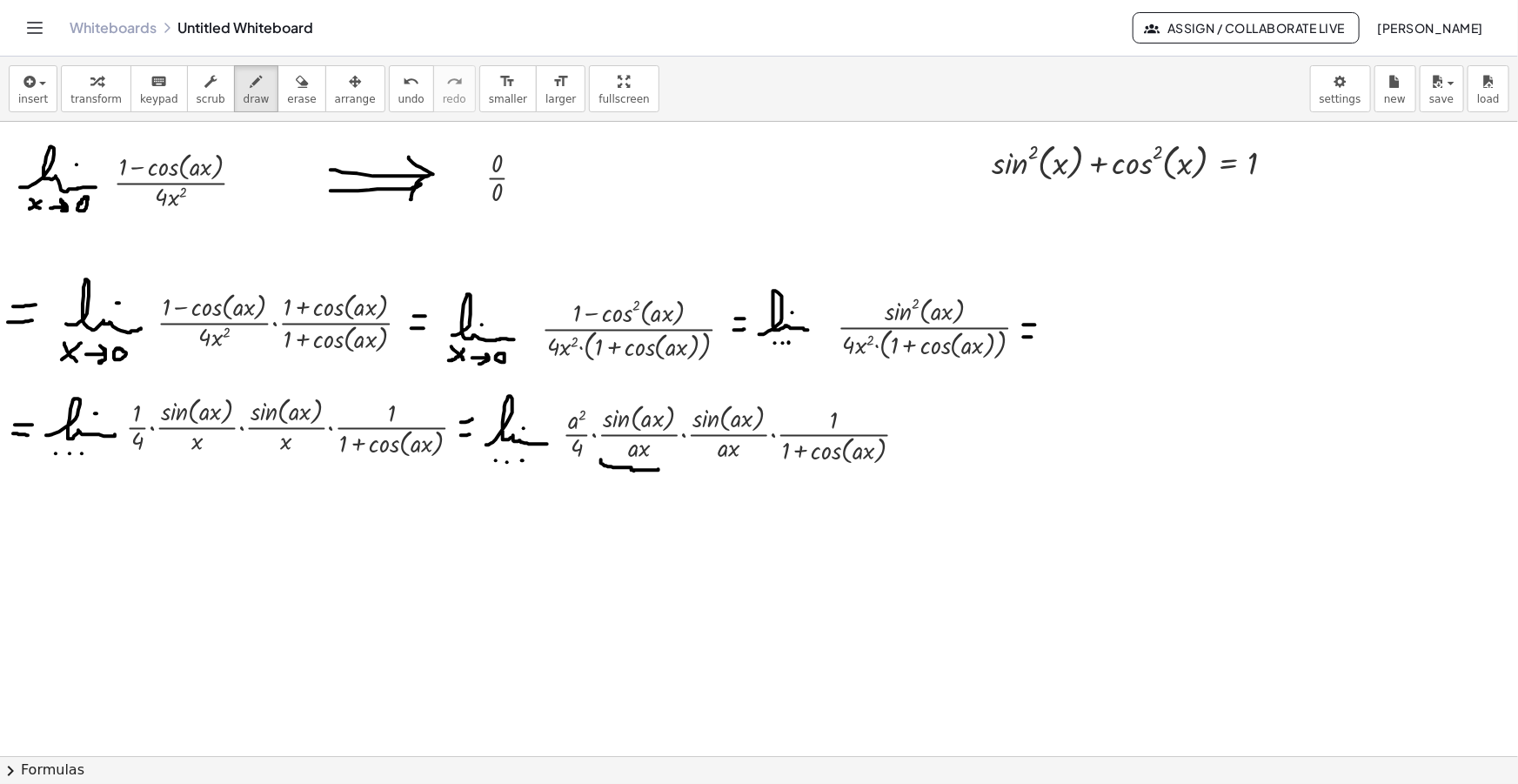
drag, startPoint x: 601, startPoint y: 459, endPoint x: 657, endPoint y: 466, distance: 56.4
click at [658, 465] on div at bounding box center [759, 786] width 1518 height 1328
drag, startPoint x: 608, startPoint y: 487, endPoint x: 619, endPoint y: 495, distance: 13.6
click at [617, 495] on div at bounding box center [759, 786] width 1518 height 1328
click at [641, 493] on div at bounding box center [759, 786] width 1518 height 1328
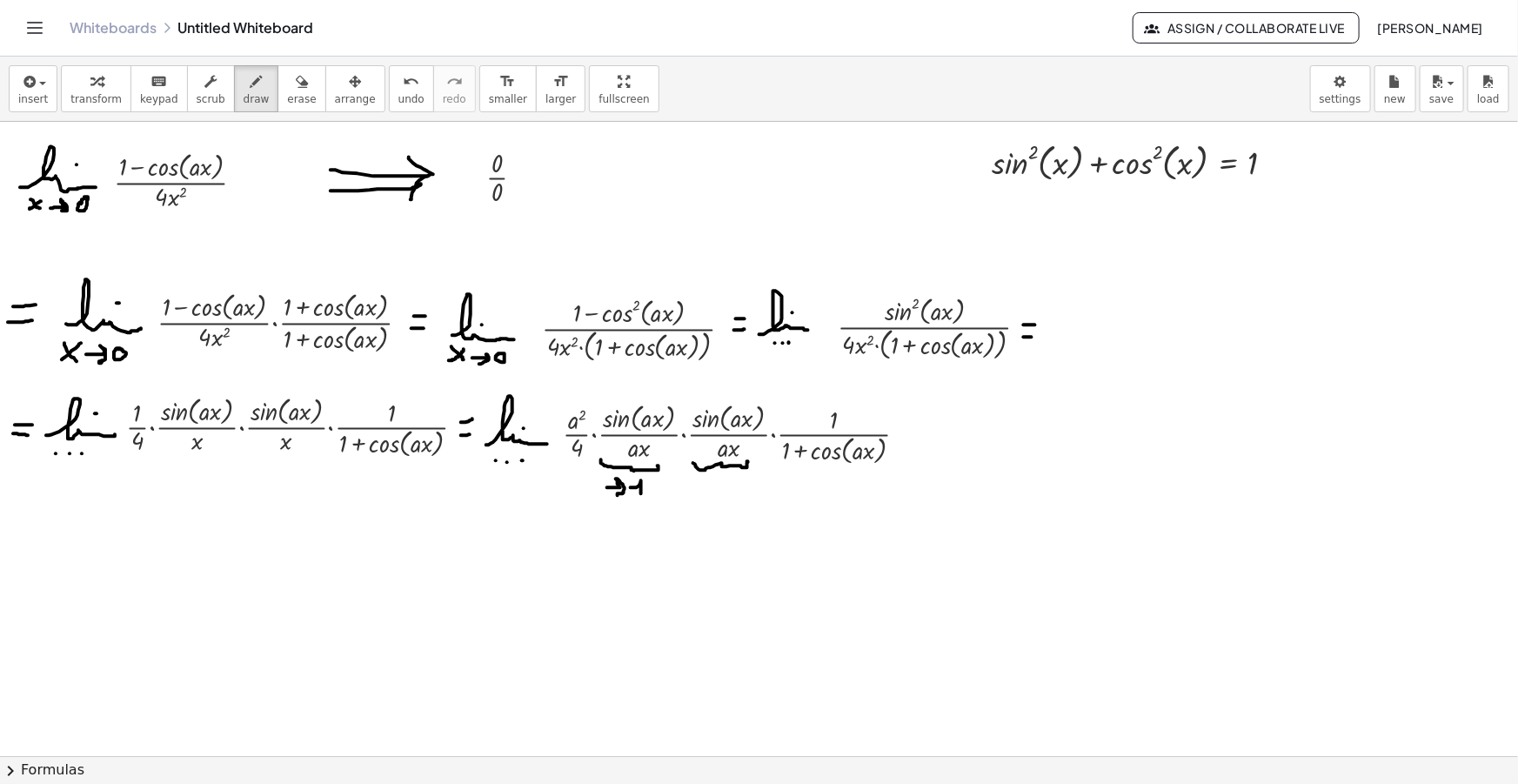
drag, startPoint x: 704, startPoint y: 469, endPoint x: 731, endPoint y: 484, distance: 30.9
click at [748, 461] on div at bounding box center [759, 786] width 1518 height 1328
drag, startPoint x: 700, startPoint y: 485, endPoint x: 712, endPoint y: 494, distance: 15.0
click at [712, 494] on div at bounding box center [759, 786] width 1518 height 1328
drag, startPoint x: 723, startPoint y: 485, endPoint x: 729, endPoint y: 494, distance: 10.8
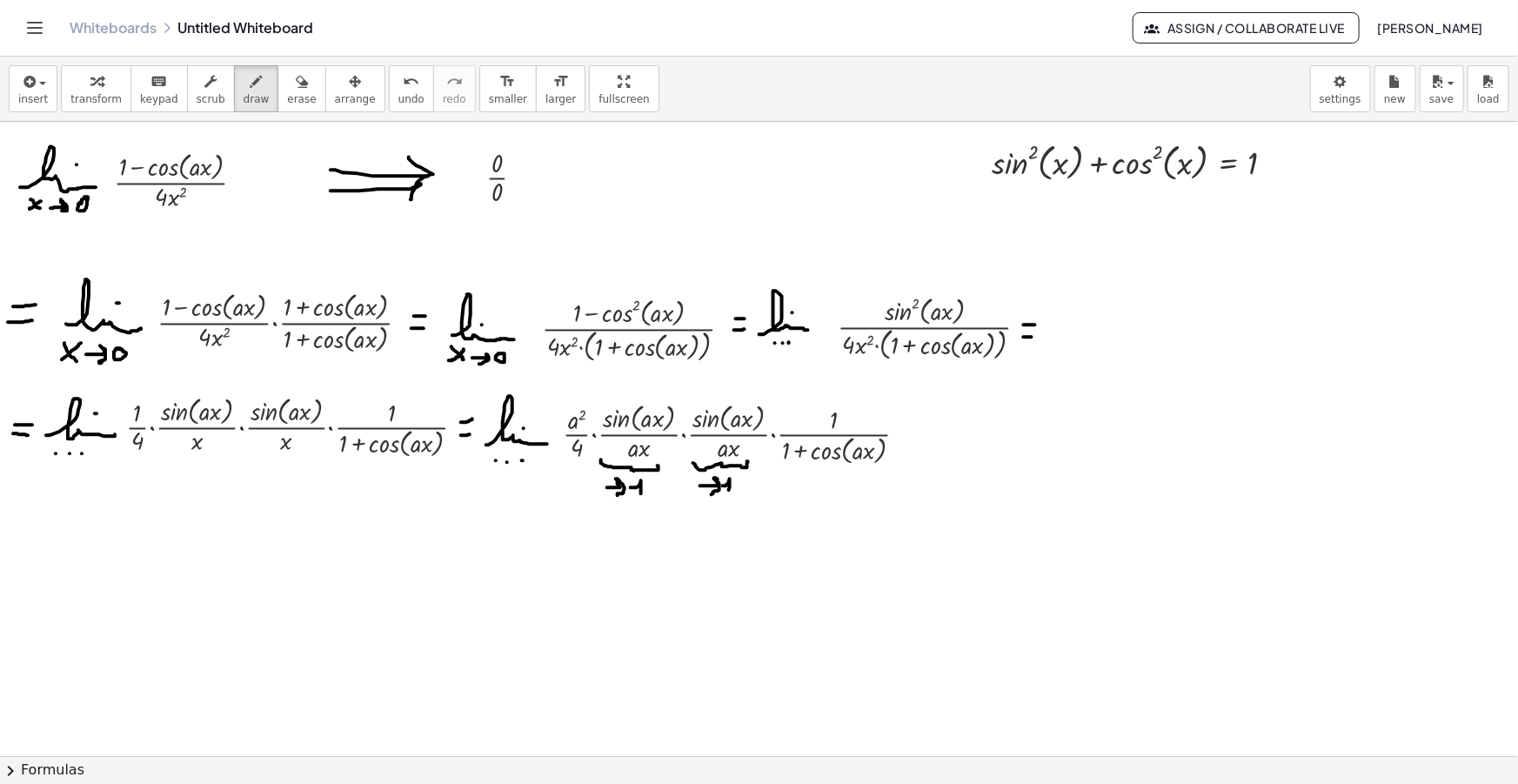
click at [729, 494] on div at bounding box center [759, 786] width 1518 height 1328
drag, startPoint x: 782, startPoint y: 465, endPoint x: 881, endPoint y: 468, distance: 99.0
click at [882, 468] on div at bounding box center [759, 786] width 1518 height 1328
drag, startPoint x: 801, startPoint y: 489, endPoint x: 825, endPoint y: 502, distance: 27.3
click at [825, 502] on div at bounding box center [759, 786] width 1518 height 1328
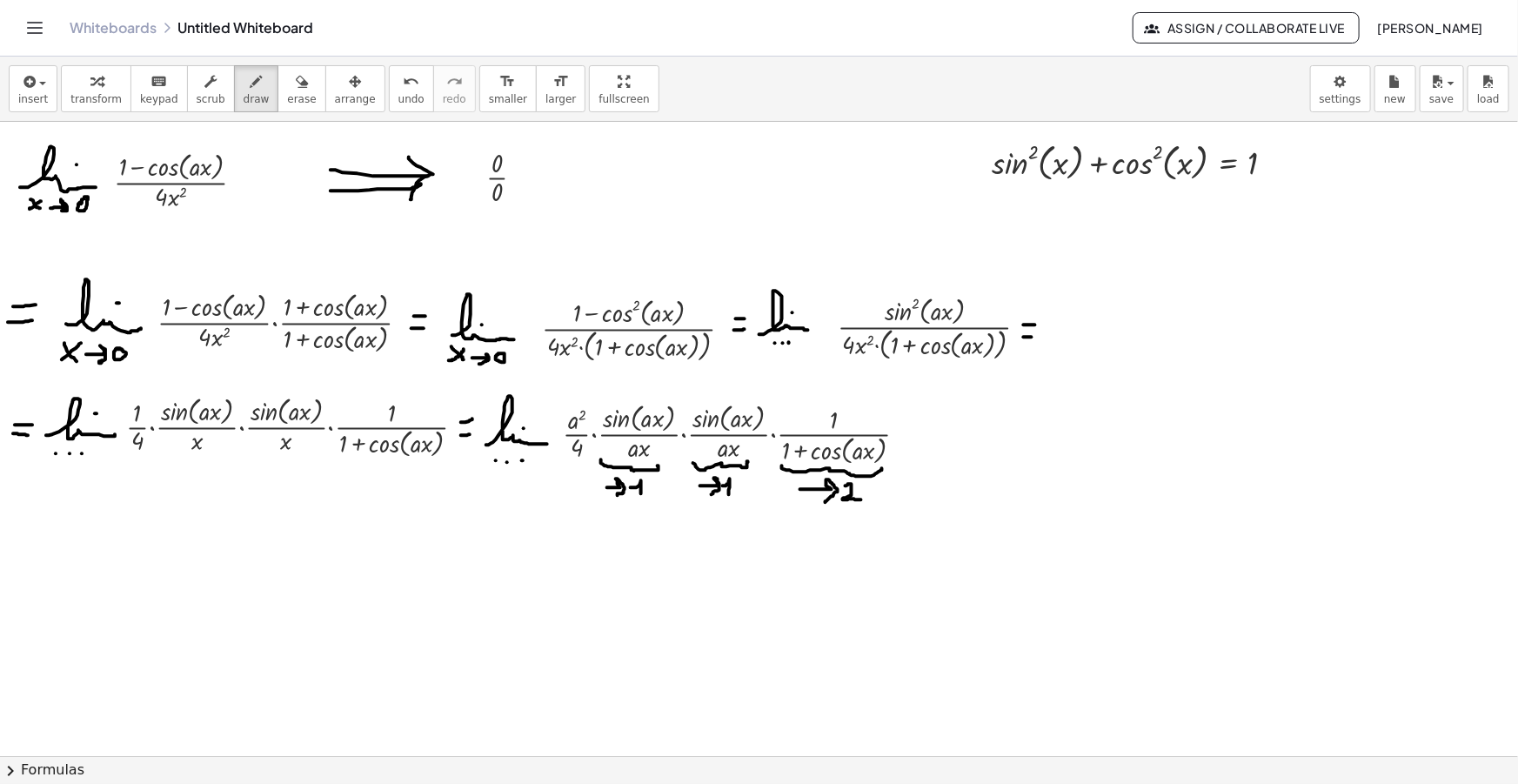
drag, startPoint x: 847, startPoint y: 485, endPoint x: 861, endPoint y: 498, distance: 19.1
click at [862, 498] on div at bounding box center [759, 786] width 1518 height 1328
click at [925, 425] on div at bounding box center [759, 786] width 1518 height 1328
click at [925, 432] on div at bounding box center [759, 786] width 1518 height 1328
click at [36, 90] on div "button" at bounding box center [33, 81] width 29 height 21
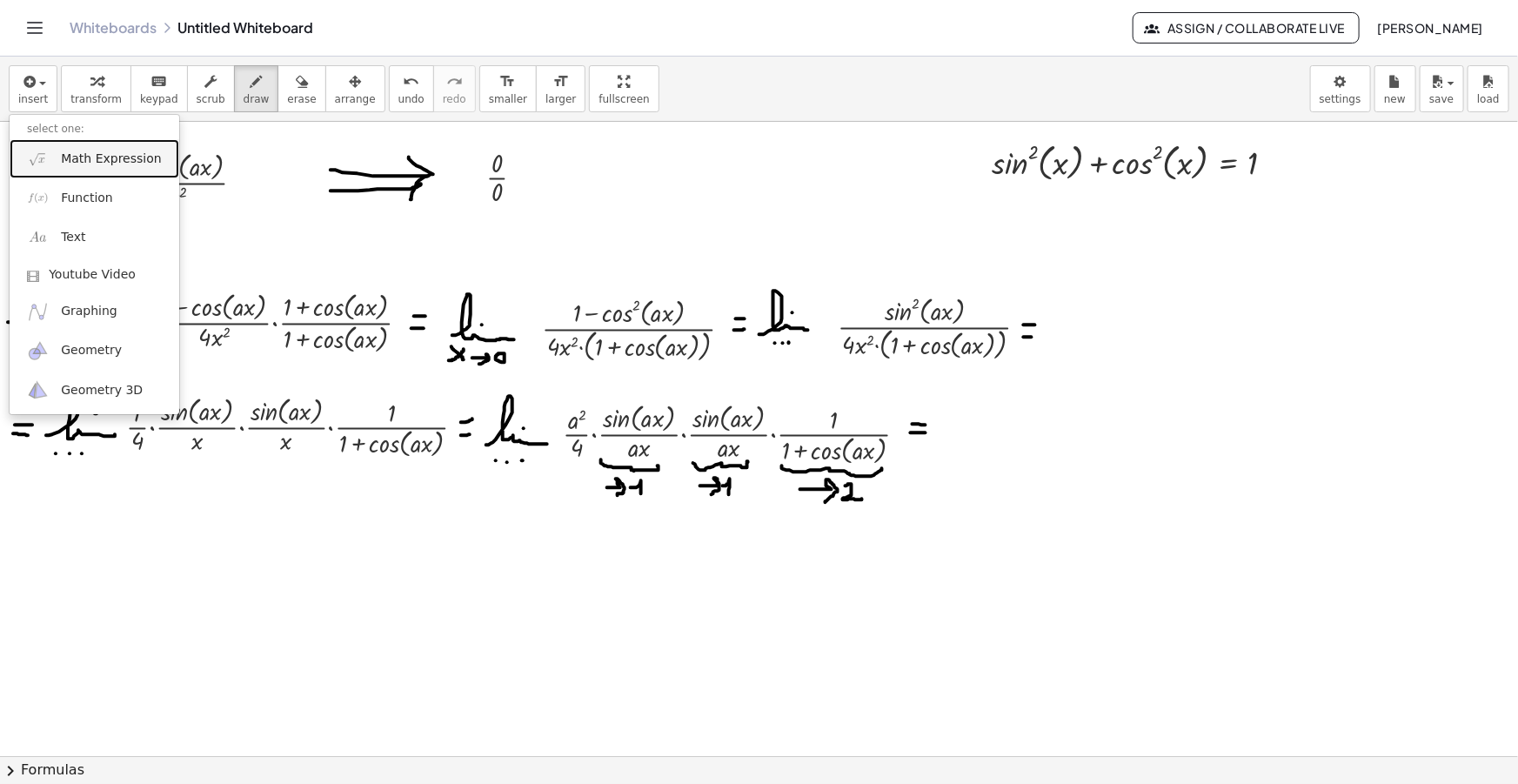
click at [95, 162] on span "Math Expression" at bounding box center [110, 159] width 100 height 17
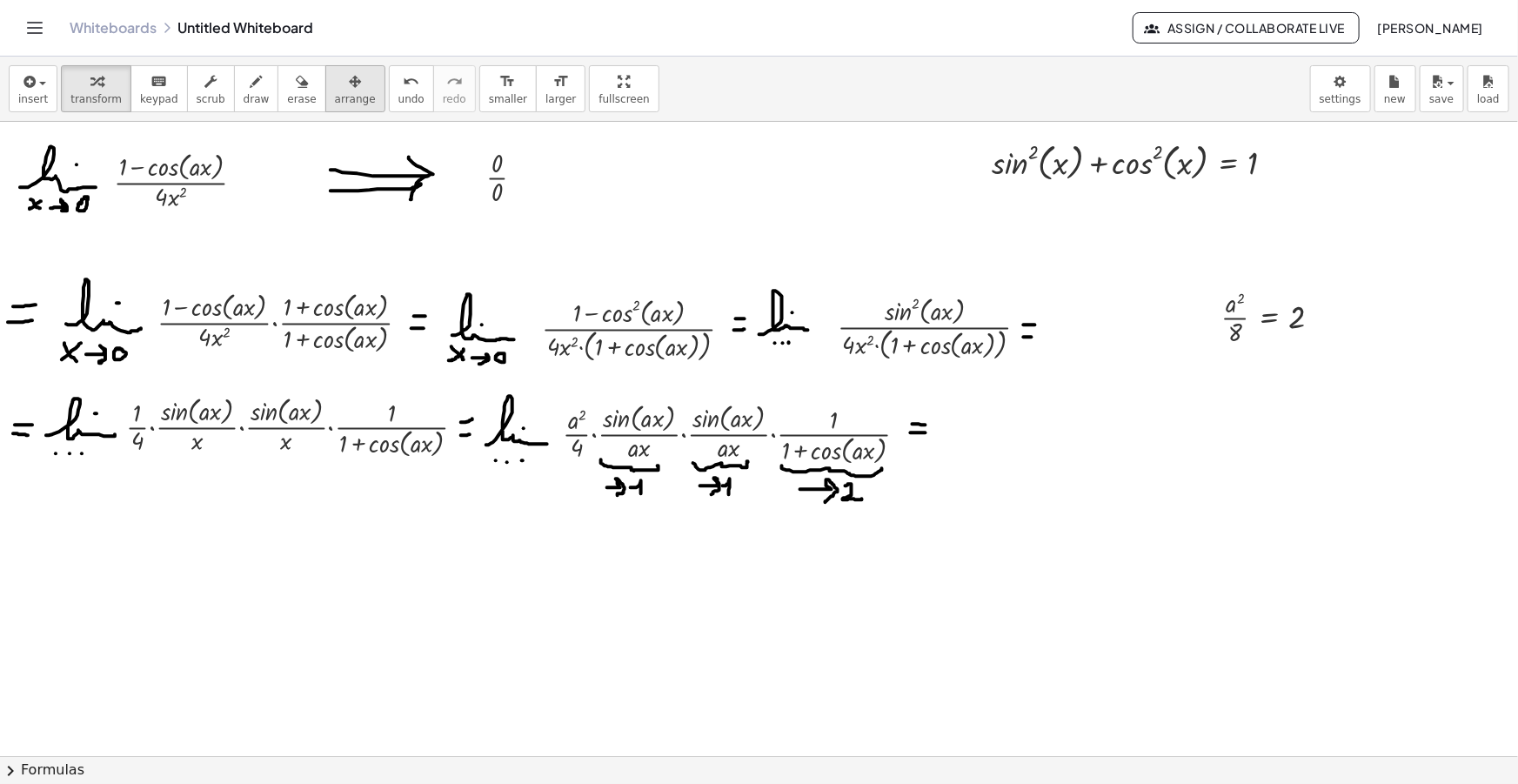
click at [326, 91] on button "arrange" at bounding box center [355, 88] width 60 height 47
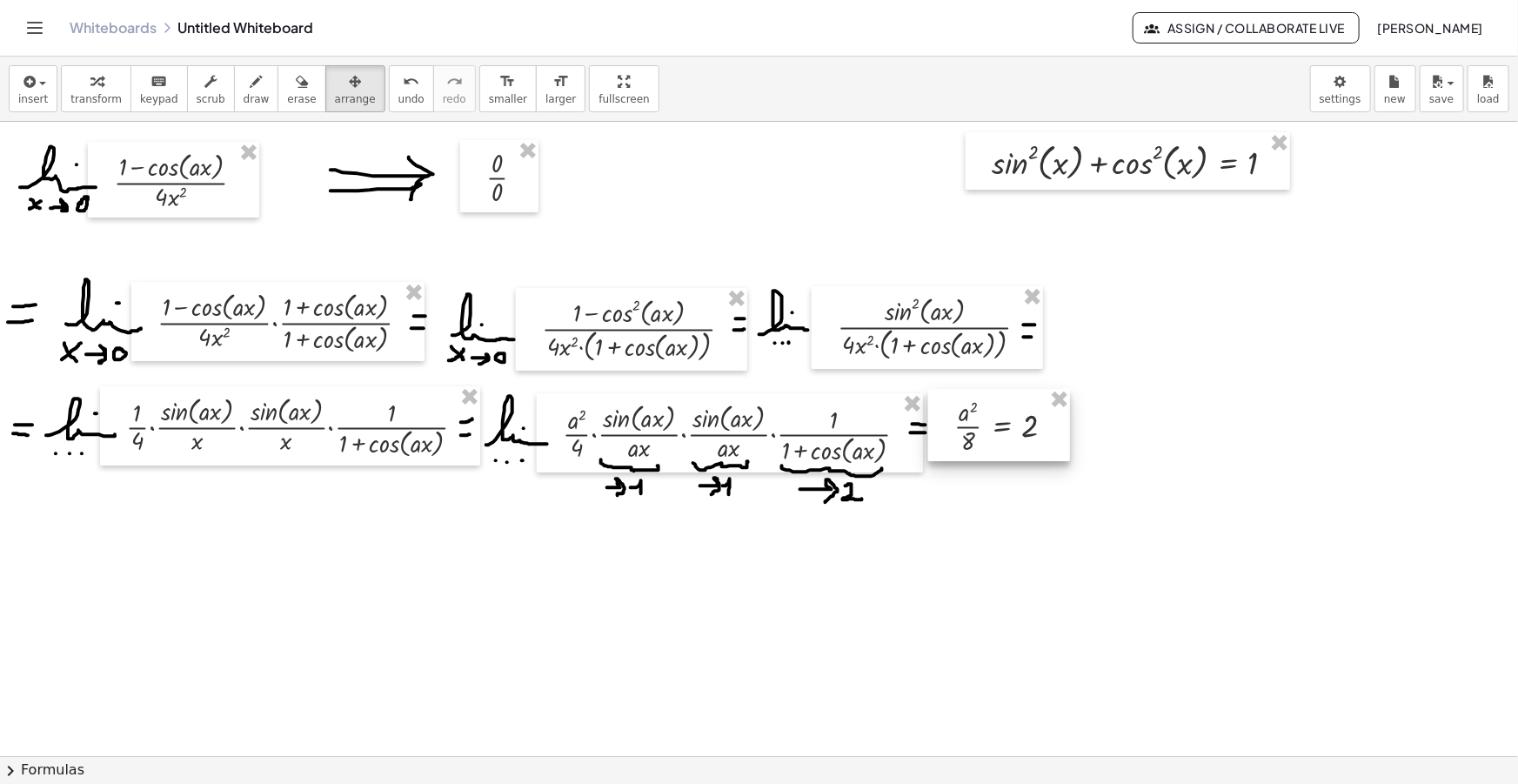
drag, startPoint x: 1303, startPoint y: 326, endPoint x: 1032, endPoint y: 435, distance: 292.1
click at [1036, 435] on div at bounding box center [999, 425] width 142 height 72
click at [234, 72] on button "draw" at bounding box center [256, 88] width 45 height 47
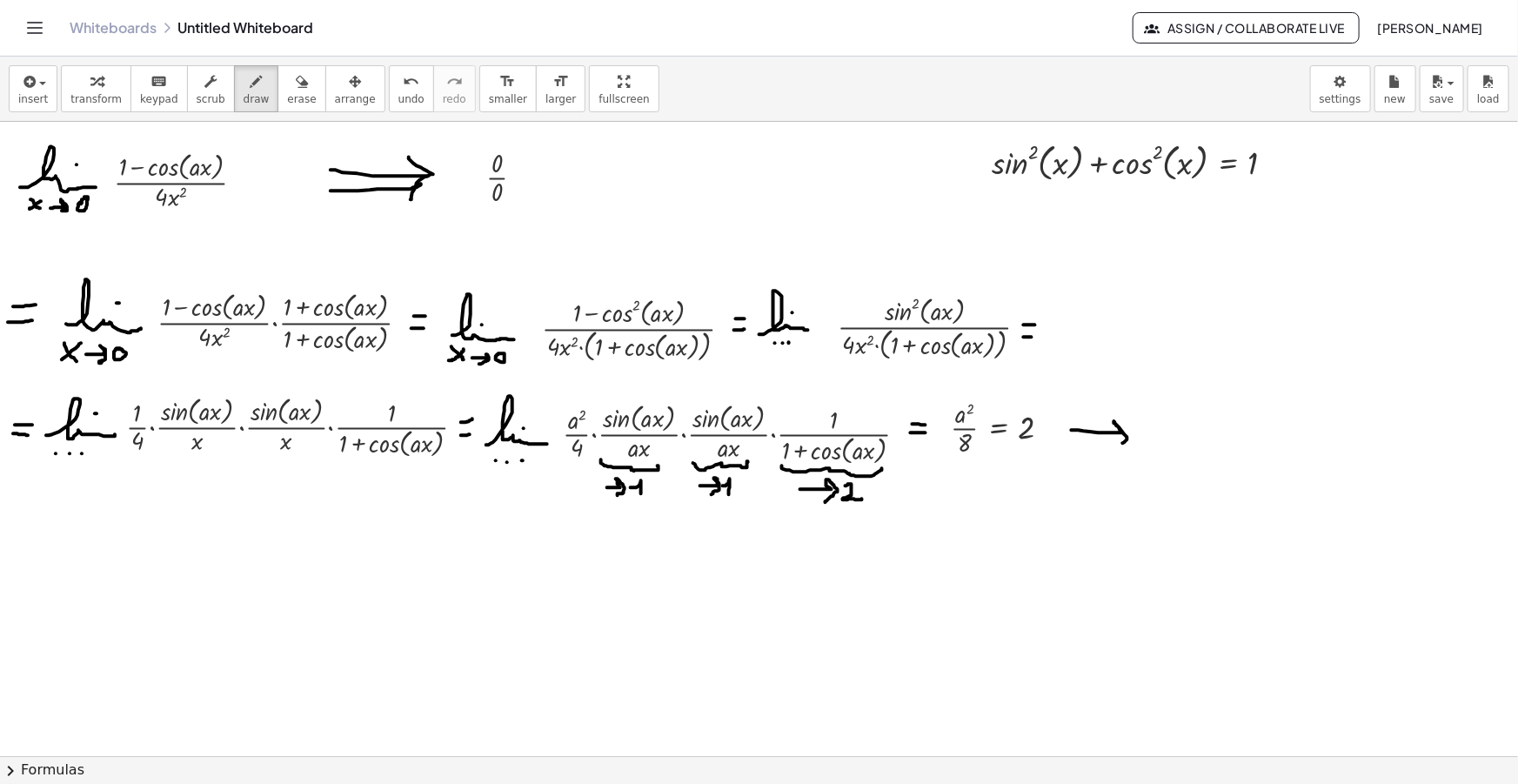
drag, startPoint x: 1099, startPoint y: 432, endPoint x: 1079, endPoint y: 437, distance: 20.6
click at [1108, 446] on div at bounding box center [759, 786] width 1518 height 1328
drag, startPoint x: 1069, startPoint y: 430, endPoint x: 1083, endPoint y: 416, distance: 19.8
click at [1083, 416] on div at bounding box center [759, 786] width 1518 height 1328
drag, startPoint x: 83, startPoint y: 562, endPoint x: 75, endPoint y: 568, distance: 10.0
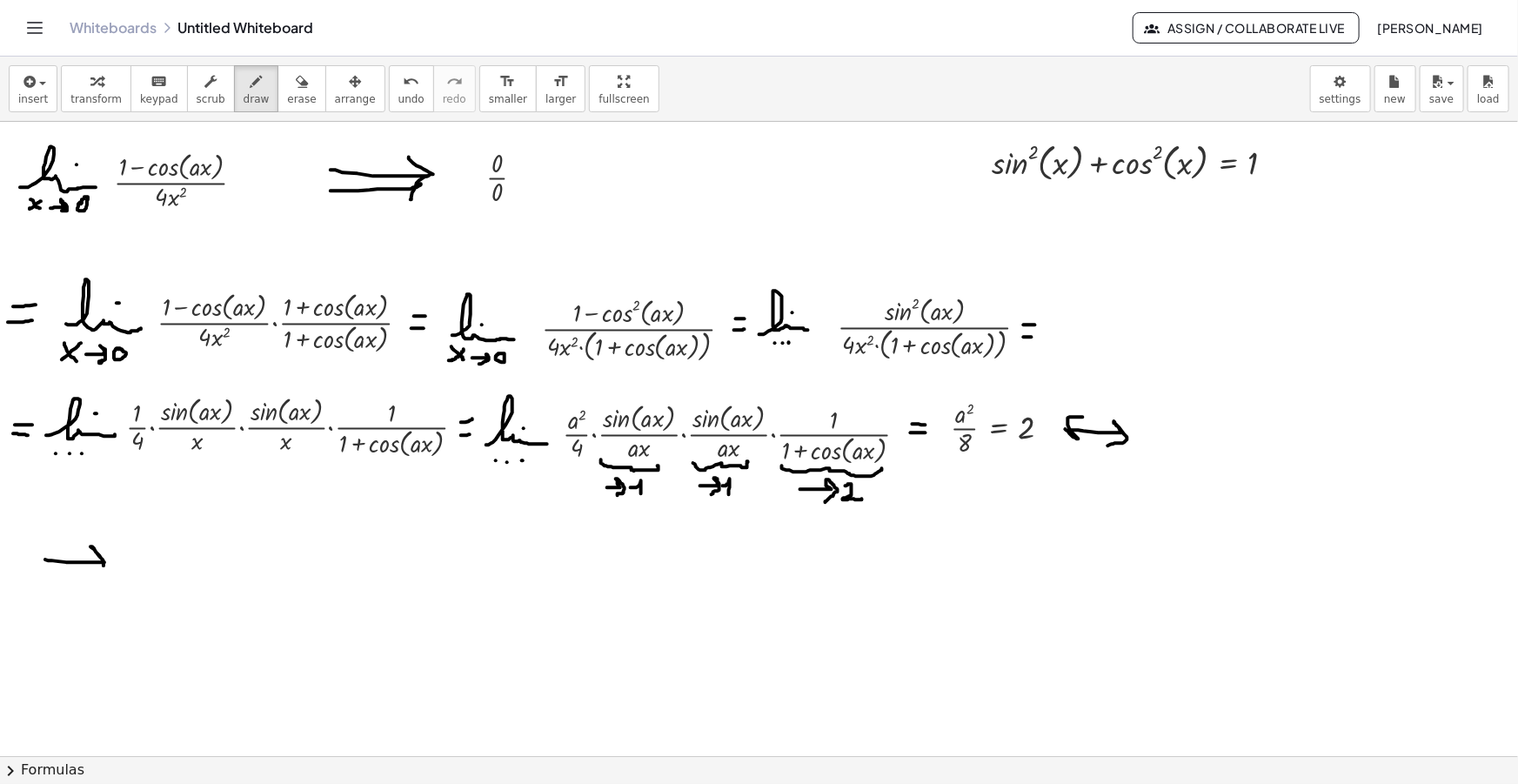
click at [89, 568] on div at bounding box center [759, 786] width 1518 height 1328
drag, startPoint x: 46, startPoint y: 557, endPoint x: 59, endPoint y: 545, distance: 17.7
click at [59, 545] on div at bounding box center [759, 786] width 1518 height 1328
click at [26, 97] on span "insert" at bounding box center [33, 98] width 29 height 12
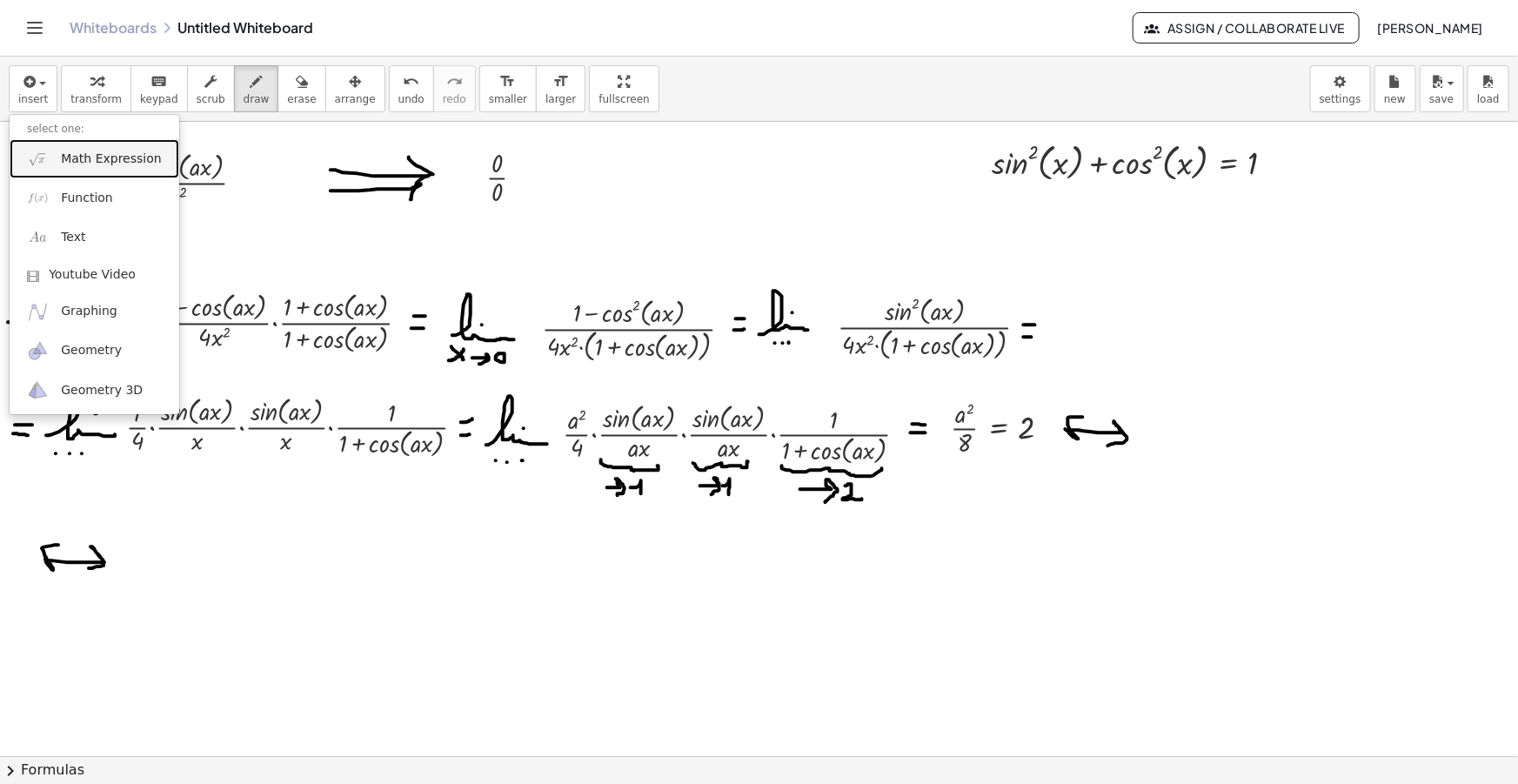
click at [99, 153] on span "Math Expression" at bounding box center [110, 159] width 100 height 17
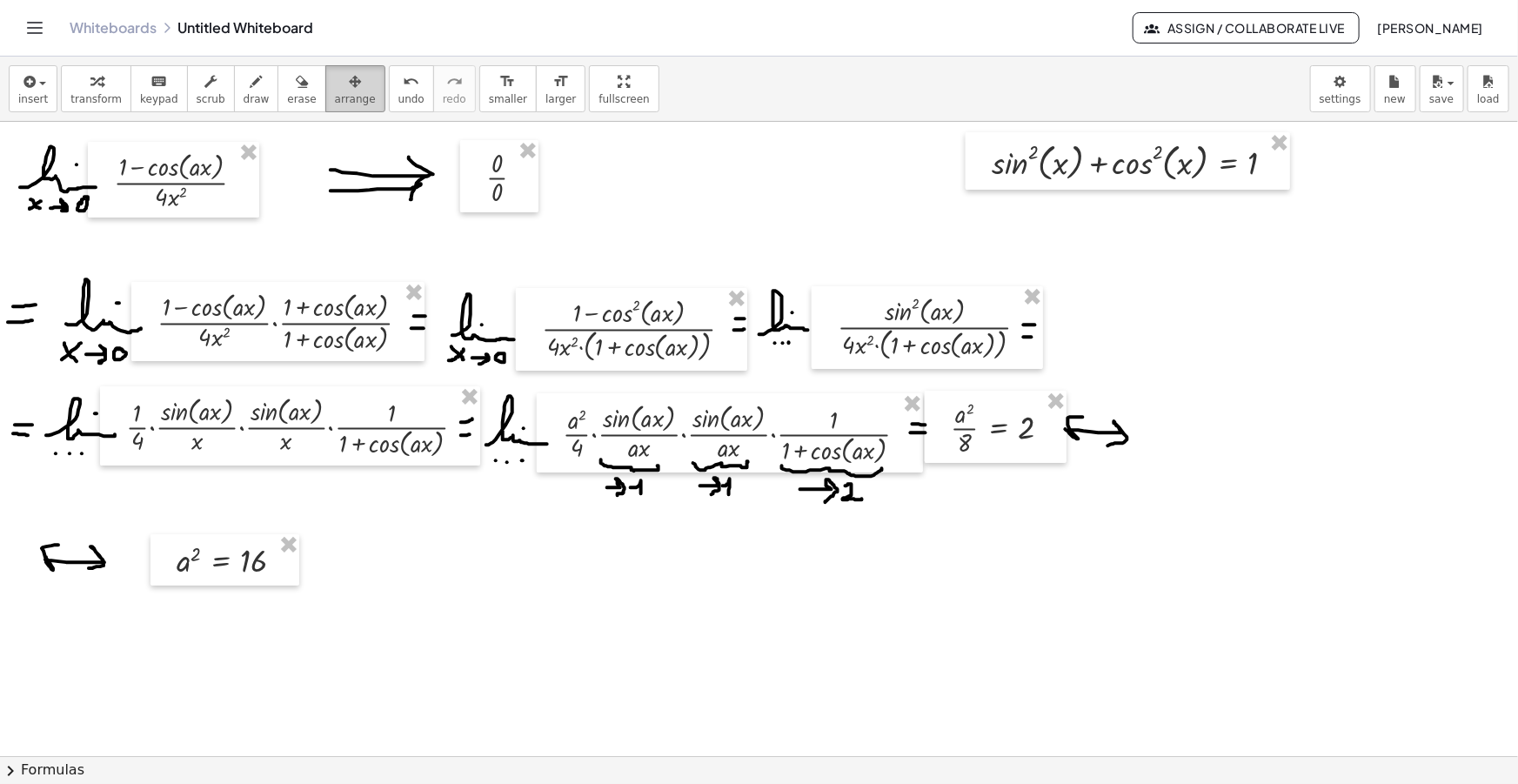
click at [349, 74] on icon "button" at bounding box center [354, 82] width 12 height 21
drag, startPoint x: 220, startPoint y: 565, endPoint x: 182, endPoint y: 562, distance: 38.1
click at [182, 562] on div at bounding box center [200, 557] width 149 height 51
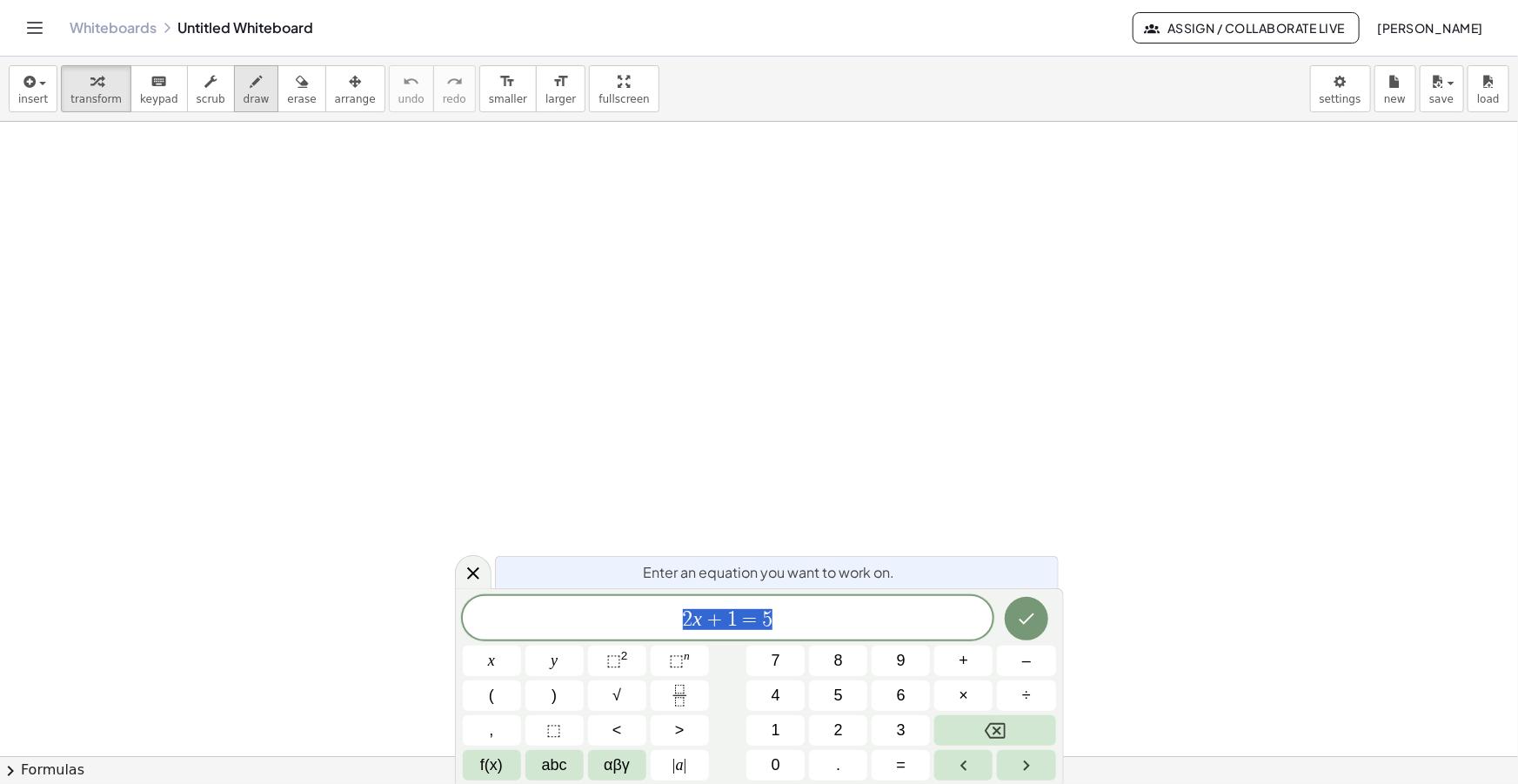
click at [248, 94] on button "draw" at bounding box center [256, 88] width 45 height 47
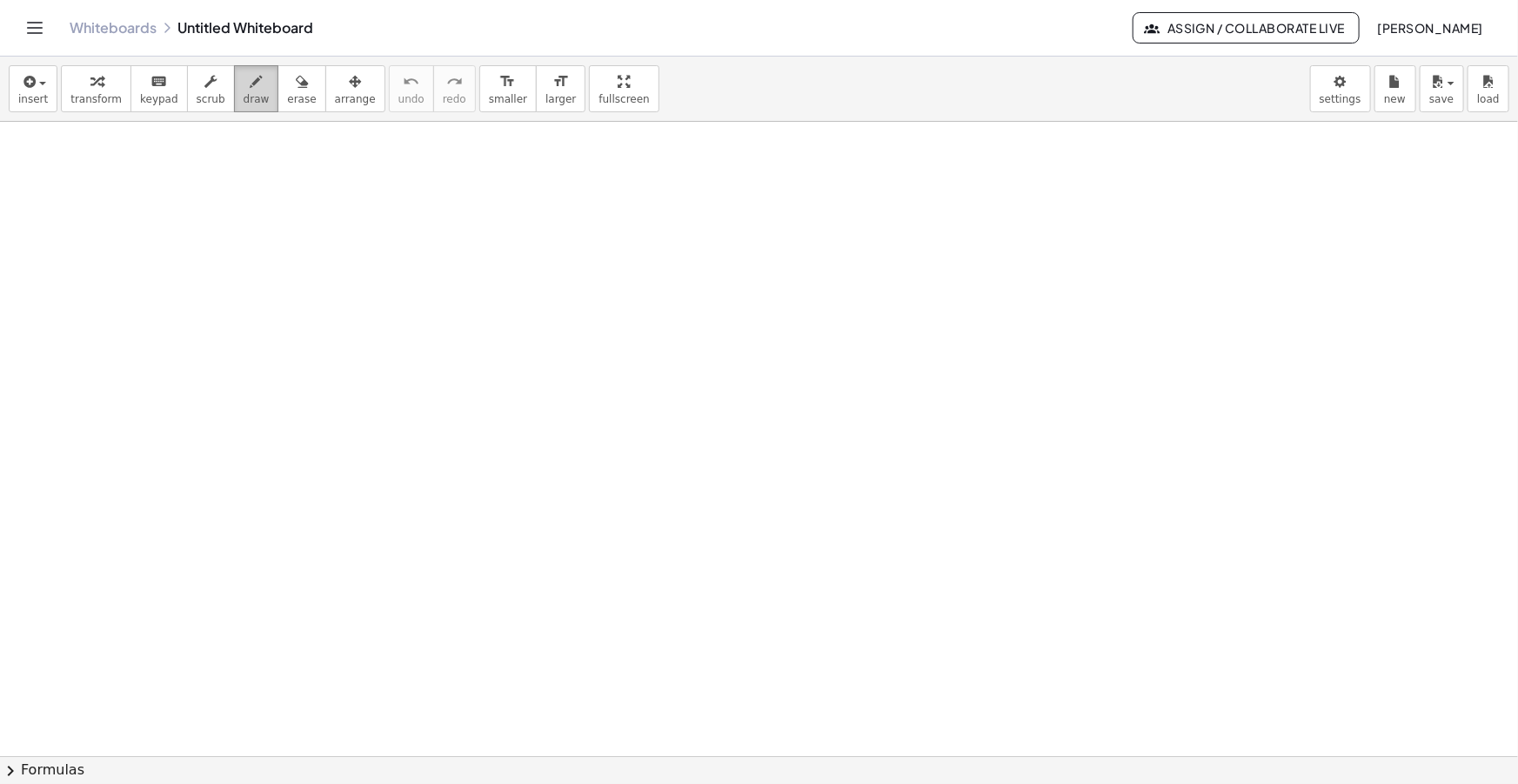
click at [247, 81] on button "draw" at bounding box center [256, 88] width 45 height 47
drag, startPoint x: 17, startPoint y: 193, endPoint x: 104, endPoint y: 193, distance: 87.0
drag, startPoint x: 84, startPoint y: 174, endPoint x: 78, endPoint y: 182, distance: 10.0
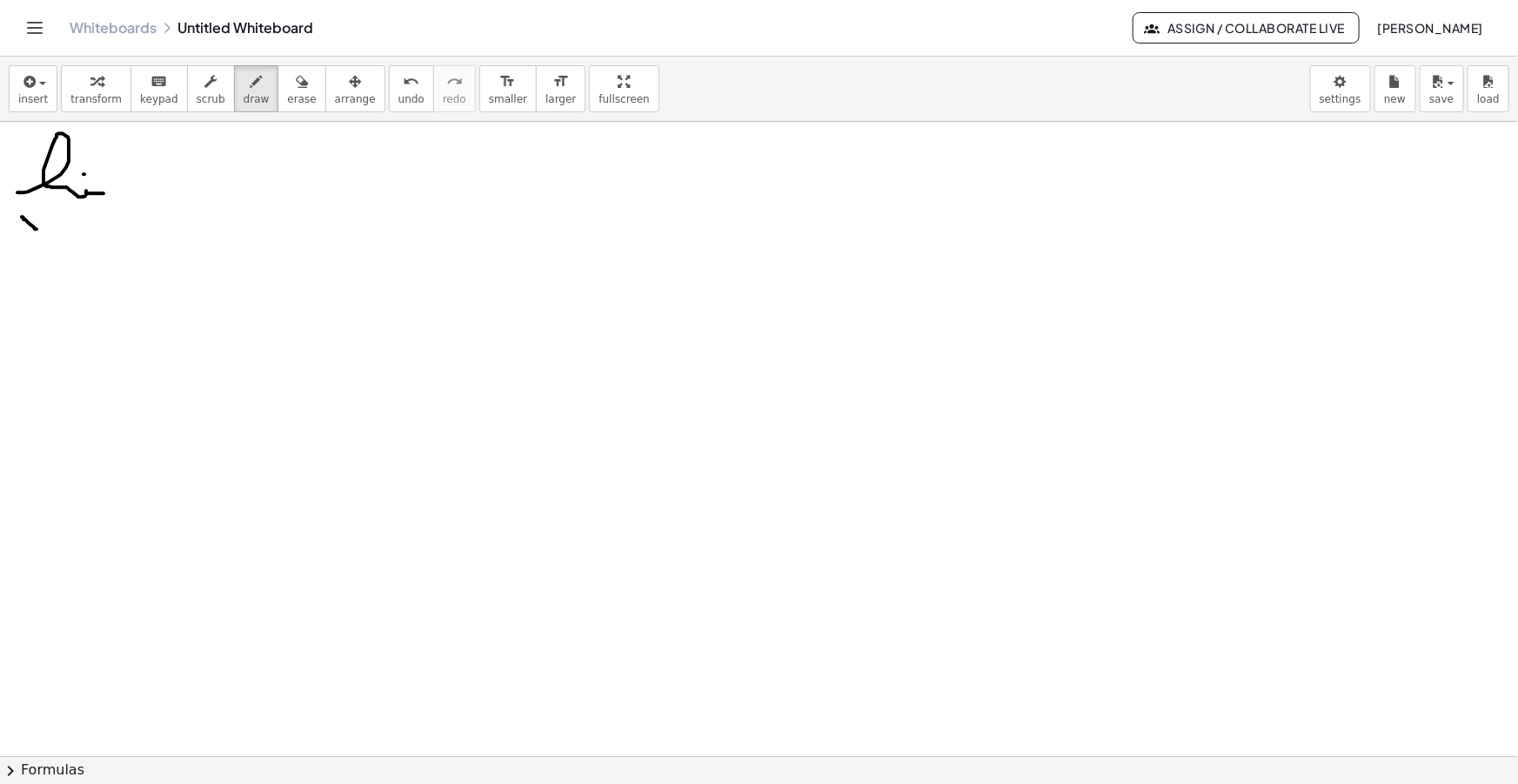
drag, startPoint x: 22, startPoint y: 216, endPoint x: 37, endPoint y: 228, distance: 19.2
drag, startPoint x: 25, startPoint y: 228, endPoint x: 39, endPoint y: 220, distance: 16.1
drag, startPoint x: 55, startPoint y: 224, endPoint x: 74, endPoint y: 228, distance: 19.4
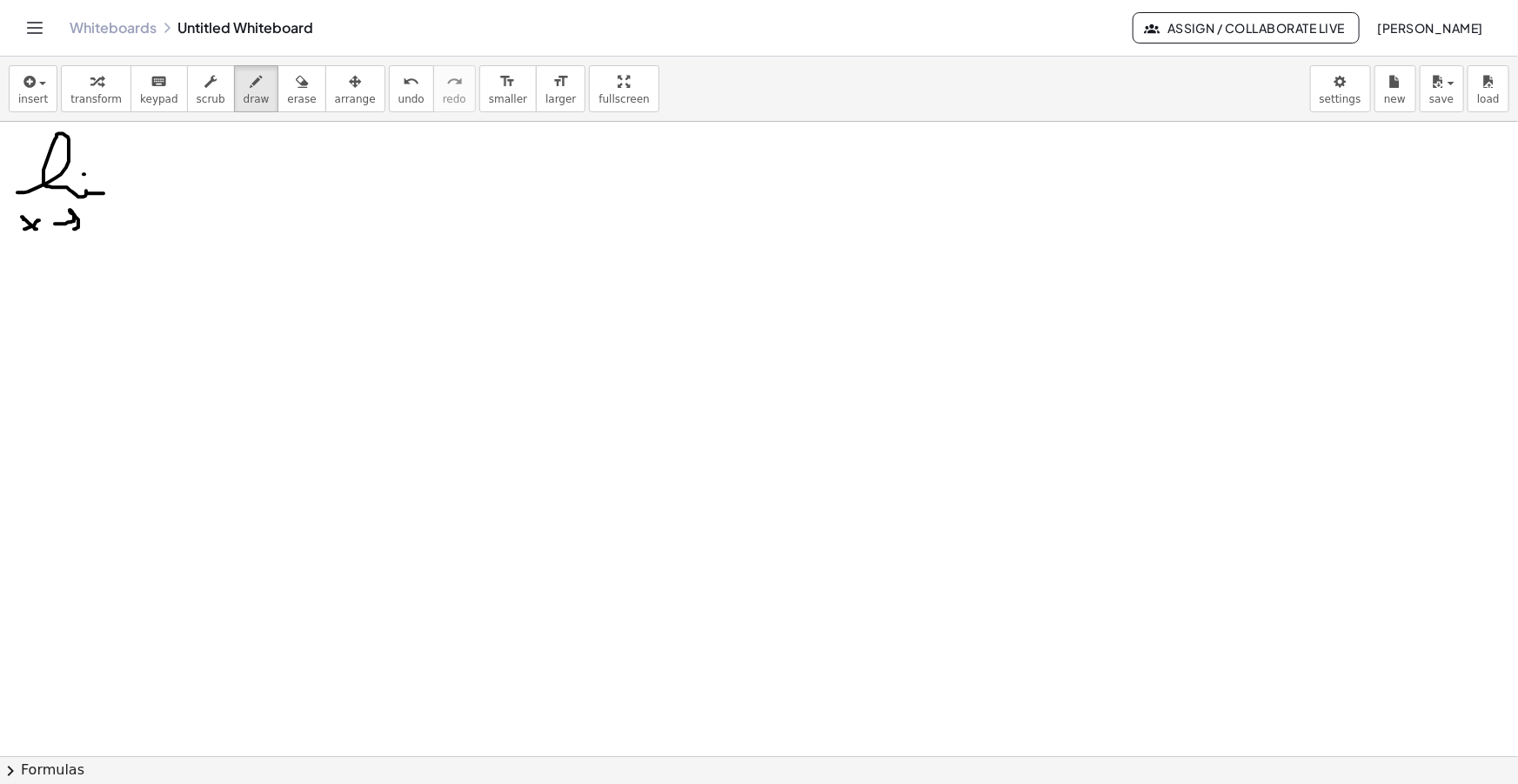
click at [31, 79] on icon "button" at bounding box center [28, 82] width 16 height 21
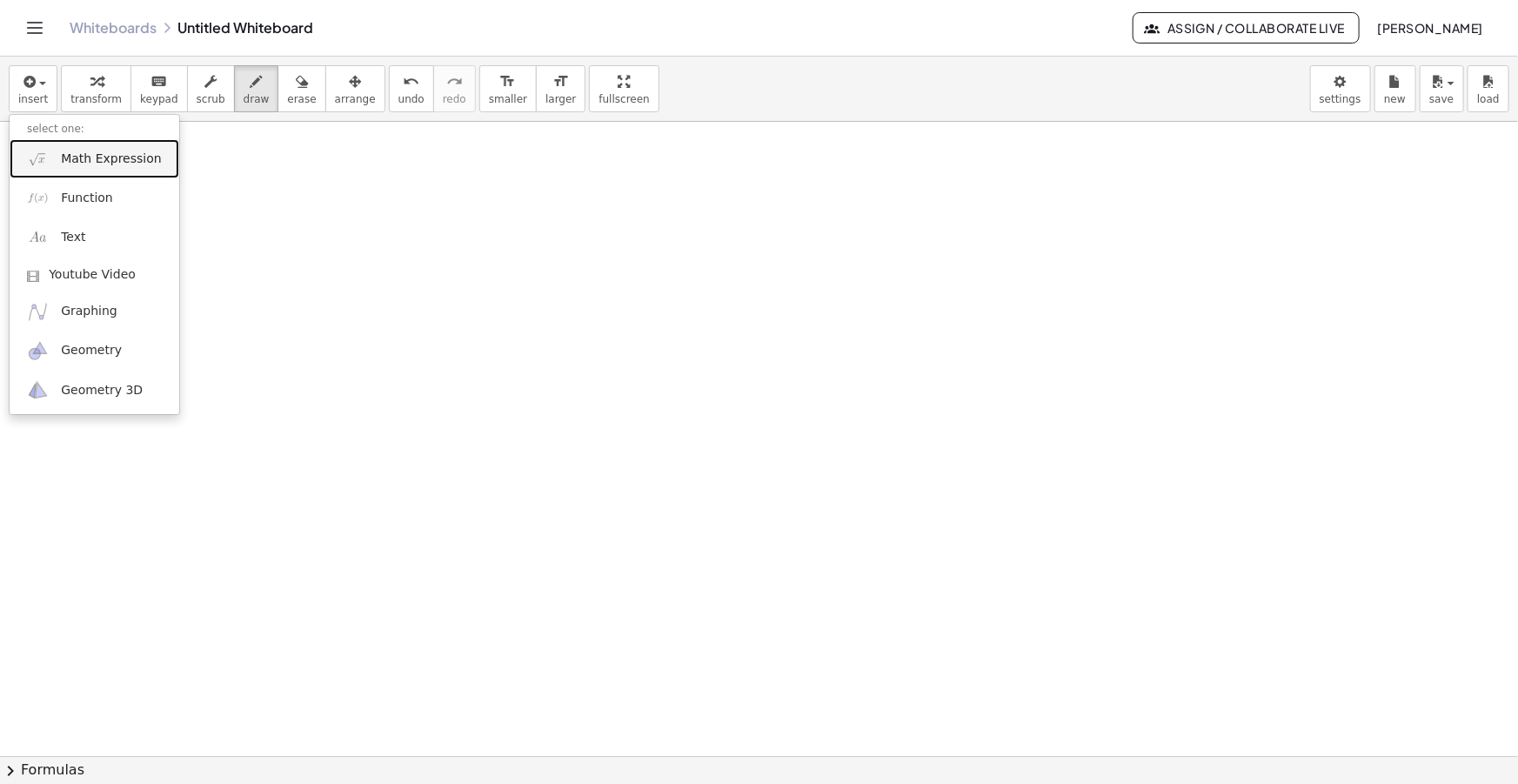
click at [116, 152] on span "Math Expression" at bounding box center [110, 159] width 100 height 17
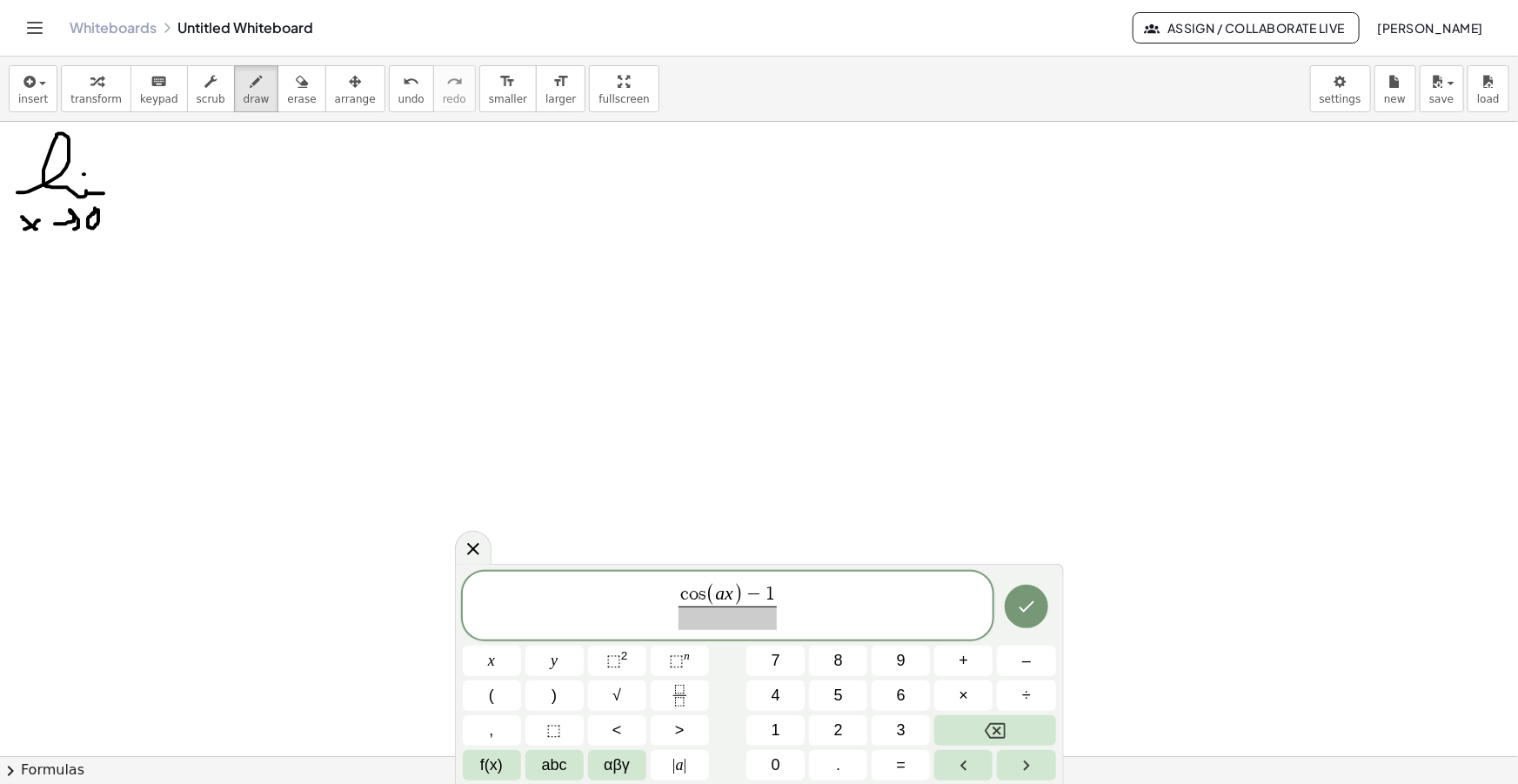
click at [746, 616] on span at bounding box center [727, 618] width 98 height 24
drag, startPoint x: 766, startPoint y: 602, endPoint x: 526, endPoint y: 587, distance: 240.5
click at [526, 587] on span "c o s ( a x ) − 1 2 s i n x ​" at bounding box center [728, 606] width 531 height 50
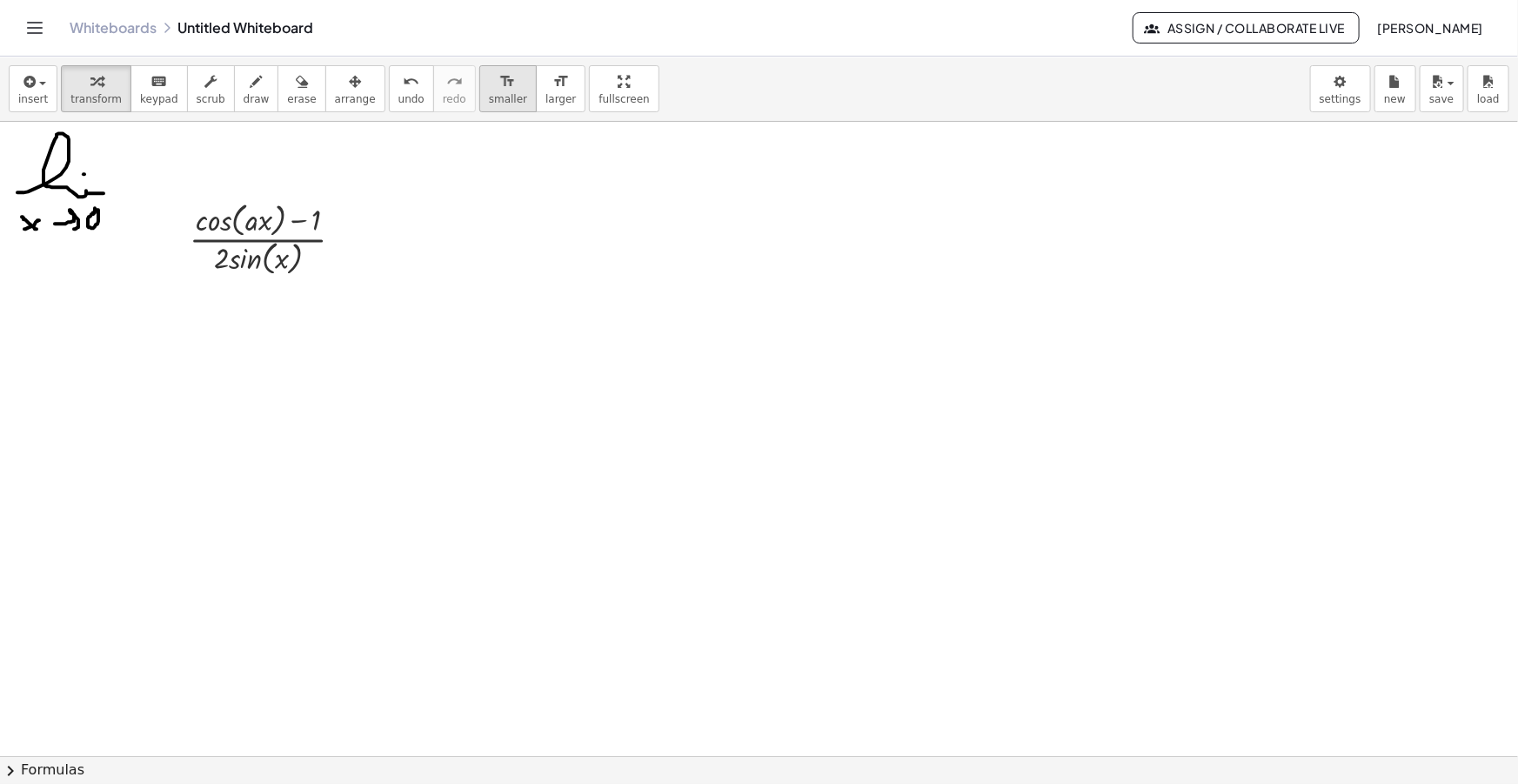
click at [499, 88] on icon "format_size" at bounding box center [507, 82] width 17 height 21
click at [349, 88] on icon "button" at bounding box center [354, 82] width 12 height 21
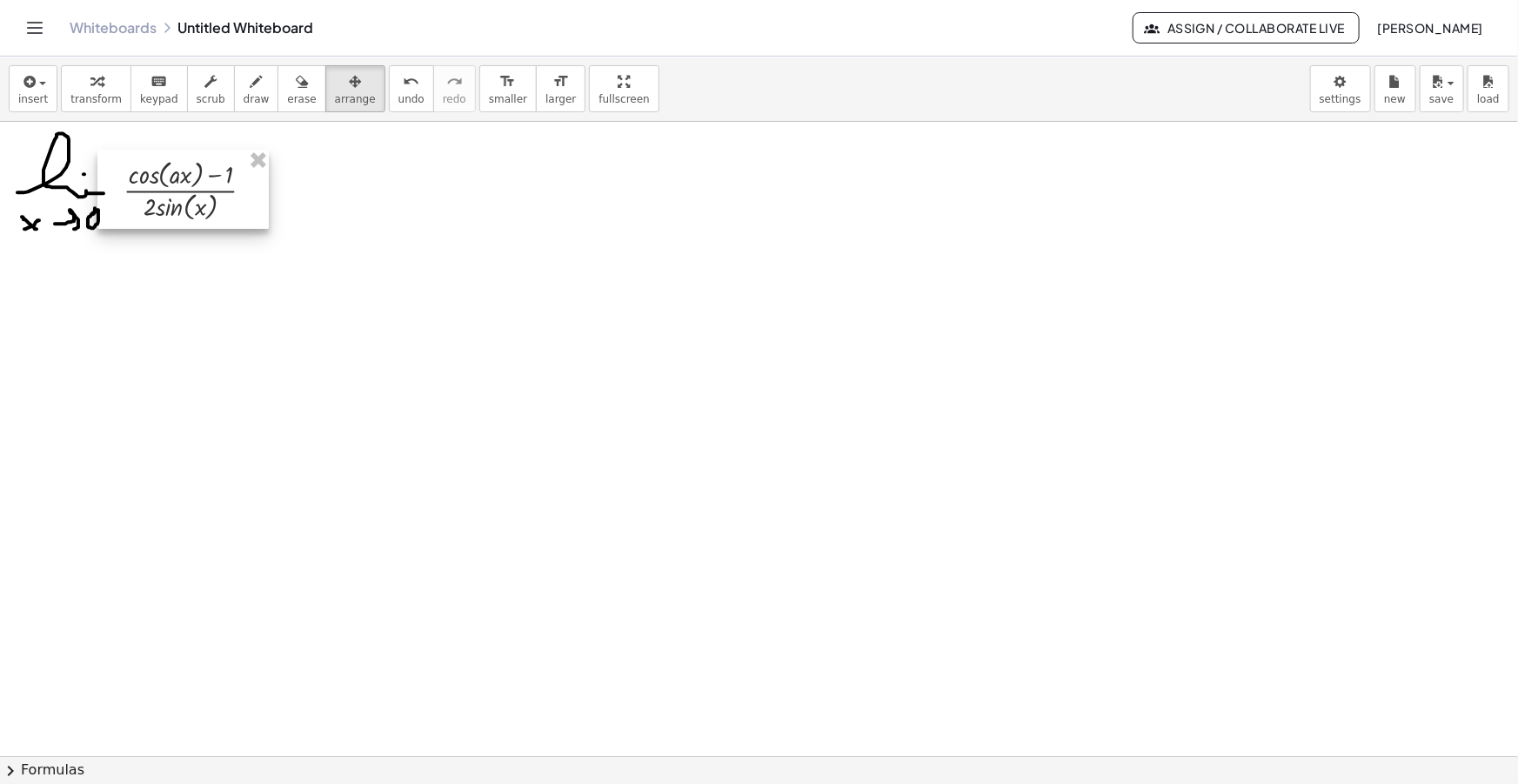
drag, startPoint x: 265, startPoint y: 251, endPoint x: 187, endPoint y: 203, distance: 91.6
click at [187, 203] on div at bounding box center [183, 189] width 172 height 79
drag, startPoint x: 238, startPoint y: 85, endPoint x: 284, endPoint y: 155, distance: 83.8
click at [250, 84] on icon "button" at bounding box center [256, 82] width 12 height 21
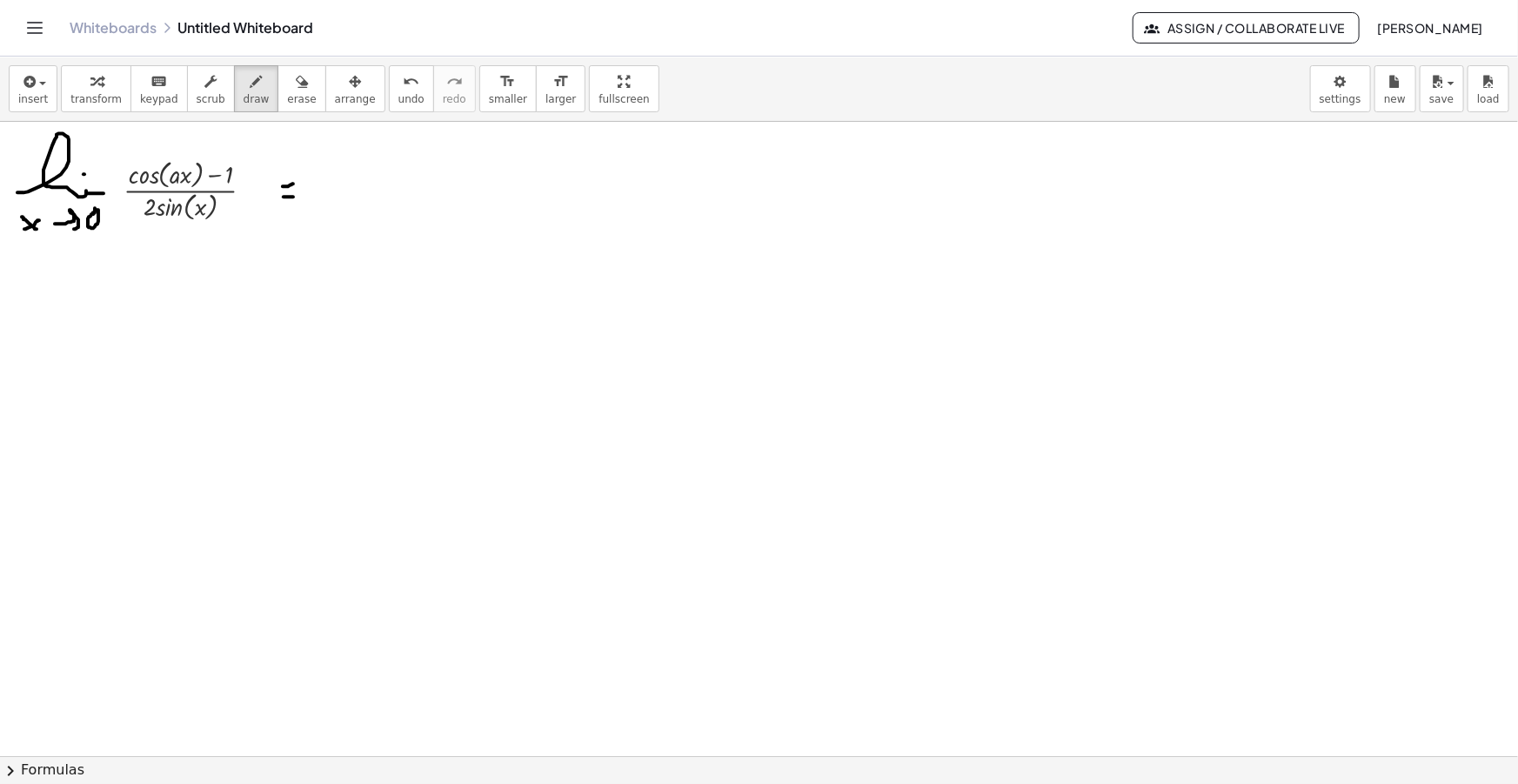
drag, startPoint x: 283, startPoint y: 196, endPoint x: 294, endPoint y: 196, distance: 11.0
drag, startPoint x: 334, startPoint y: 188, endPoint x: 387, endPoint y: 199, distance: 54.1
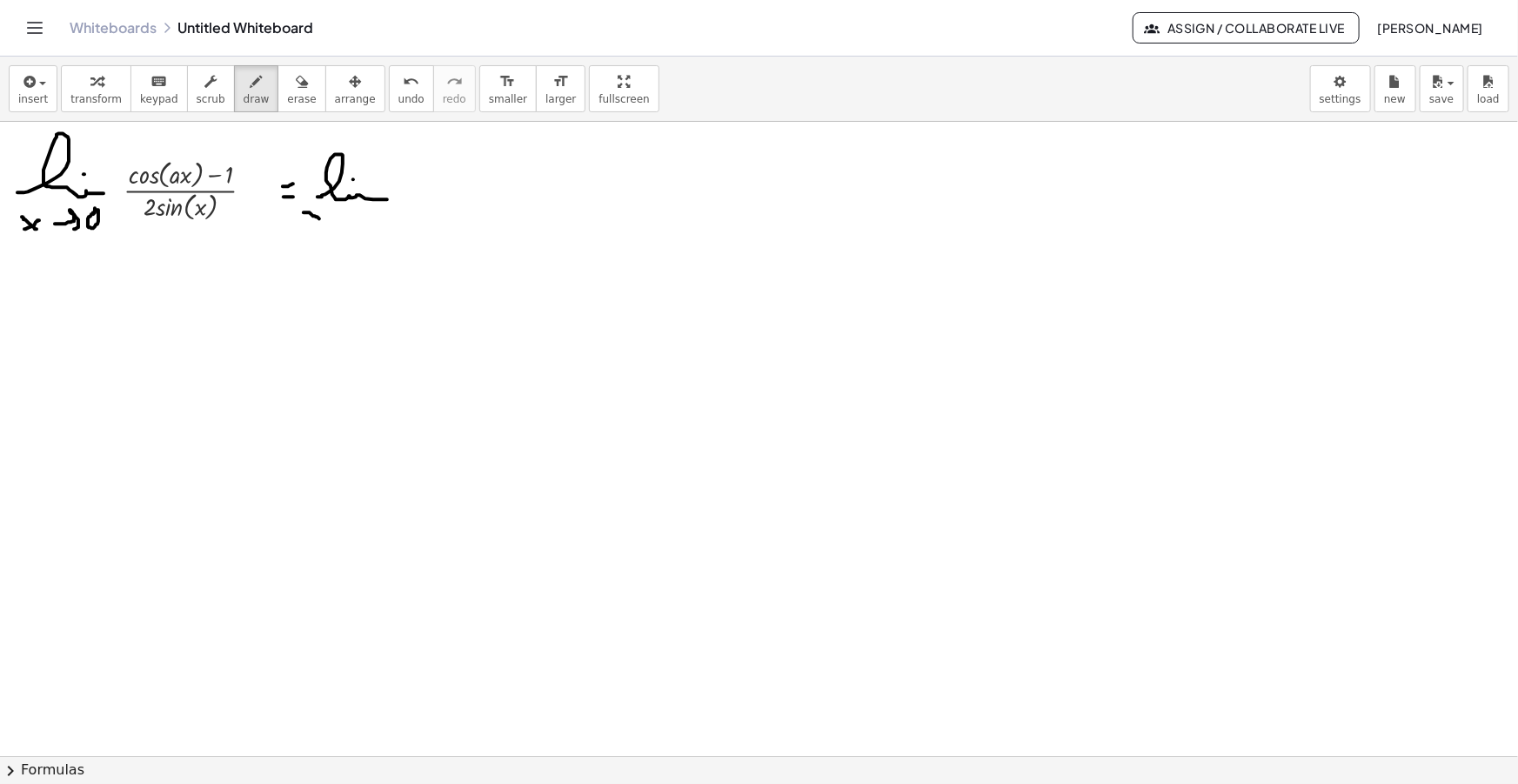
drag, startPoint x: 304, startPoint y: 212, endPoint x: 321, endPoint y: 219, distance: 18.4
drag, startPoint x: 309, startPoint y: 221, endPoint x: 323, endPoint y: 204, distance: 22.0
drag, startPoint x: 328, startPoint y: 215, endPoint x: 346, endPoint y: 222, distance: 19.3
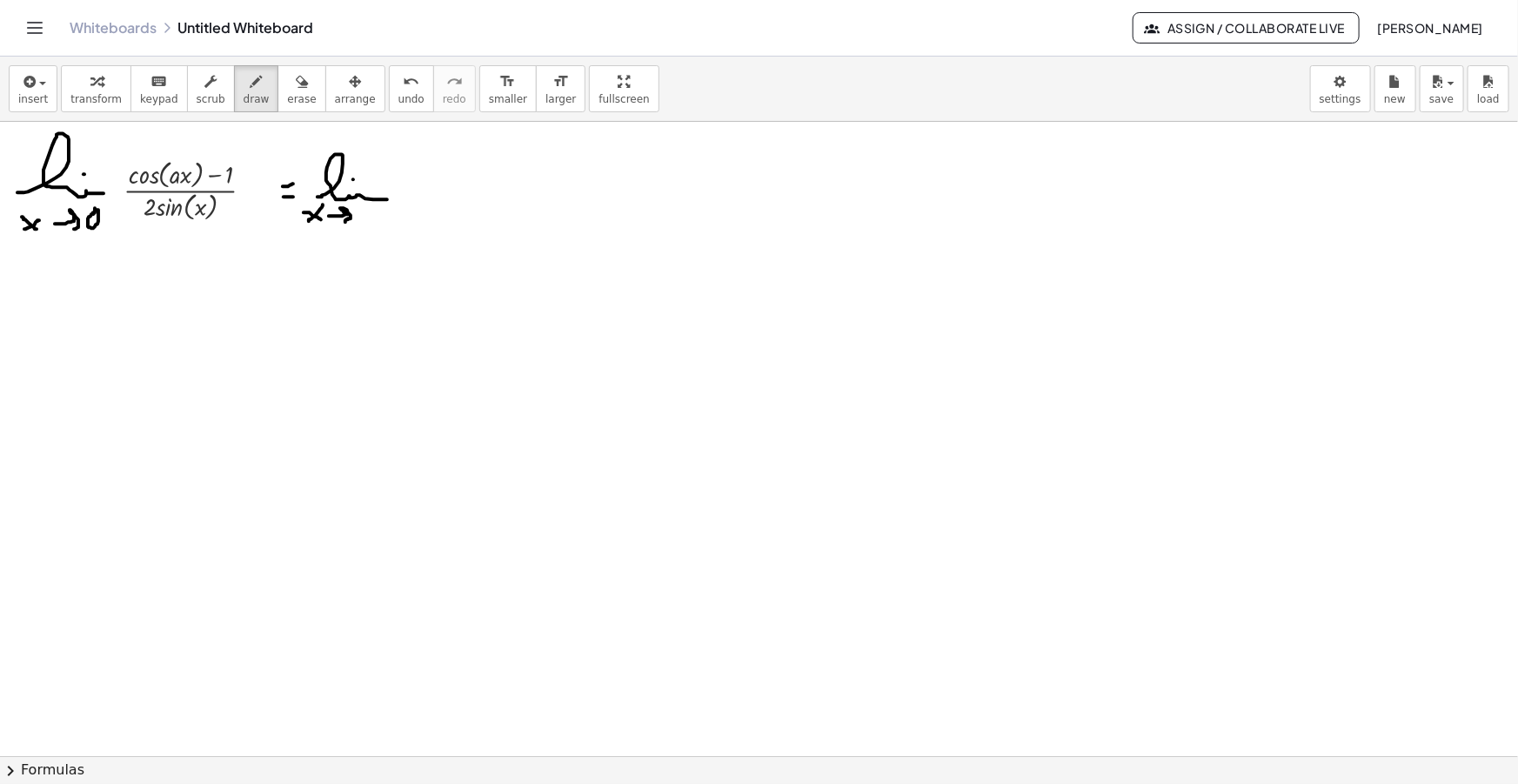
click at [34, 90] on icon "button" at bounding box center [28, 82] width 16 height 21
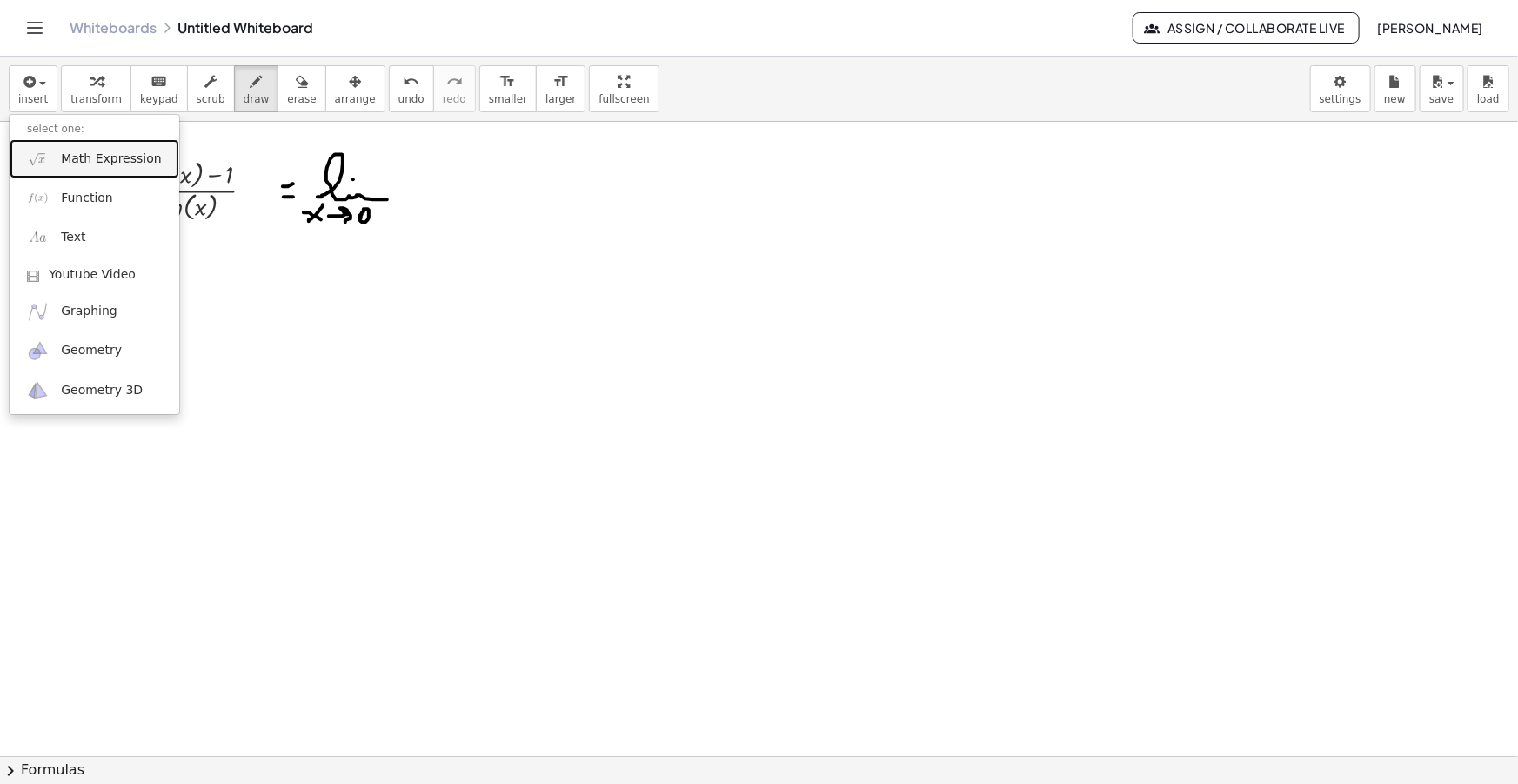
click at [127, 167] on link "Math Expression" at bounding box center [94, 159] width 170 height 39
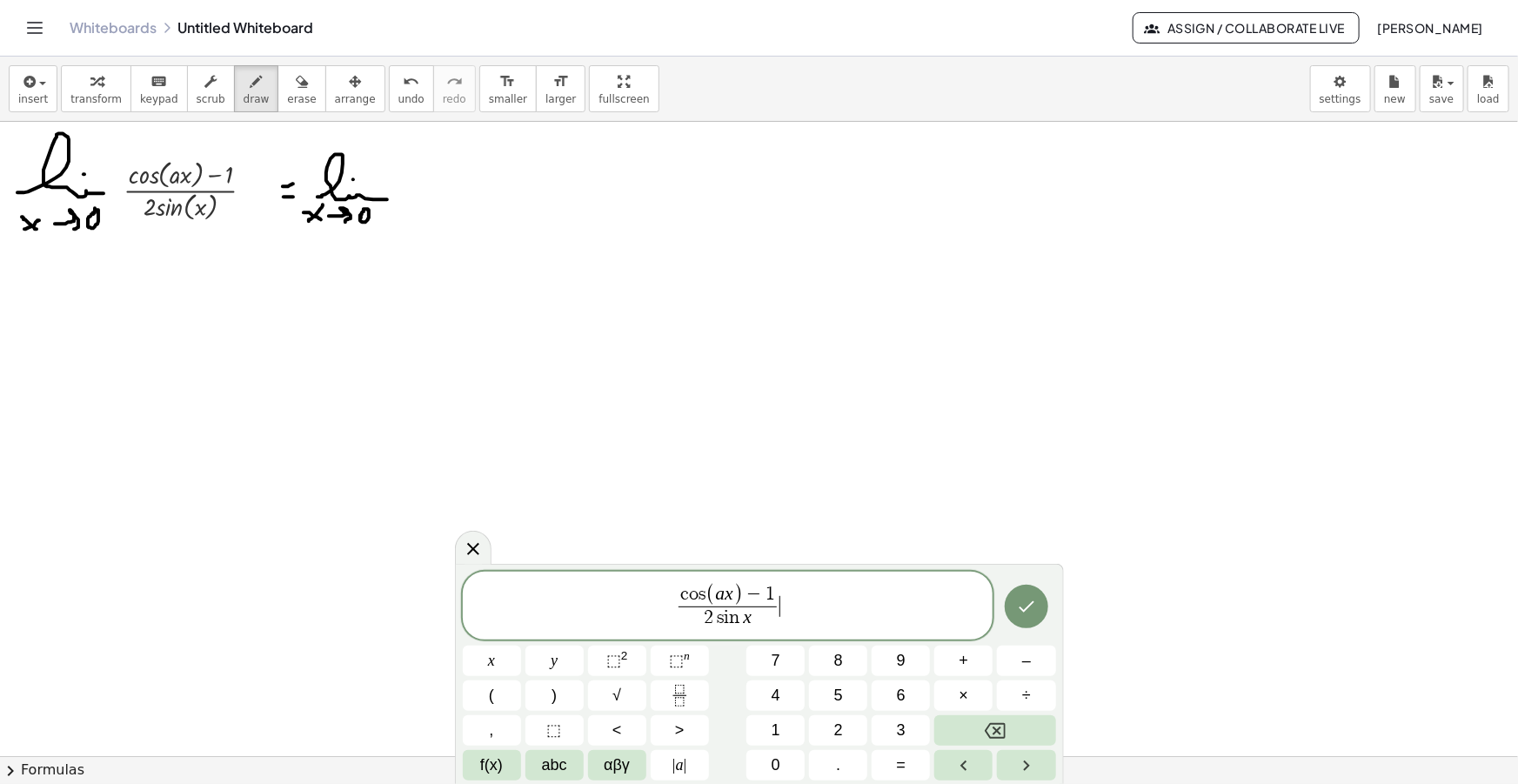
click at [793, 604] on span "c o s ( a x ) − 1 2 s i n x ​ ​" at bounding box center [728, 606] width 531 height 50
drag, startPoint x: 875, startPoint y: 596, endPoint x: 582, endPoint y: 591, distance: 293.0
click at [582, 591] on span "c o s ( a x ) − 1 2 s i n x ​ · c o s ( a x ) + 1 c o s ( a x ) + 1 ​ ​" at bounding box center [728, 605] width 531 height 53
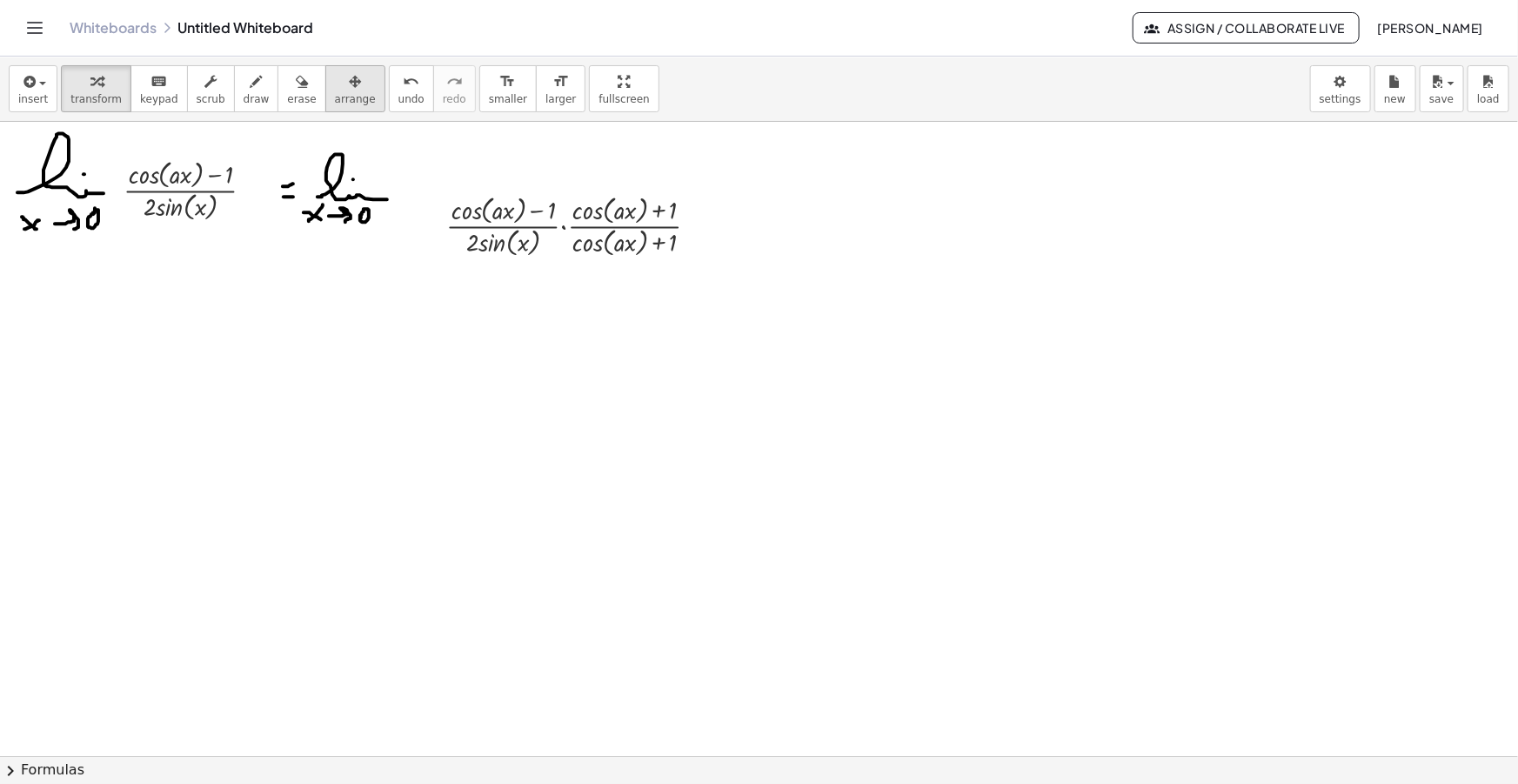
click at [335, 81] on div "button" at bounding box center [355, 81] width 41 height 21
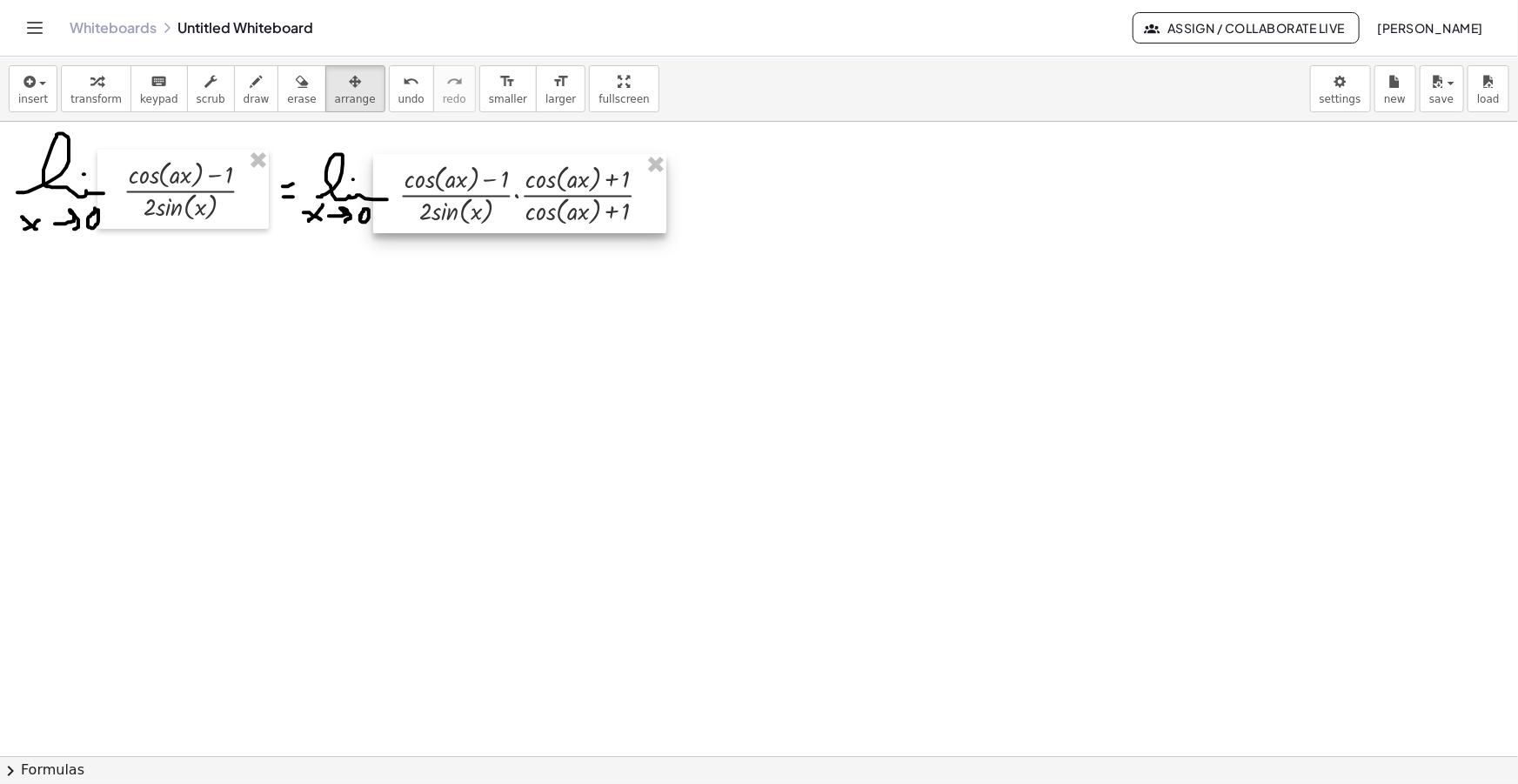
drag, startPoint x: 506, startPoint y: 256, endPoint x: 458, endPoint y: 224, distance: 57.7
click at [458, 224] on div at bounding box center [520, 193] width 294 height 79
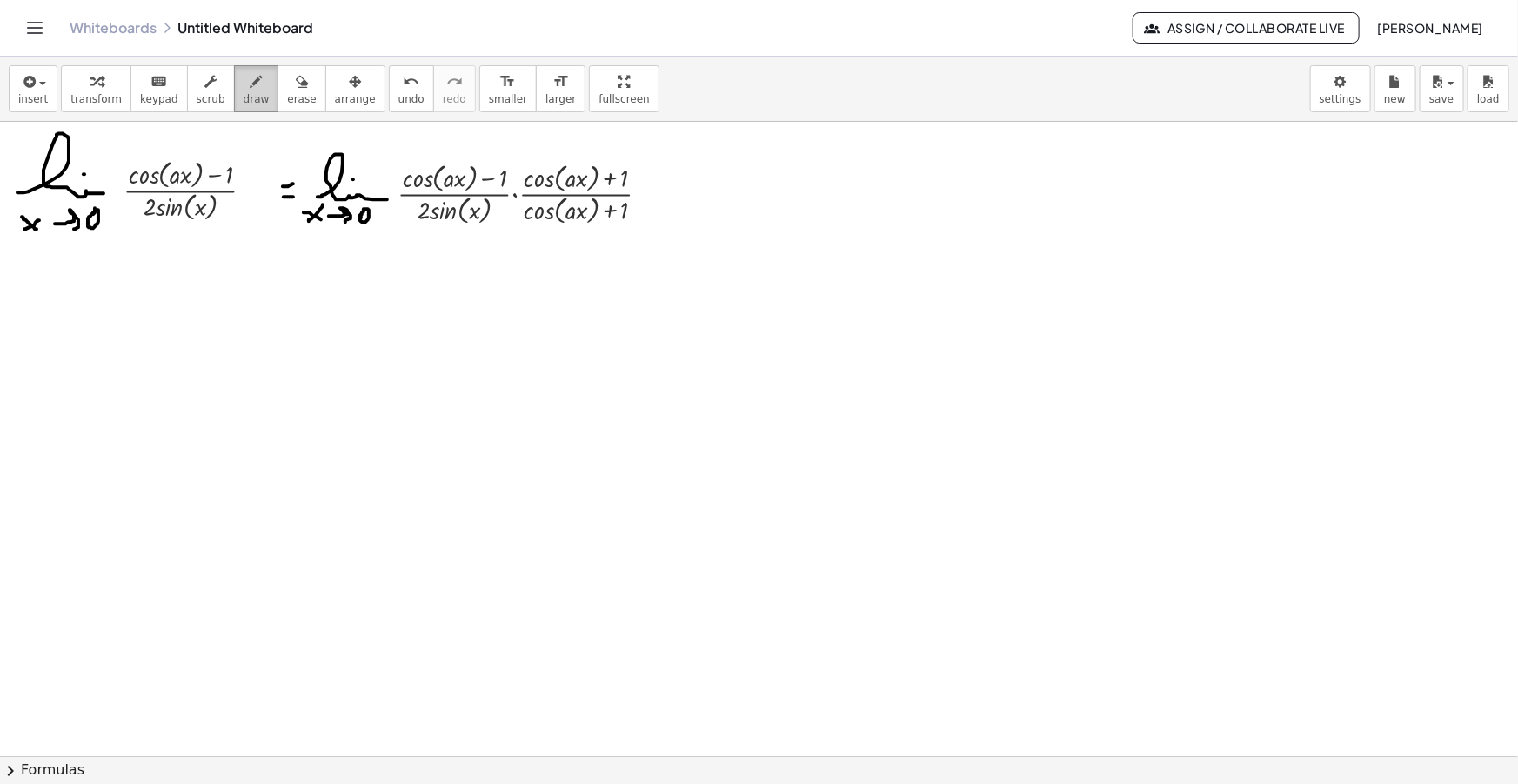
click at [250, 78] on icon "button" at bounding box center [256, 82] width 12 height 21
drag, startPoint x: 693, startPoint y: 198, endPoint x: 741, endPoint y: 206, distance: 48.7
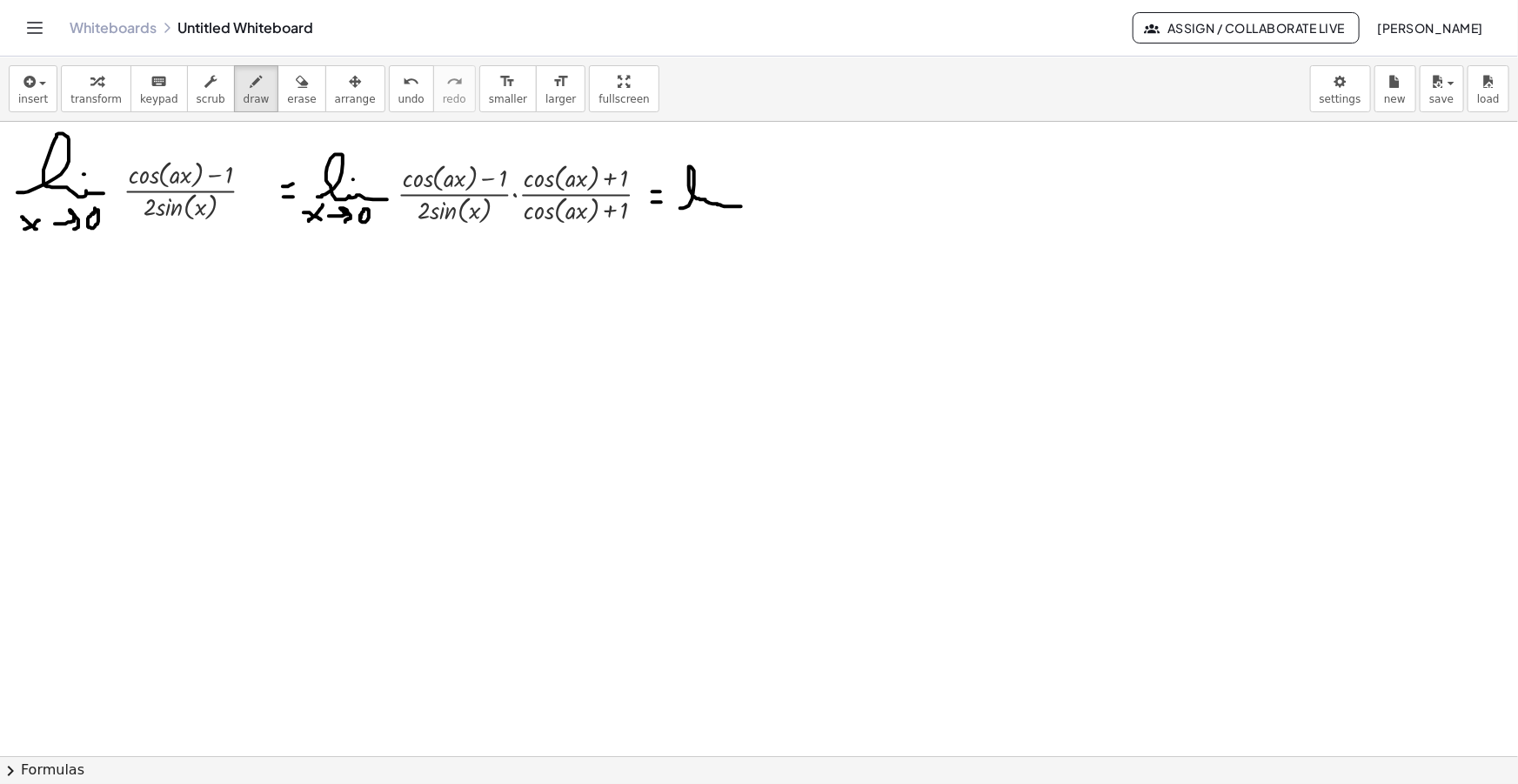
click at [36, 77] on span "button" at bounding box center [38, 83] width 4 height 12
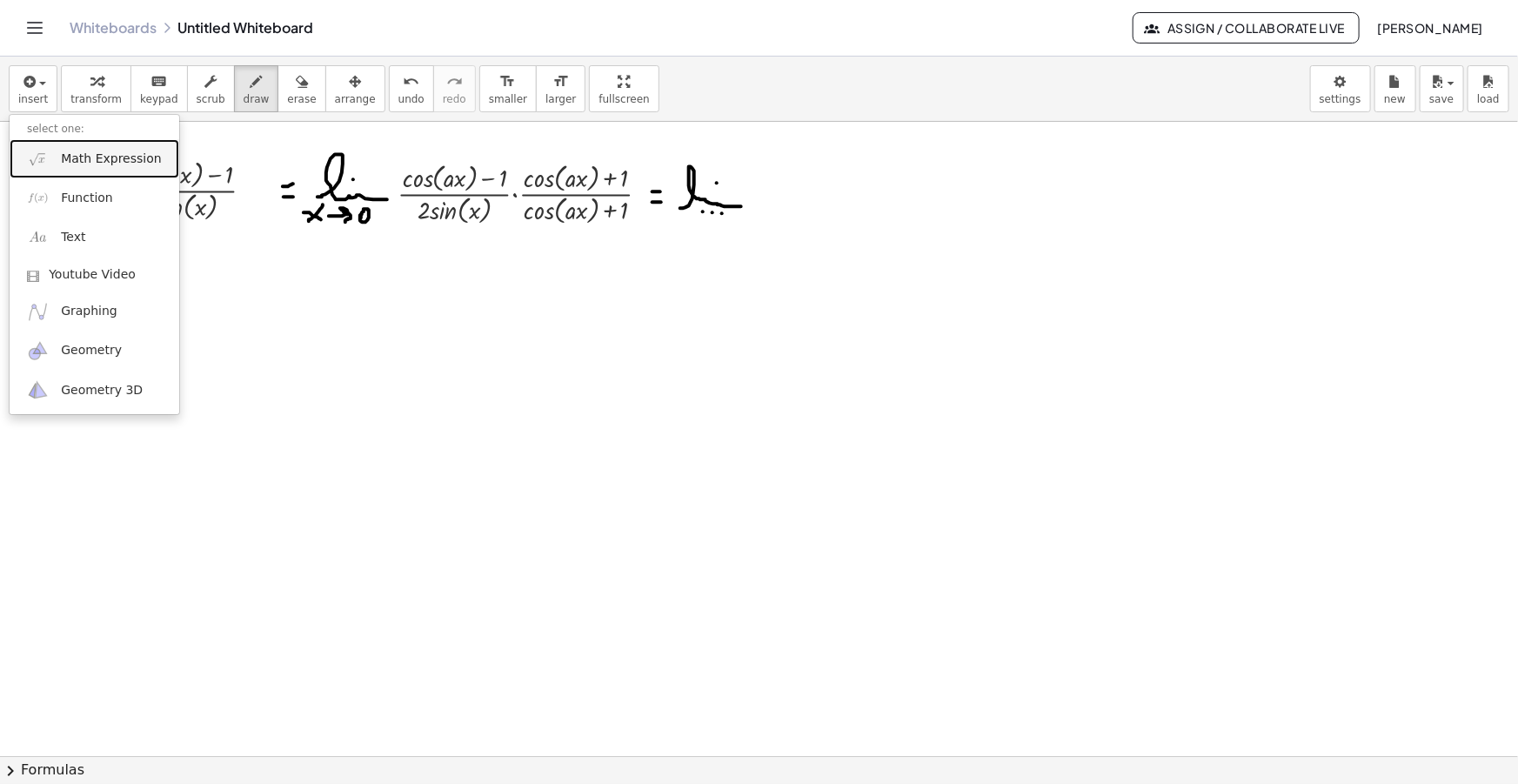
click at [67, 165] on span "Math Expression" at bounding box center [110, 159] width 100 height 17
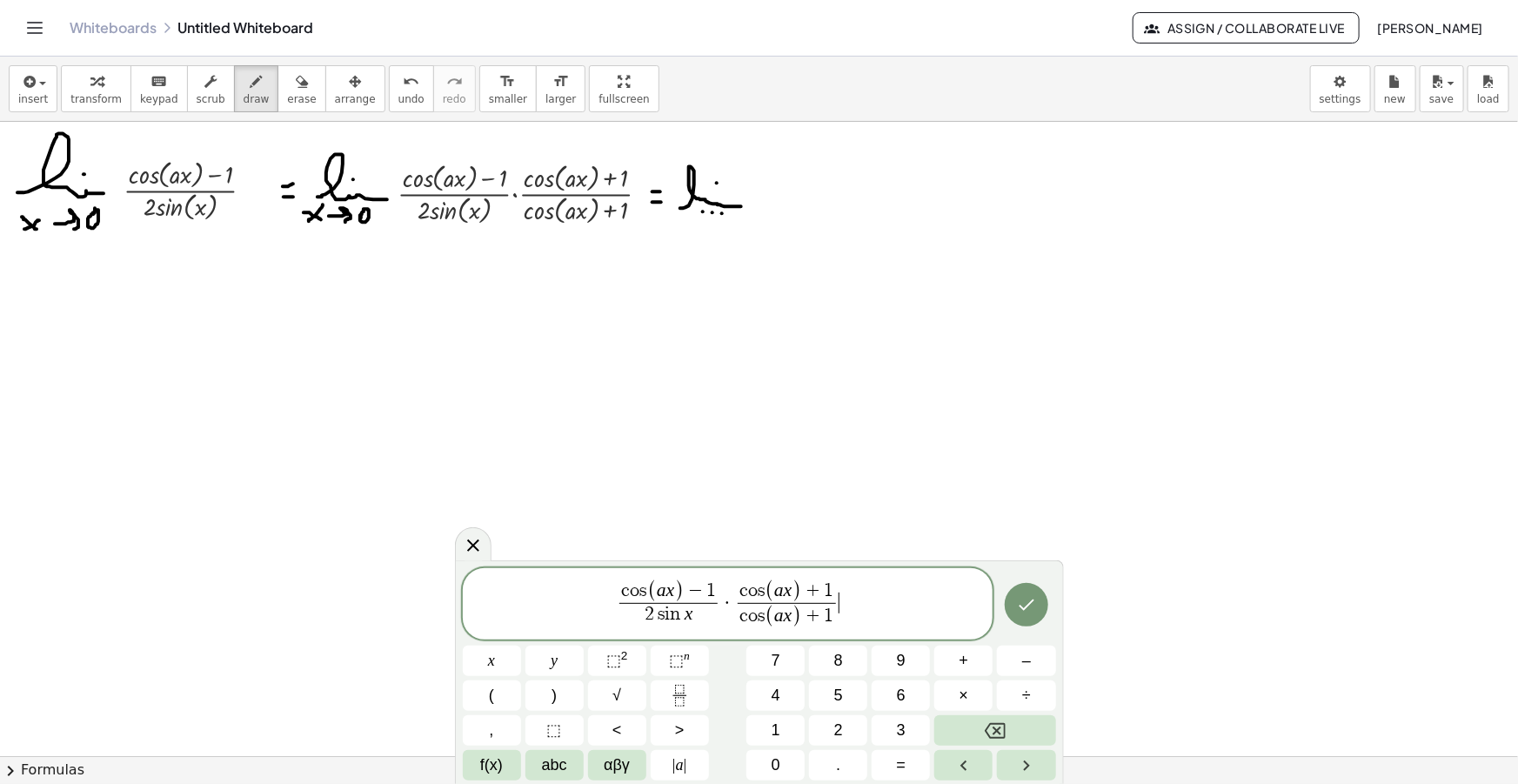
click at [743, 613] on var "c" at bounding box center [743, 615] width 8 height 19
click at [868, 617] on span "2 s i n x ( ​ c o s ( a x ) + 1 )" at bounding box center [786, 614] width 166 height 31
drag, startPoint x: 694, startPoint y: 598, endPoint x: 619, endPoint y: 597, distance: 75.0
click at [704, 587] on var "s" at bounding box center [703, 587] width 7 height 19
click at [762, 584] on span "+" at bounding box center [759, 588] width 23 height 19
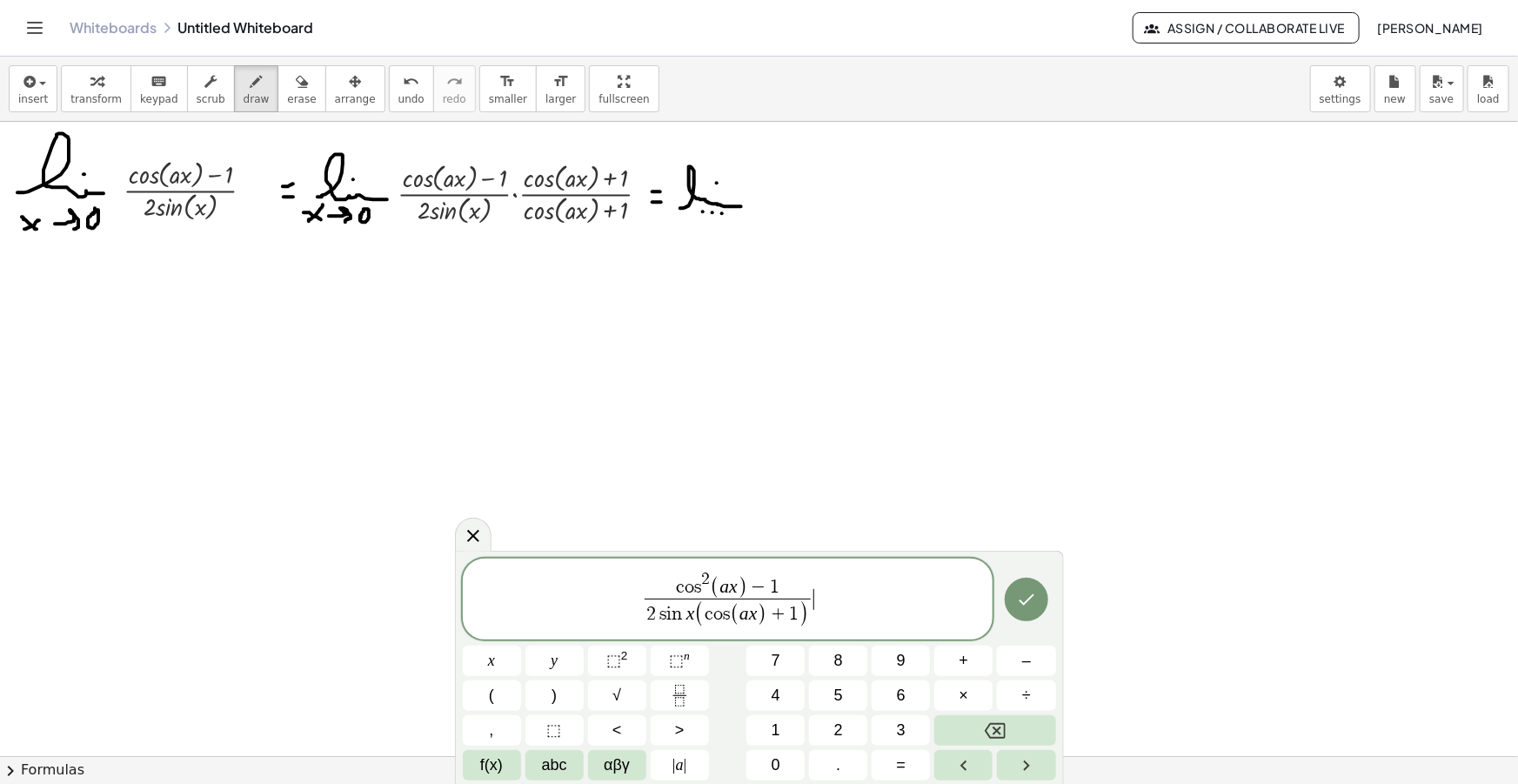
drag, startPoint x: 831, startPoint y: 602, endPoint x: 564, endPoint y: 593, distance: 267.2
click at [564, 593] on span "c o s 2 ( a x ) − 1 2 s i n x ( c o s ( a x ) + 1 ) ​ ​" at bounding box center [728, 600] width 531 height 62
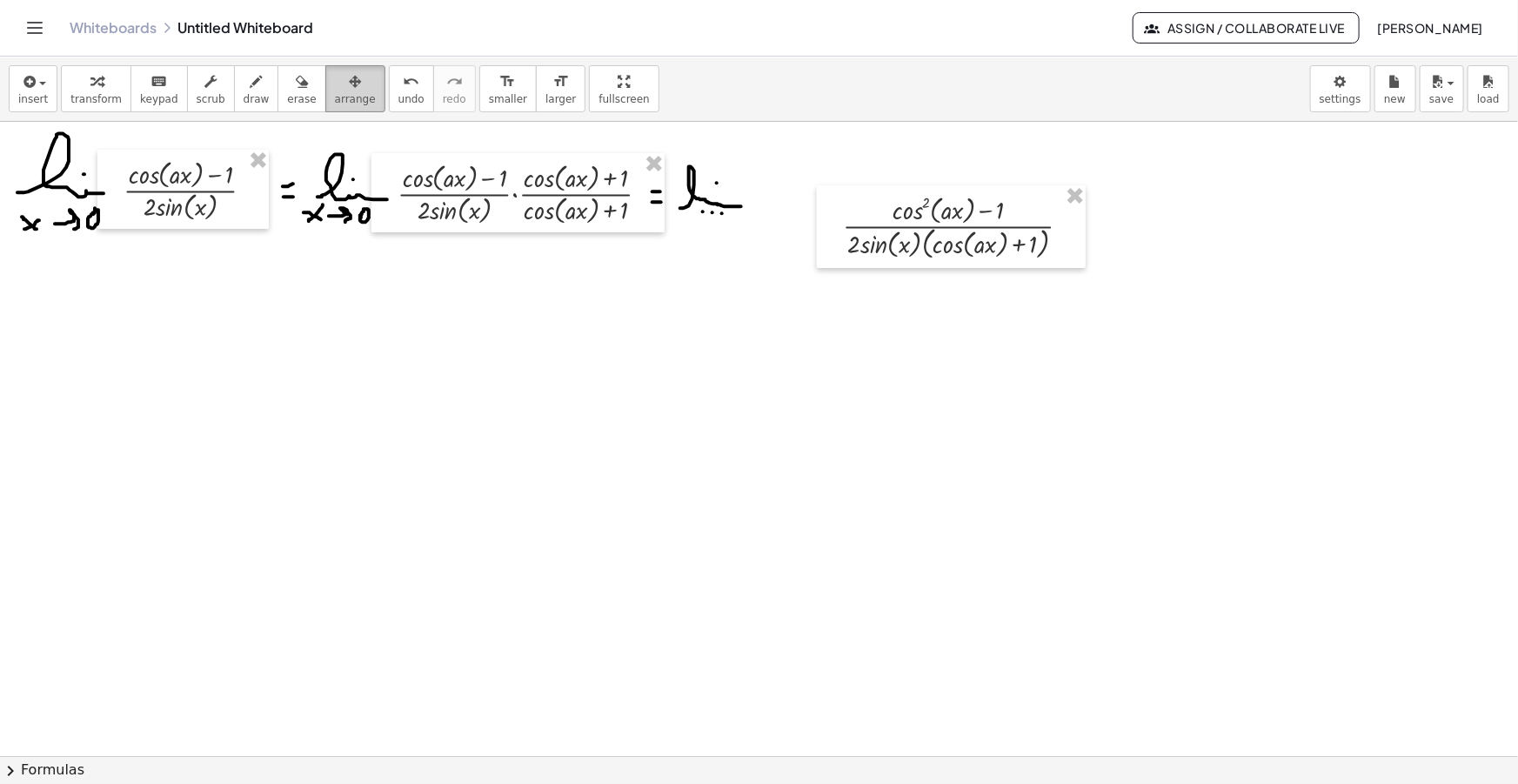
click at [341, 82] on div "button" at bounding box center [355, 81] width 41 height 21
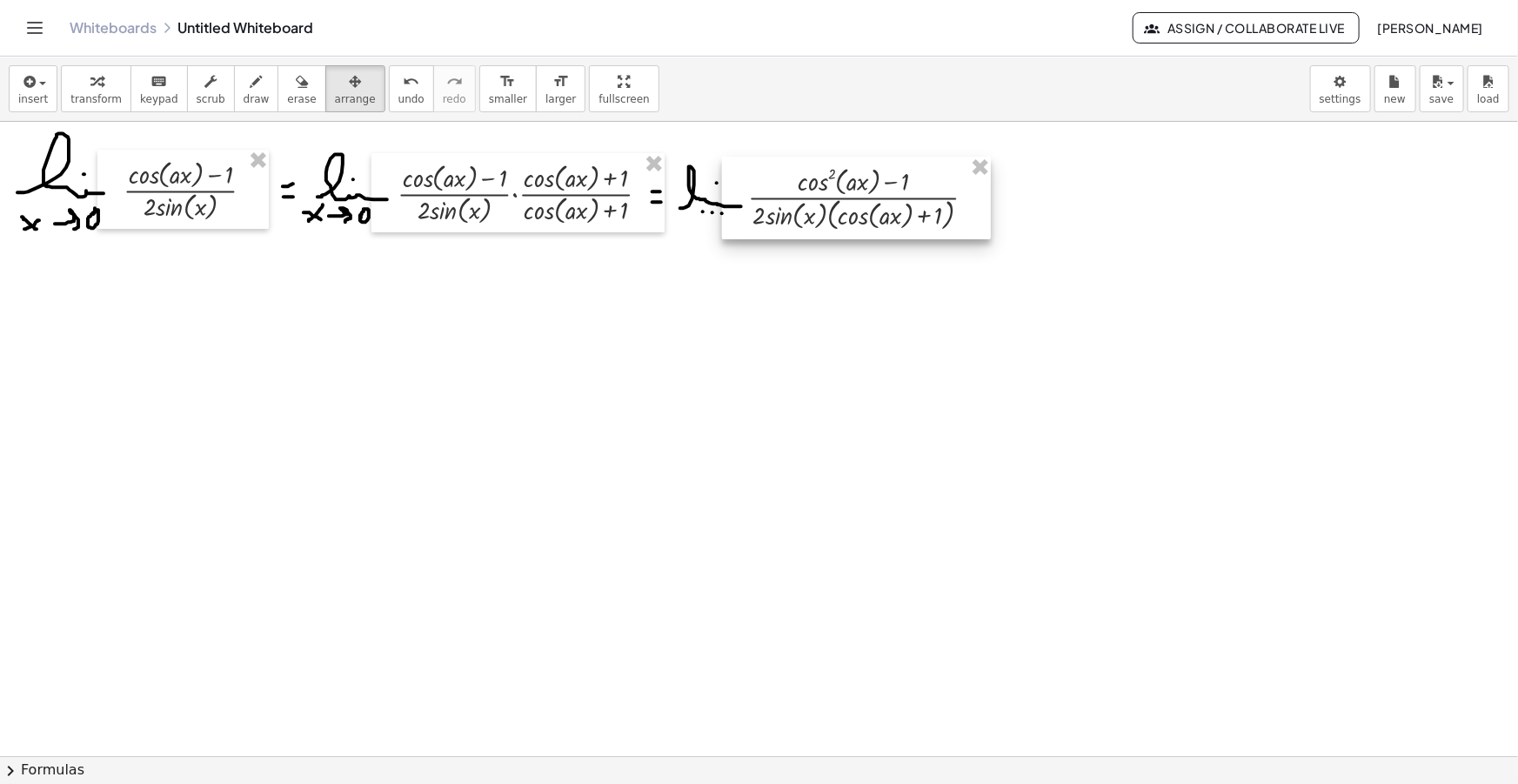
drag, startPoint x: 930, startPoint y: 253, endPoint x: 840, endPoint y: 226, distance: 94.0
click at [840, 226] on div at bounding box center [856, 198] width 269 height 83
click at [244, 86] on div "button" at bounding box center [257, 81] width 26 height 21
drag, startPoint x: 976, startPoint y: 192, endPoint x: 986, endPoint y: 192, distance: 10.0
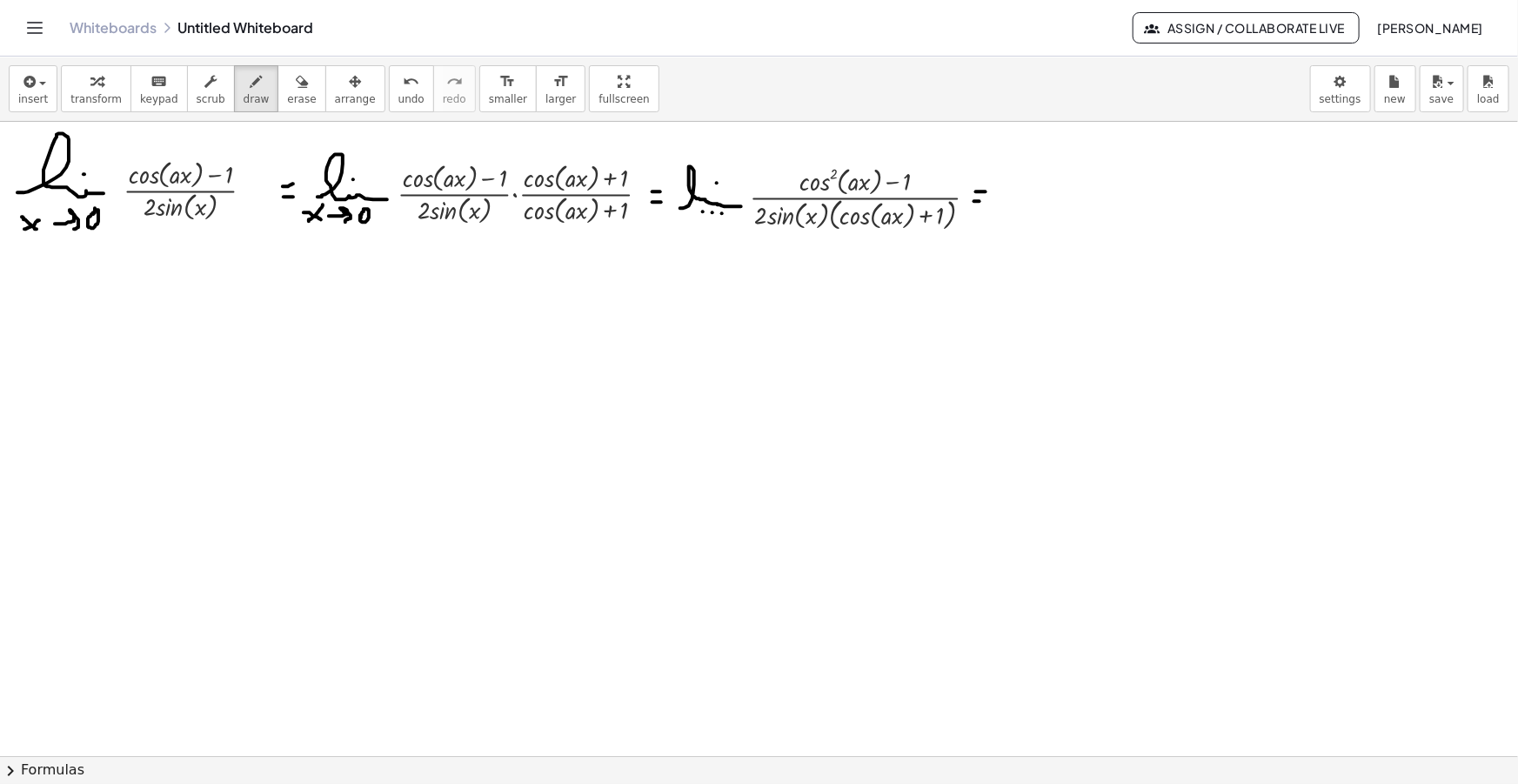
drag, startPoint x: 974, startPoint y: 201, endPoint x: 985, endPoint y: 201, distance: 11.0
drag, startPoint x: 11, startPoint y: 306, endPoint x: 23, endPoint y: 306, distance: 12.0
drag, startPoint x: 11, startPoint y: 314, endPoint x: 24, endPoint y: 314, distance: 13.0
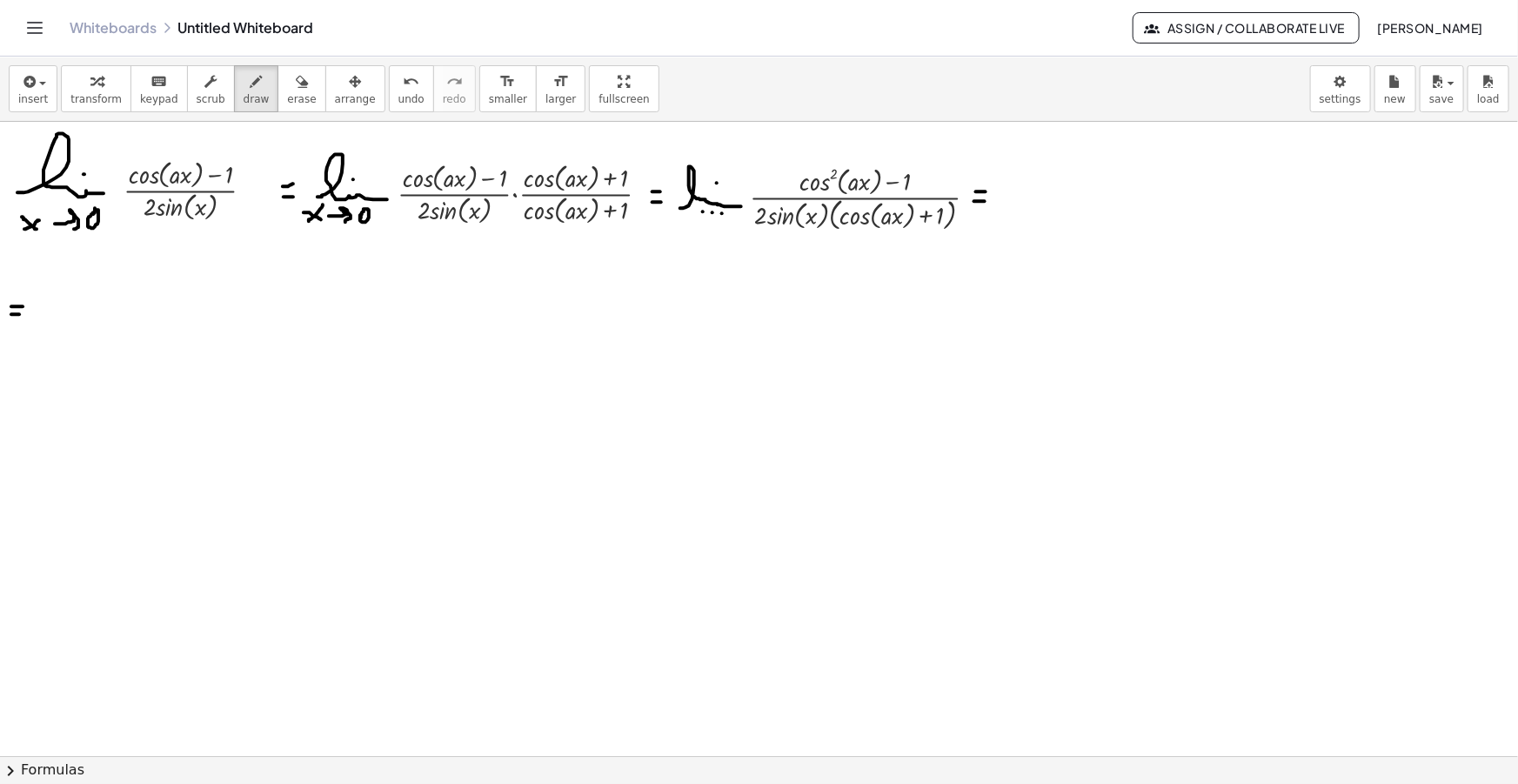
drag, startPoint x: 35, startPoint y: 315, endPoint x: 88, endPoint y: 308, distance: 53.5
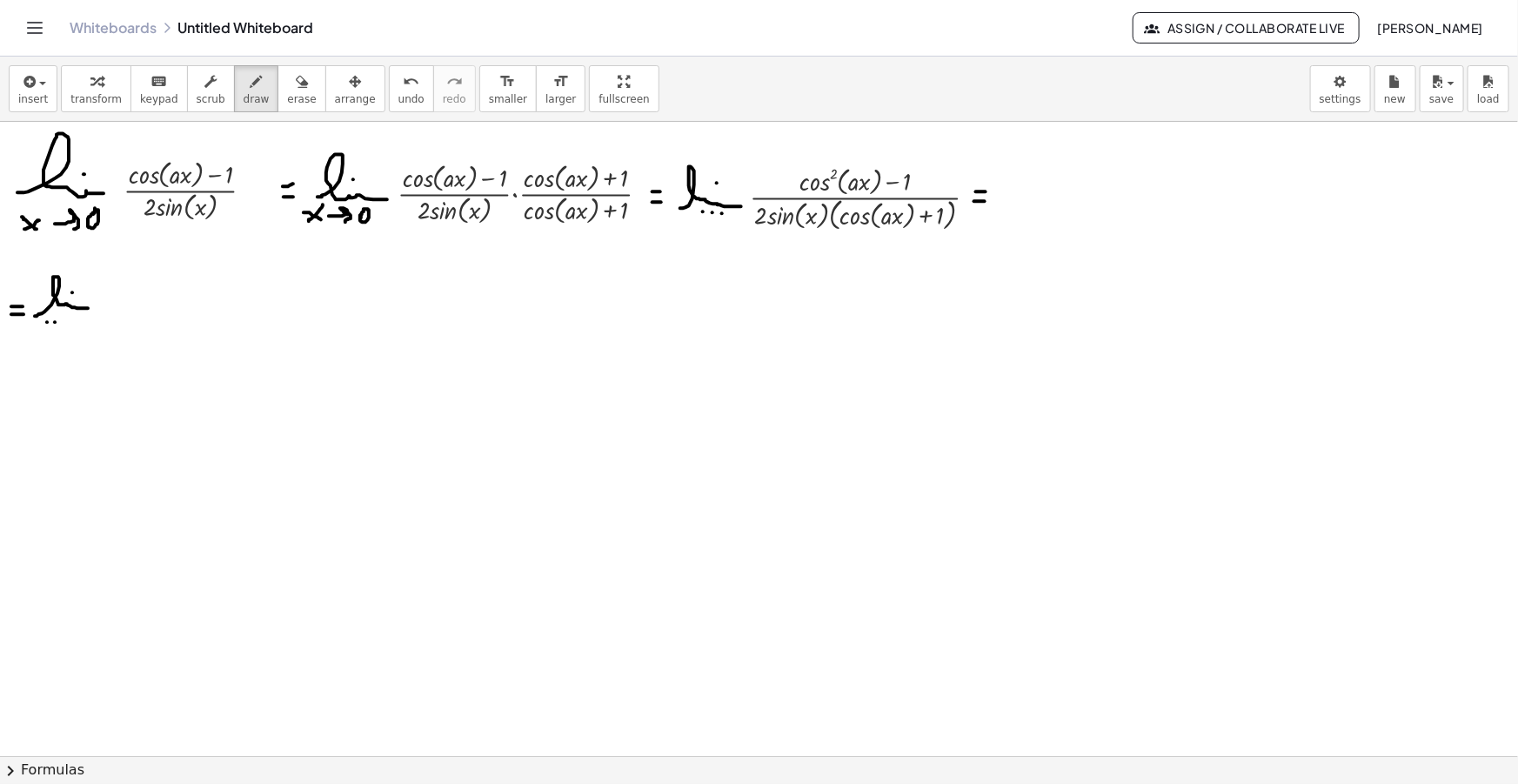
click at [37, 76] on div "button" at bounding box center [33, 81] width 29 height 21
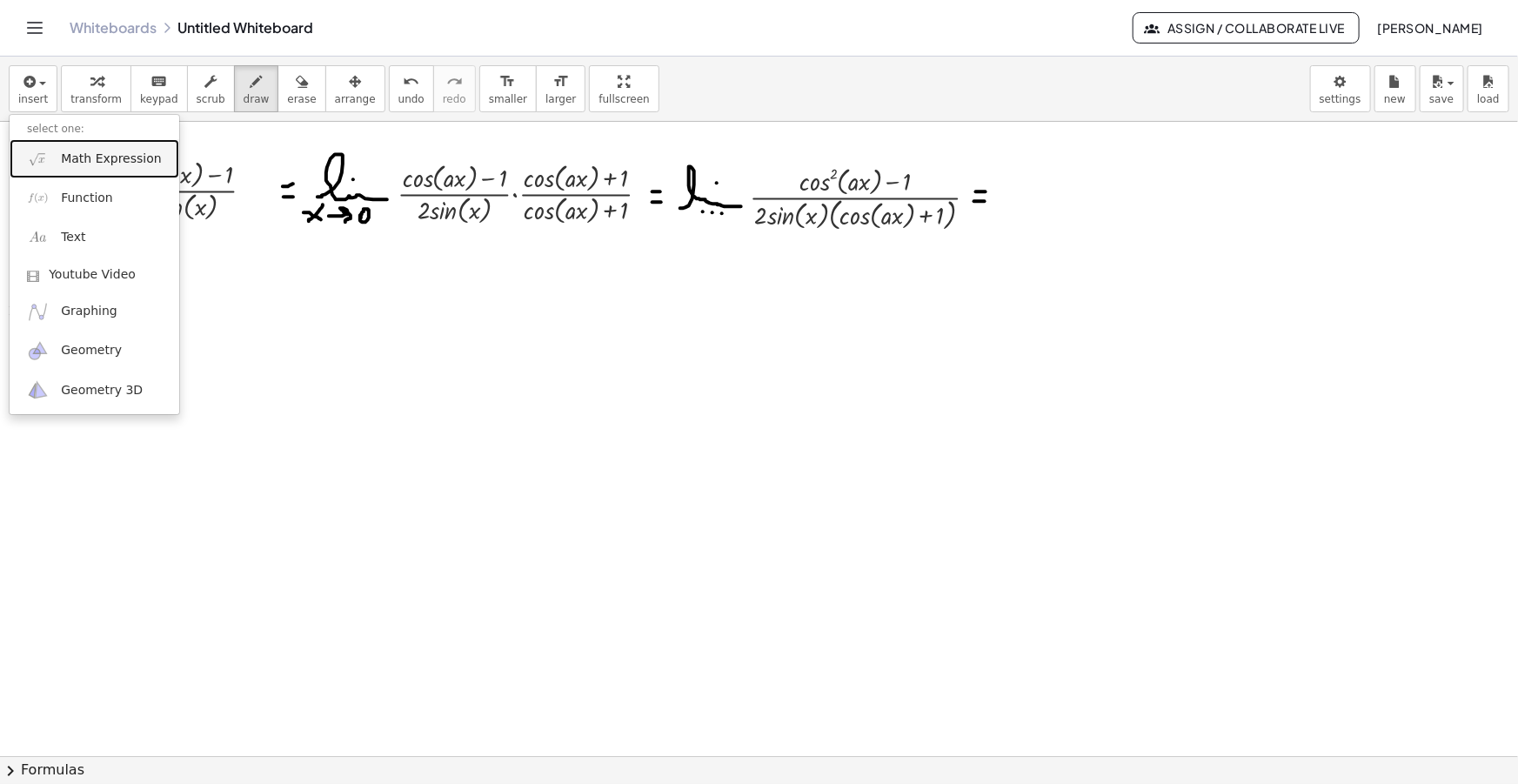
click at [105, 160] on span "Math Expression" at bounding box center [110, 159] width 100 height 17
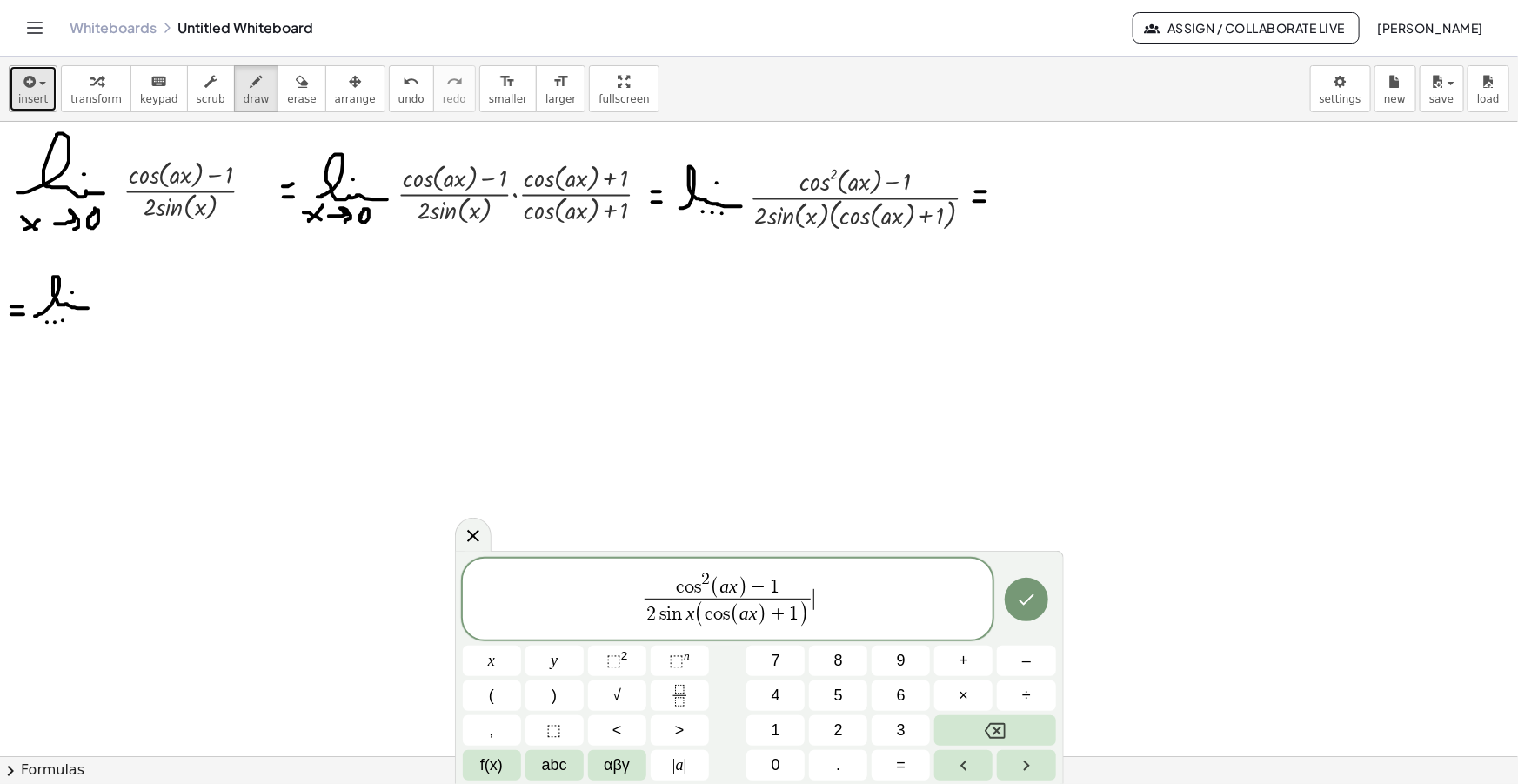
click at [29, 90] on icon "button" at bounding box center [28, 82] width 16 height 21
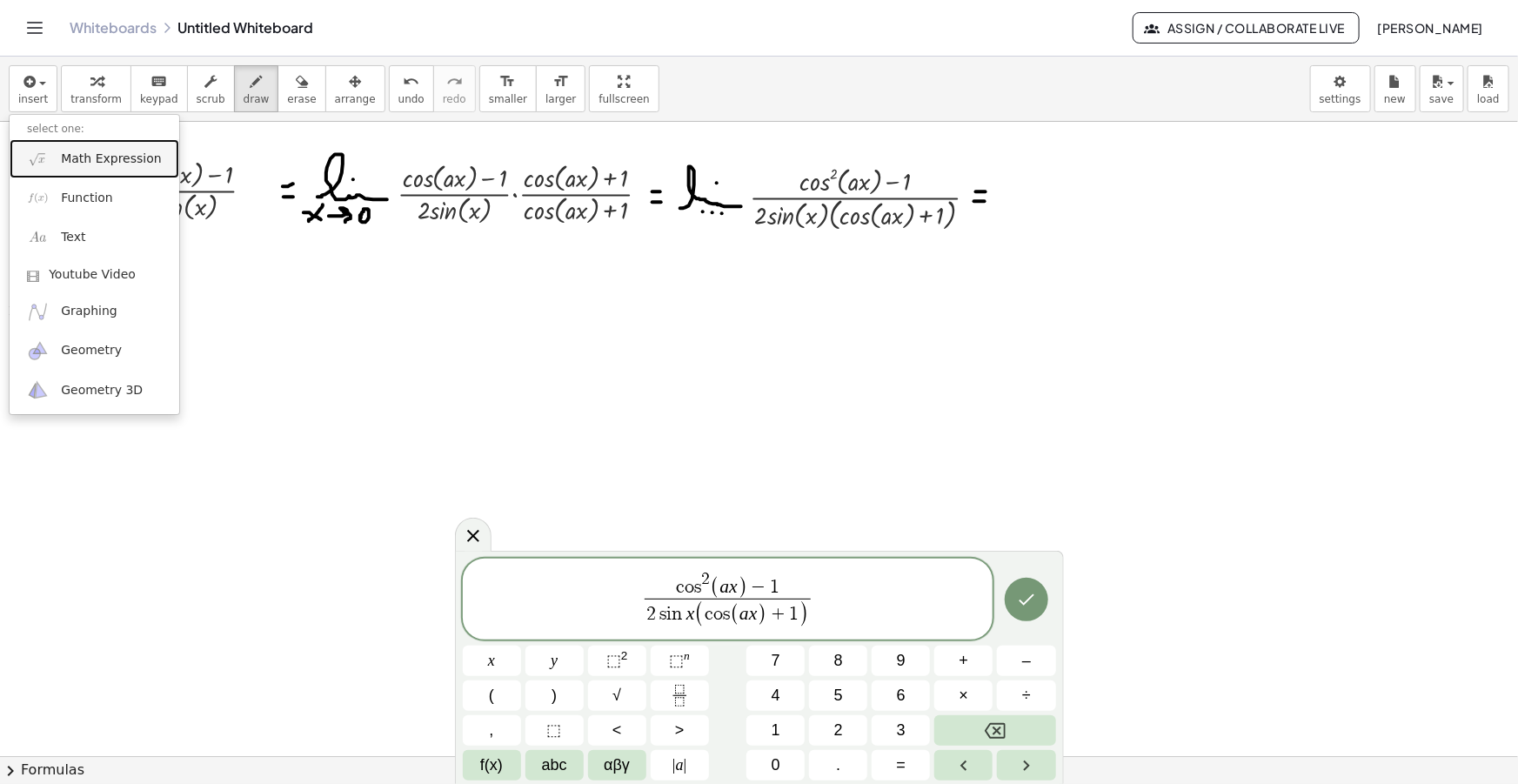
click at [101, 158] on span "Math Expression" at bounding box center [110, 159] width 100 height 17
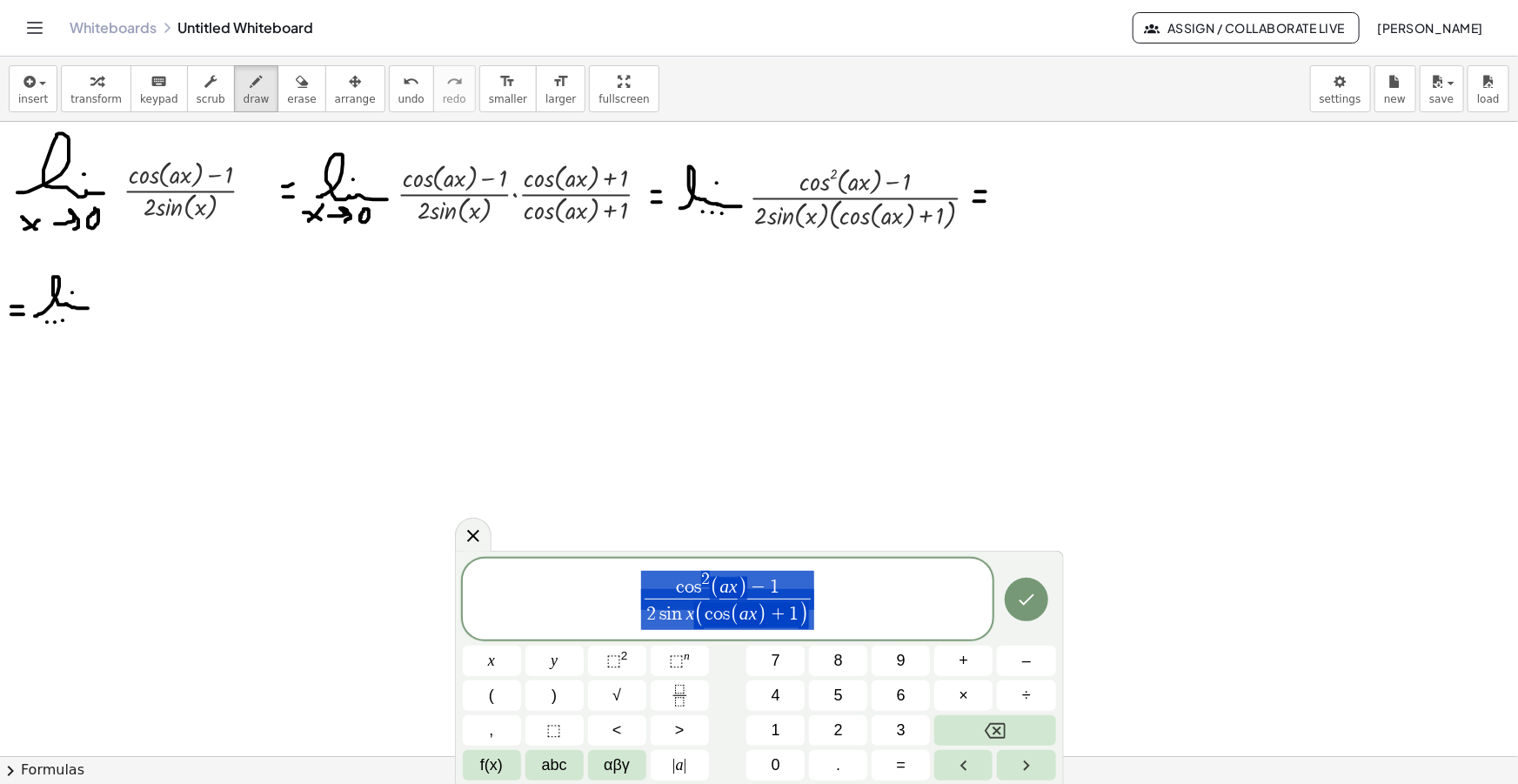
drag, startPoint x: 830, startPoint y: 593, endPoint x: 596, endPoint y: 574, distance: 234.8
click at [600, 574] on span "c o s 2 ( a x ) − 1 2 s i n x ( c o s ( a x ) + 1 ) ​" at bounding box center [728, 600] width 531 height 62
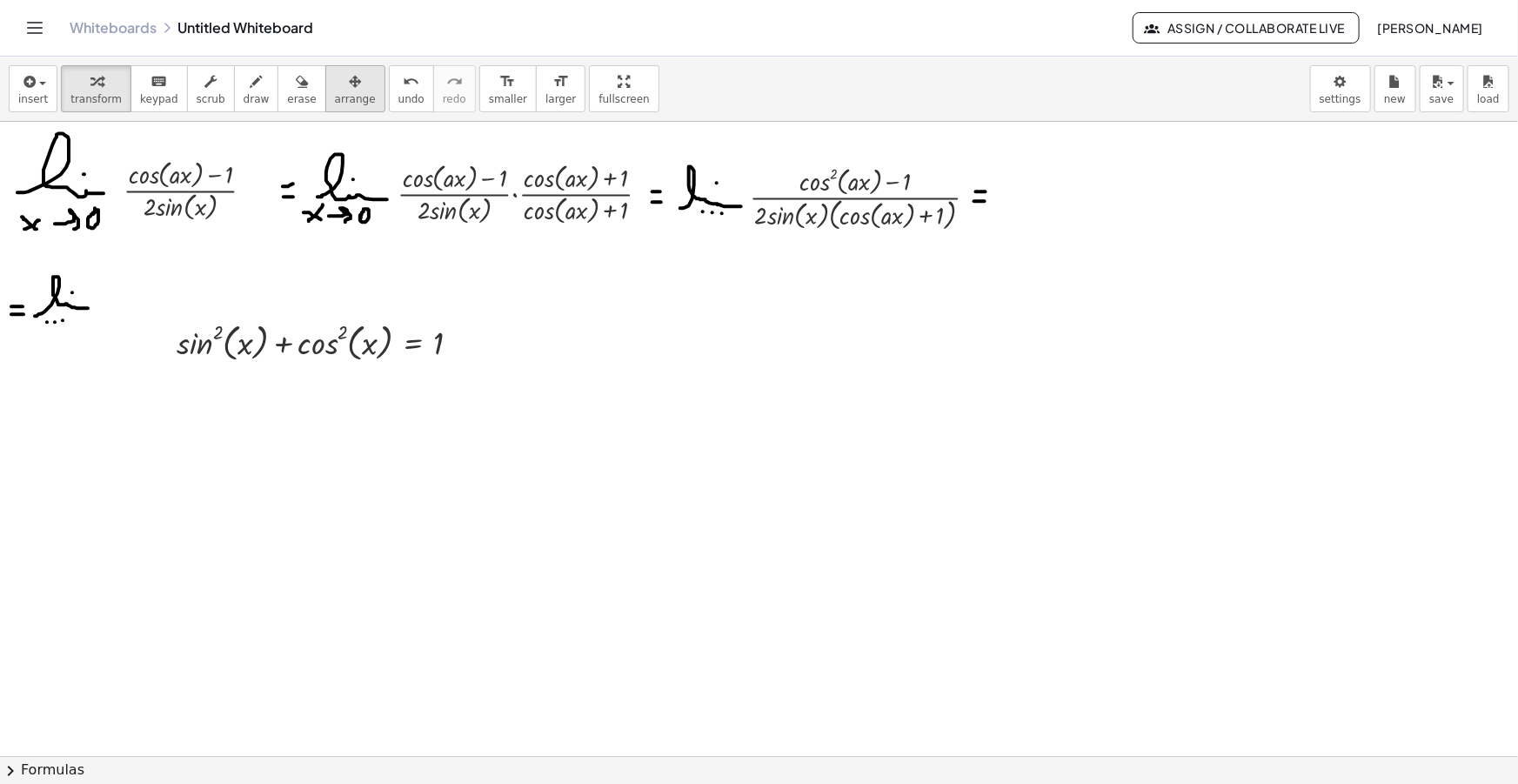
click at [349, 85] on icon "button" at bounding box center [354, 82] width 12 height 21
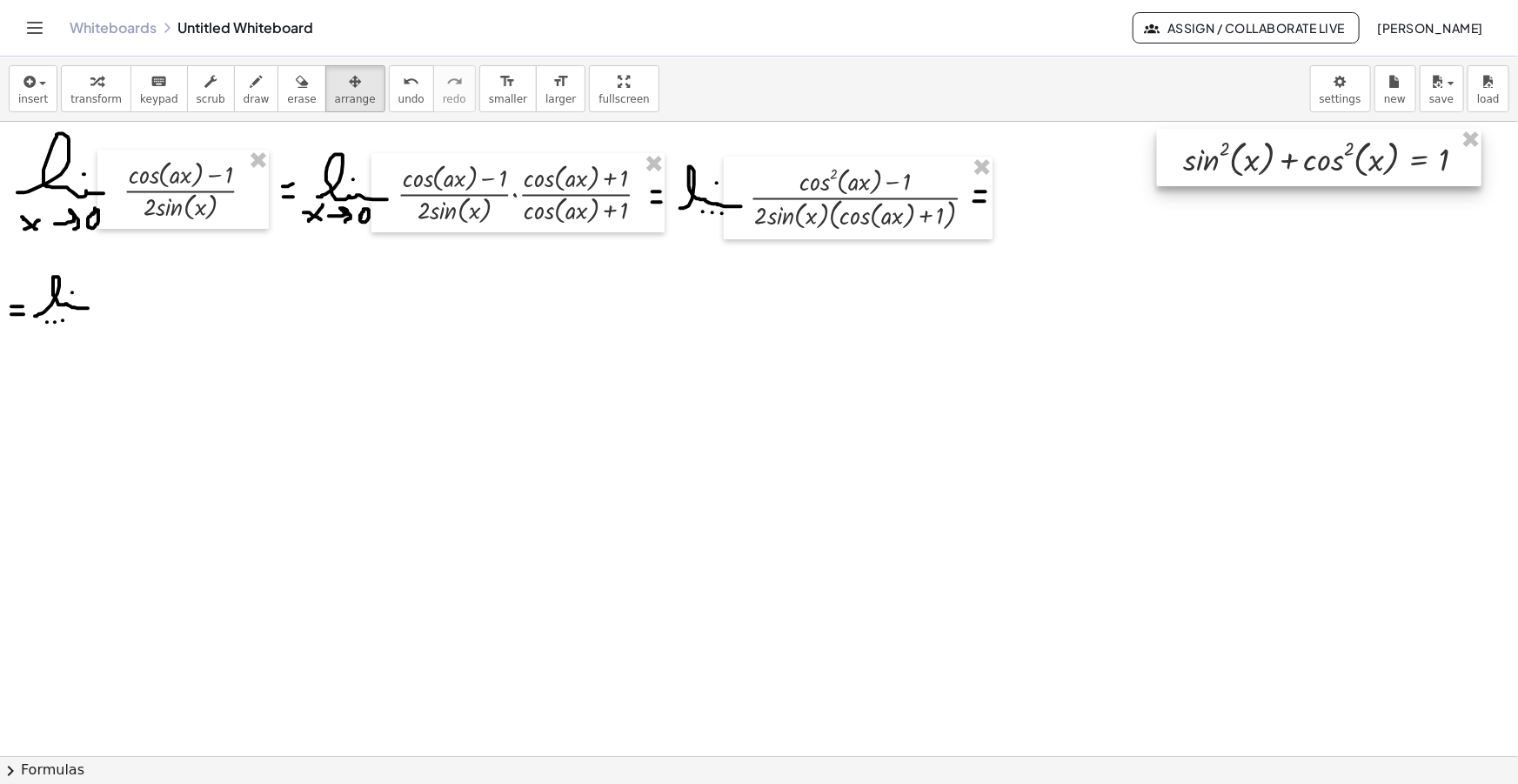
drag, startPoint x: 338, startPoint y: 359, endPoint x: 1203, endPoint y: 174, distance: 884.6
click at [1241, 174] on div at bounding box center [1319, 157] width 325 height 58
click at [21, 90] on icon "button" at bounding box center [28, 82] width 16 height 21
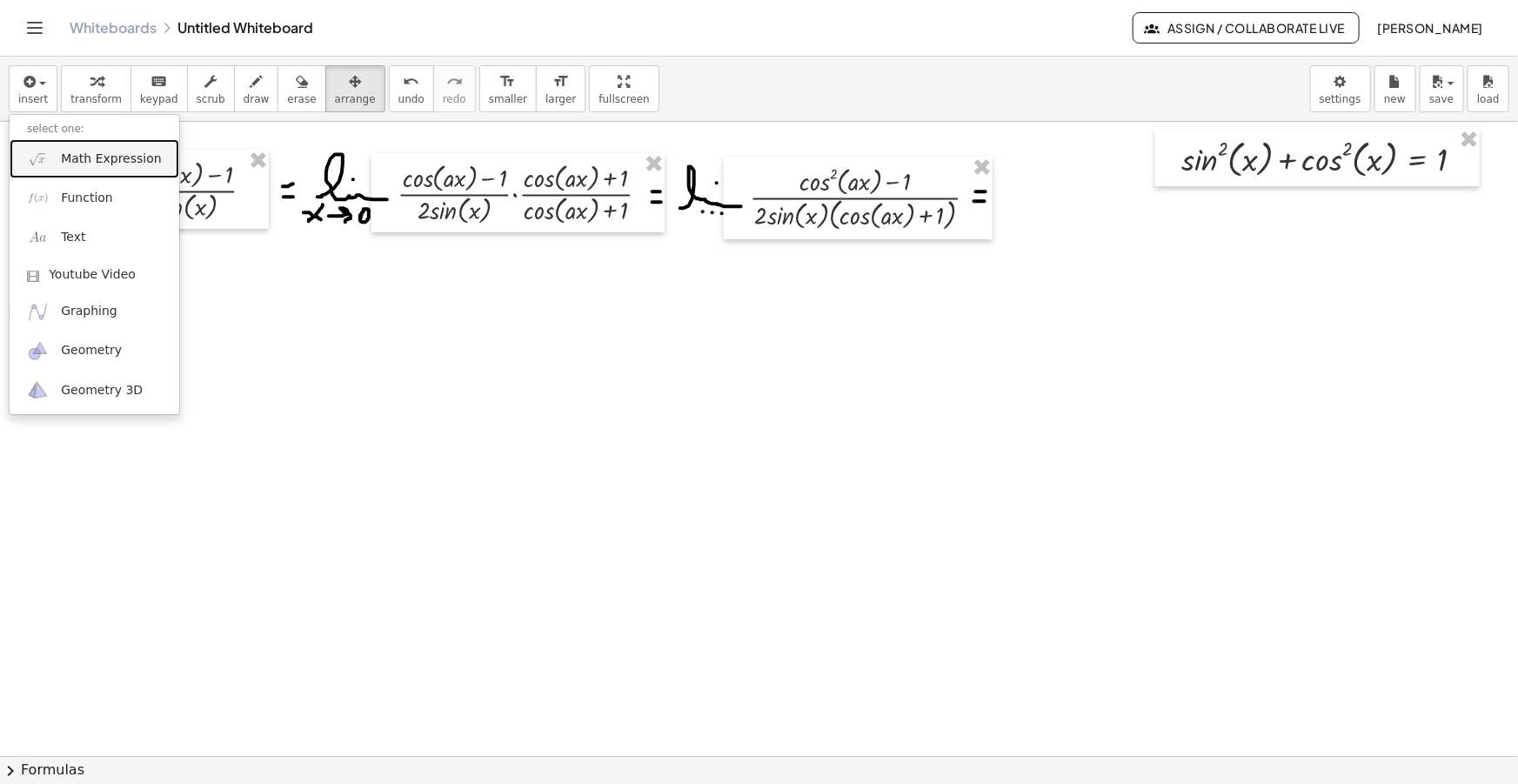
click at [102, 152] on span "Math Expression" at bounding box center [110, 159] width 100 height 17
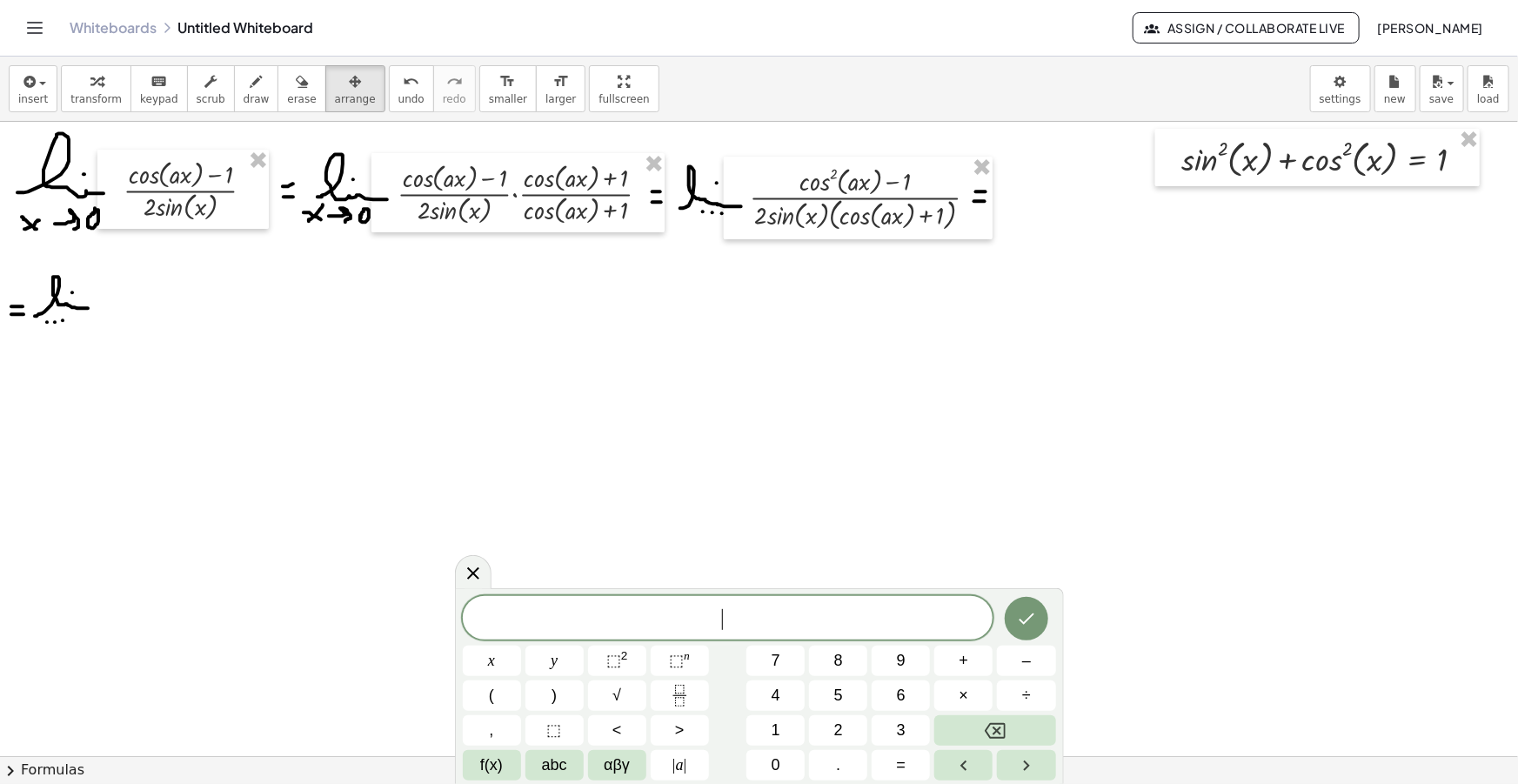
click at [832, 602] on div "​" at bounding box center [728, 617] width 531 height 43
click at [810, 612] on span "​" at bounding box center [728, 619] width 531 height 25
click at [770, 624] on span "​" at bounding box center [728, 619] width 531 height 25
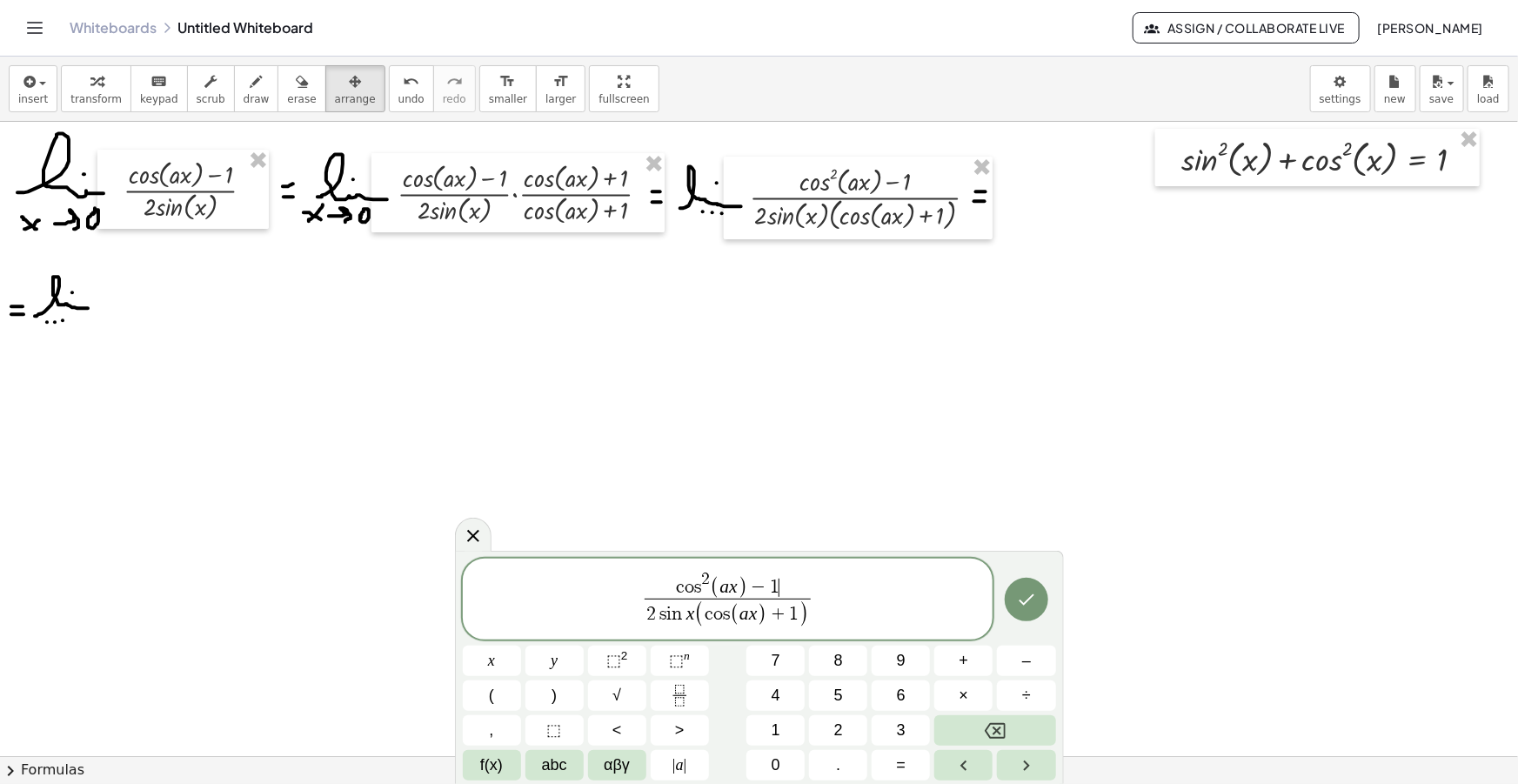
click at [779, 582] on span "c o s 2 ( a x ) − 1 ​" at bounding box center [727, 584] width 166 height 28
drag, startPoint x: 779, startPoint y: 582, endPoint x: 679, endPoint y: 587, distance: 100.1
drag, startPoint x: 831, startPoint y: 601, endPoint x: 592, endPoint y: 582, distance: 239.8
click at [602, 586] on span "− s i n 2 ( a x ) 2 s i n x ( c o s ( a x ) + 1 ) ​" at bounding box center [728, 600] width 531 height 62
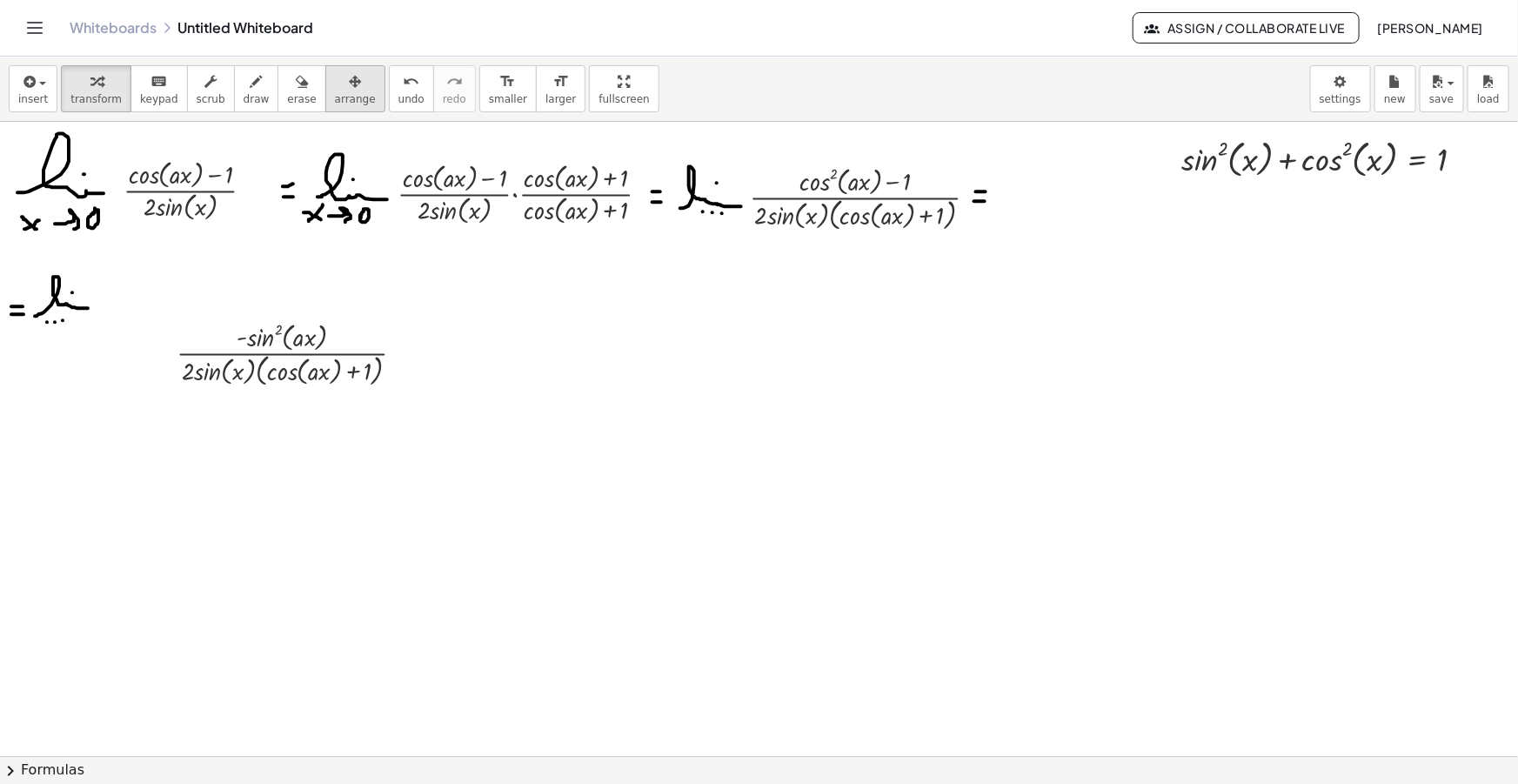
click at [335, 104] on span "arrange" at bounding box center [355, 98] width 41 height 12
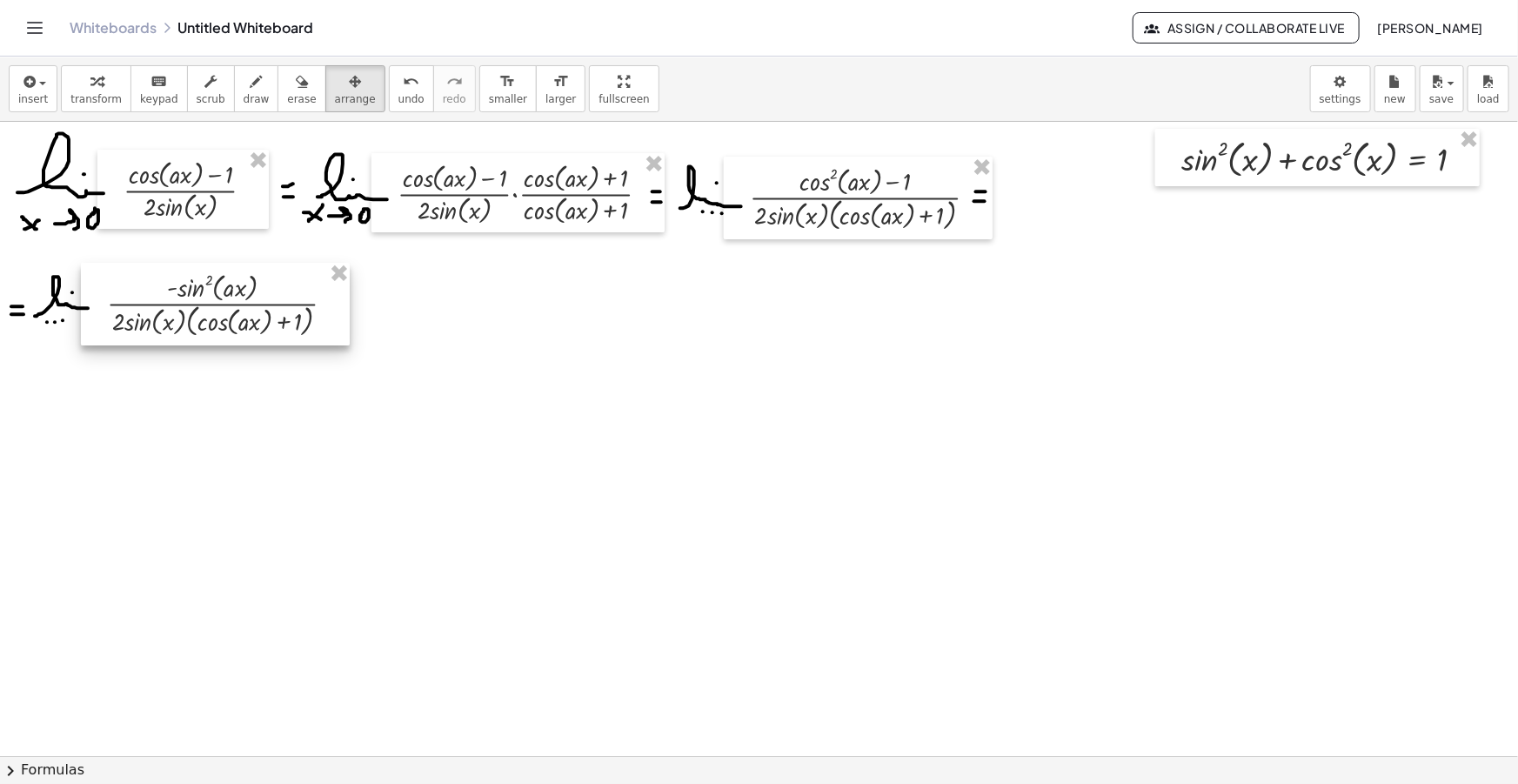
drag, startPoint x: 216, startPoint y: 355, endPoint x: 177, endPoint y: 339, distance: 42.2
click at [177, 339] on div at bounding box center [215, 304] width 269 height 83
click at [244, 104] on span "draw" at bounding box center [257, 98] width 26 height 12
drag, startPoint x: 337, startPoint y: 312, endPoint x: 346, endPoint y: 312, distance: 9.0
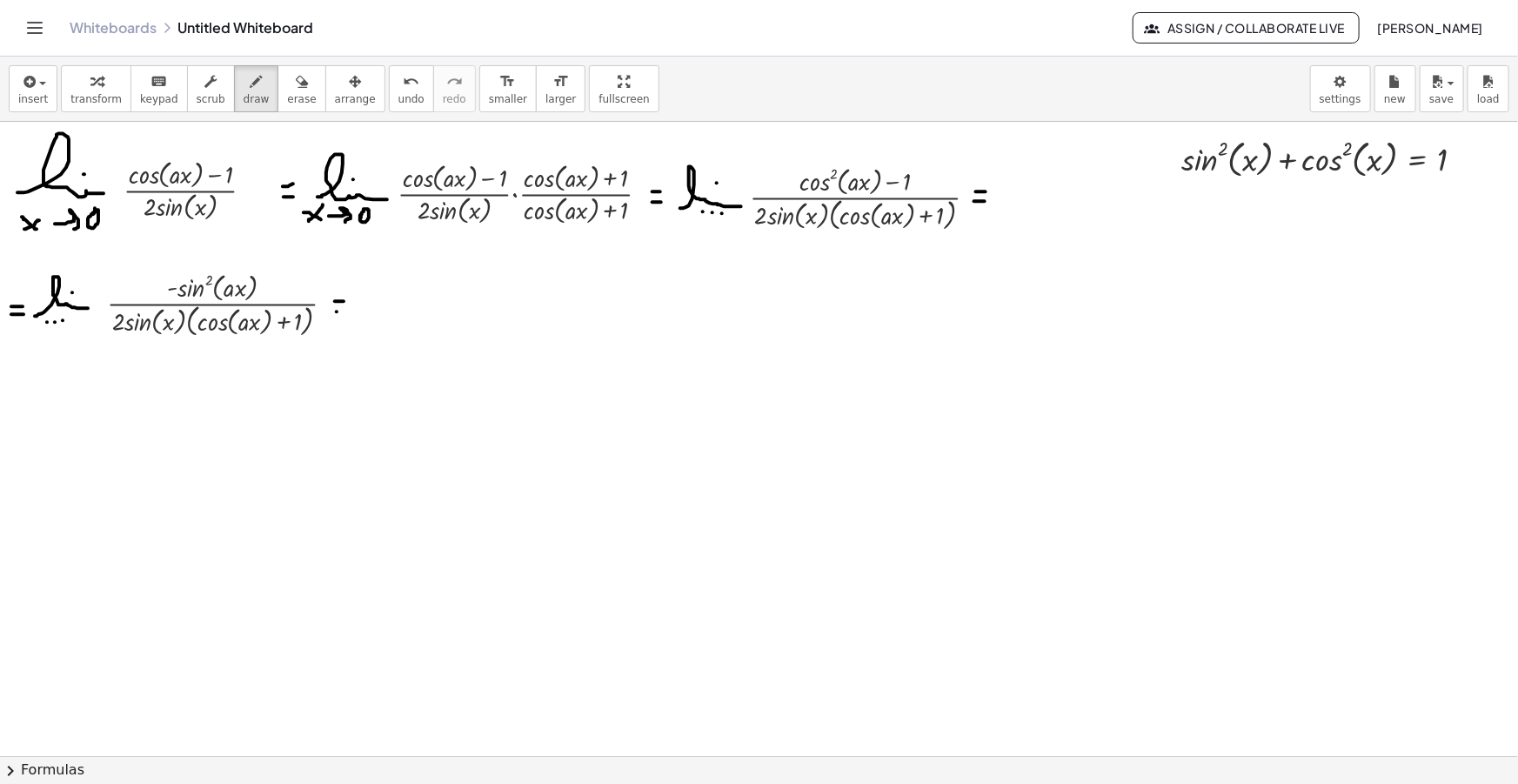
drag, startPoint x: 359, startPoint y: 315, endPoint x: 420, endPoint y: 318, distance: 61.1
